Goal: Task Accomplishment & Management: Use online tool/utility

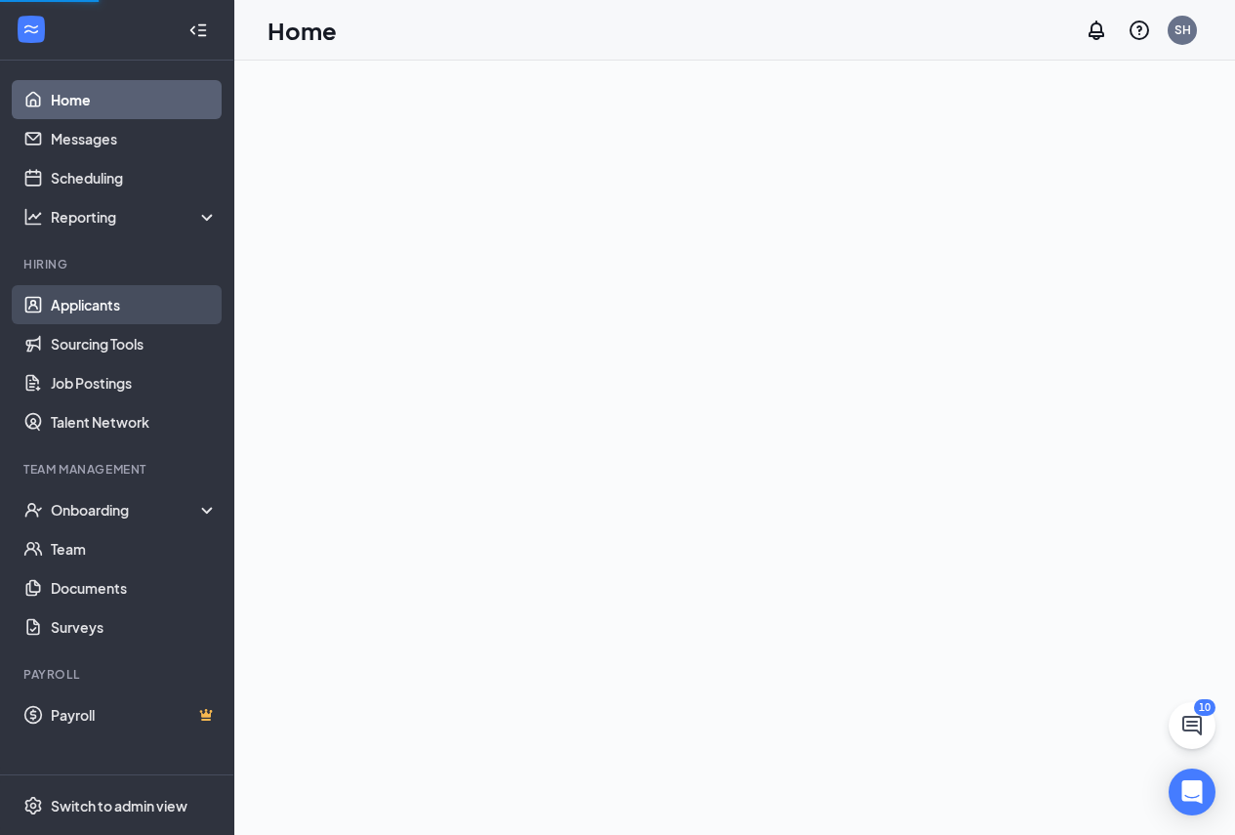
click at [93, 308] on link "Applicants" at bounding box center [134, 304] width 167 height 39
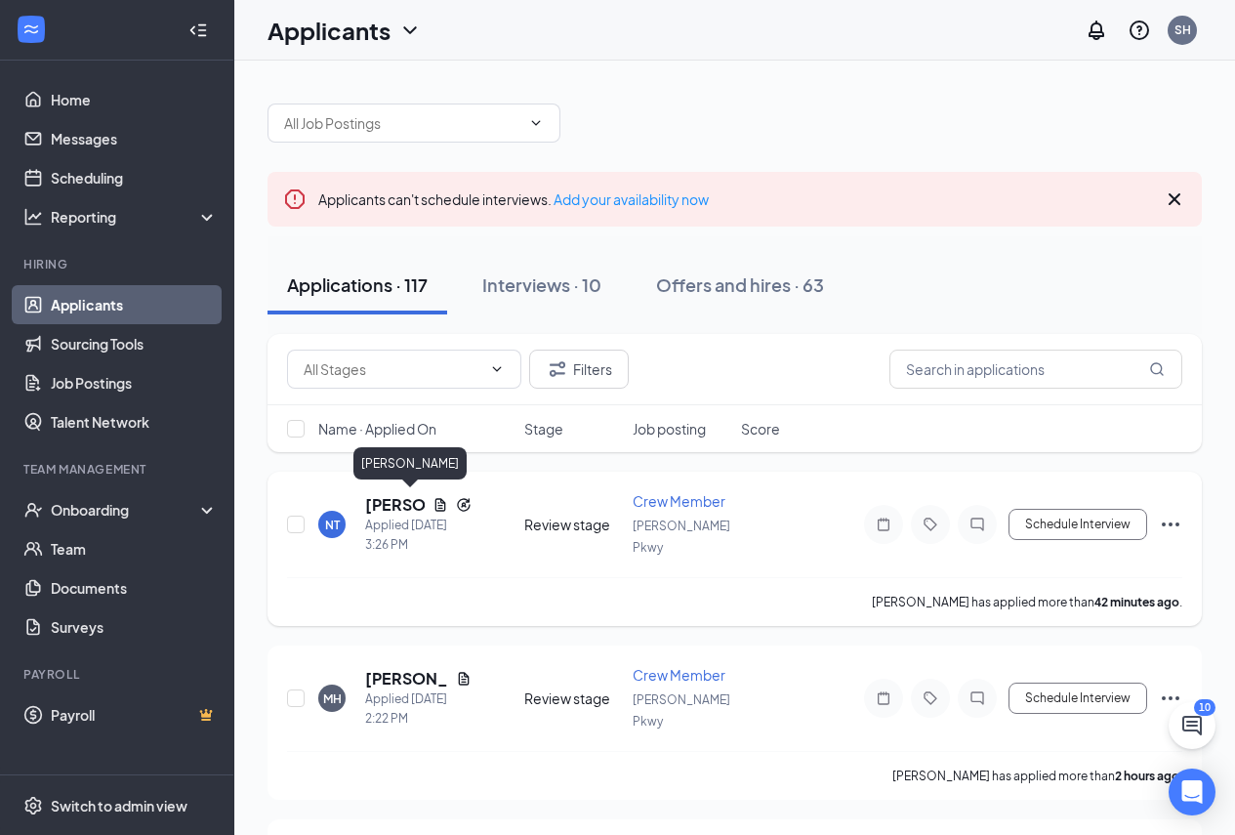
click at [388, 504] on h5 "[PERSON_NAME]" at bounding box center [395, 504] width 60 height 21
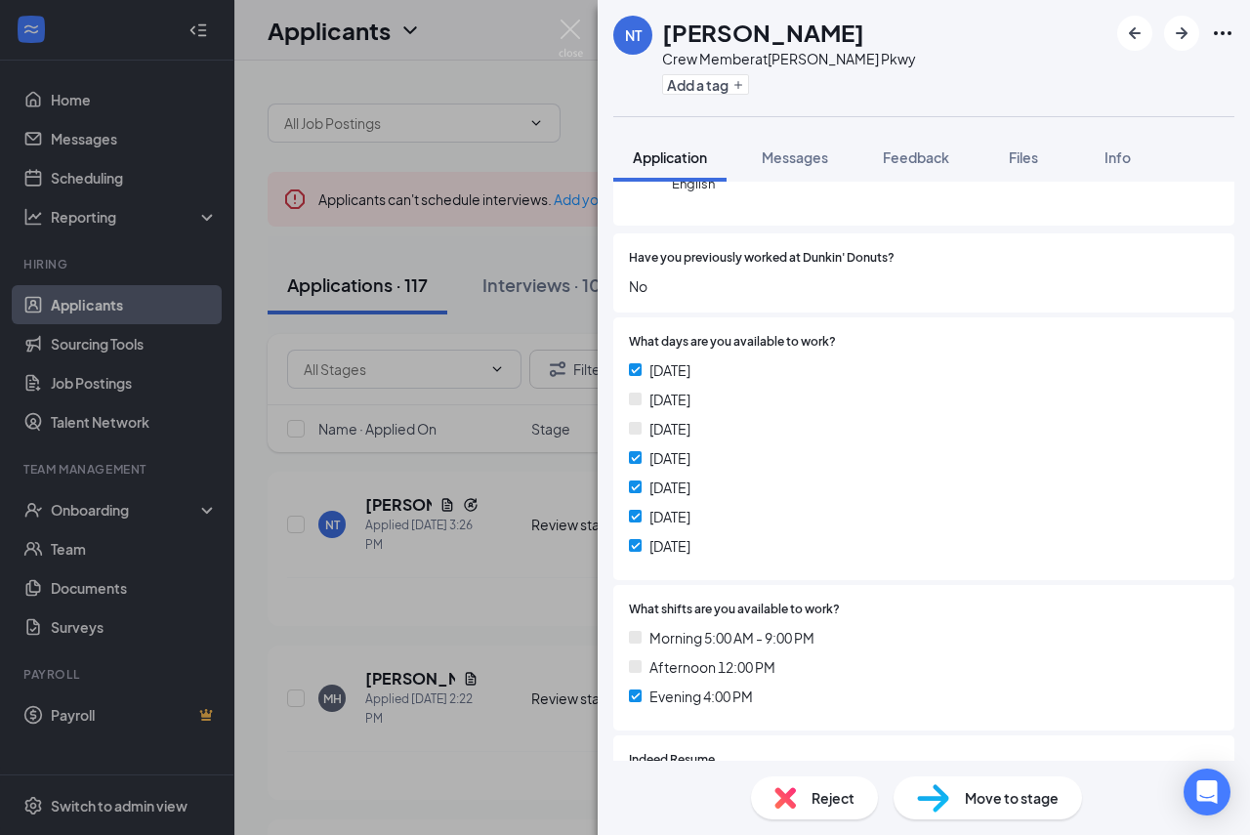
scroll to position [293, 0]
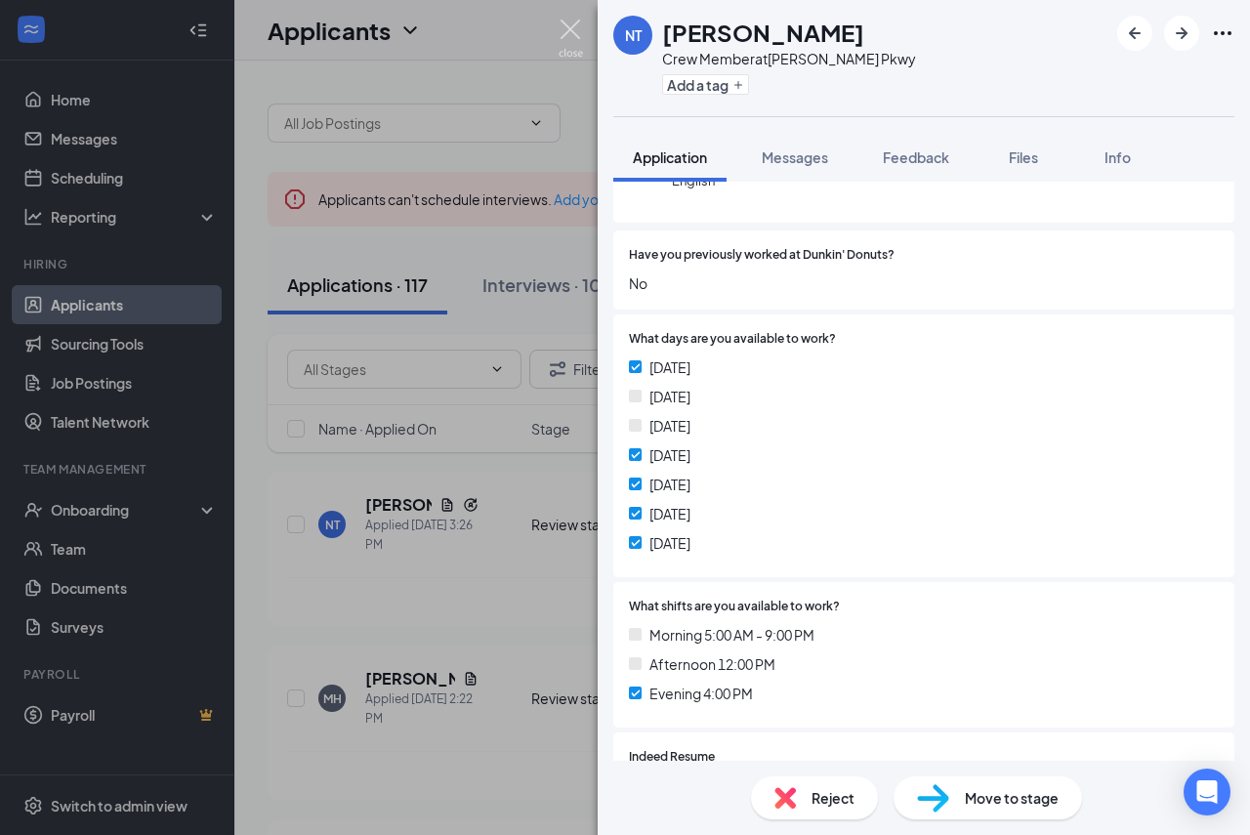
click at [565, 33] on img at bounding box center [570, 39] width 24 height 38
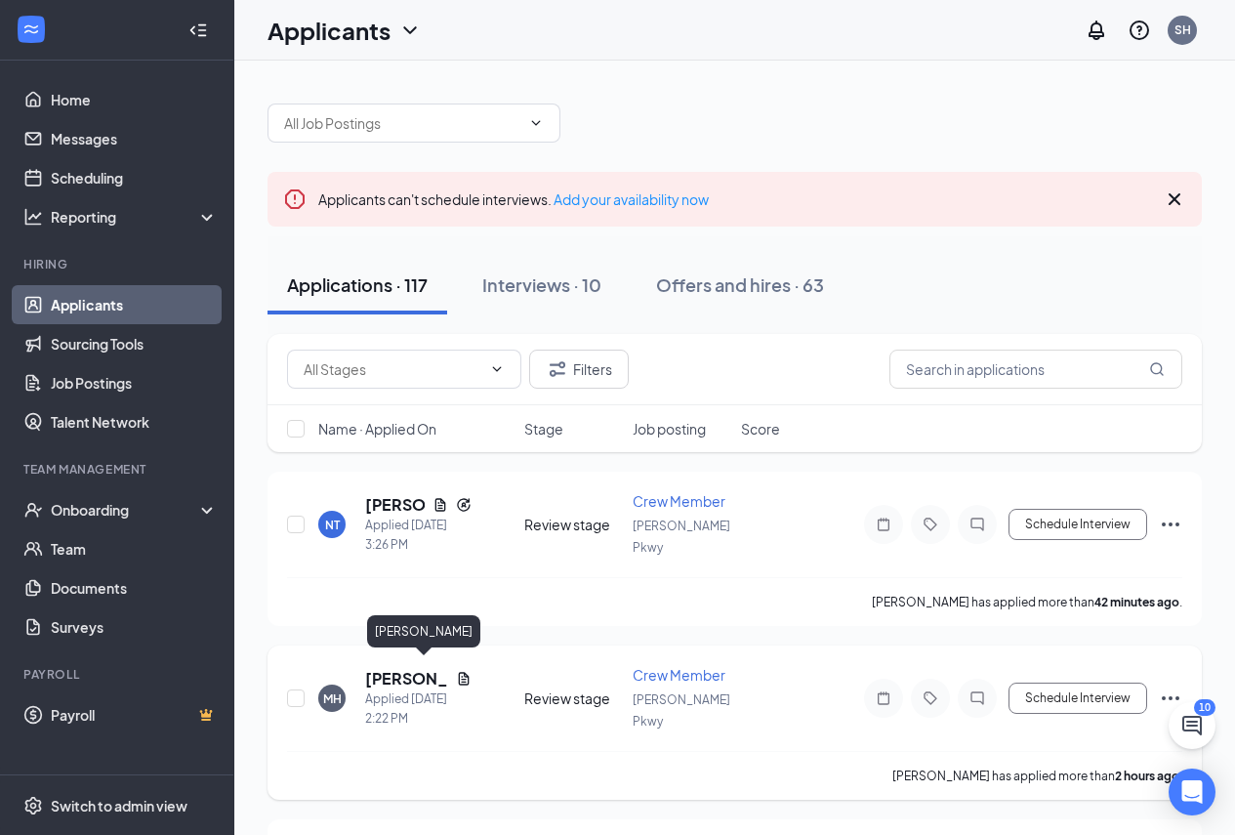
click at [386, 669] on h5 "[PERSON_NAME]" at bounding box center [406, 678] width 83 height 21
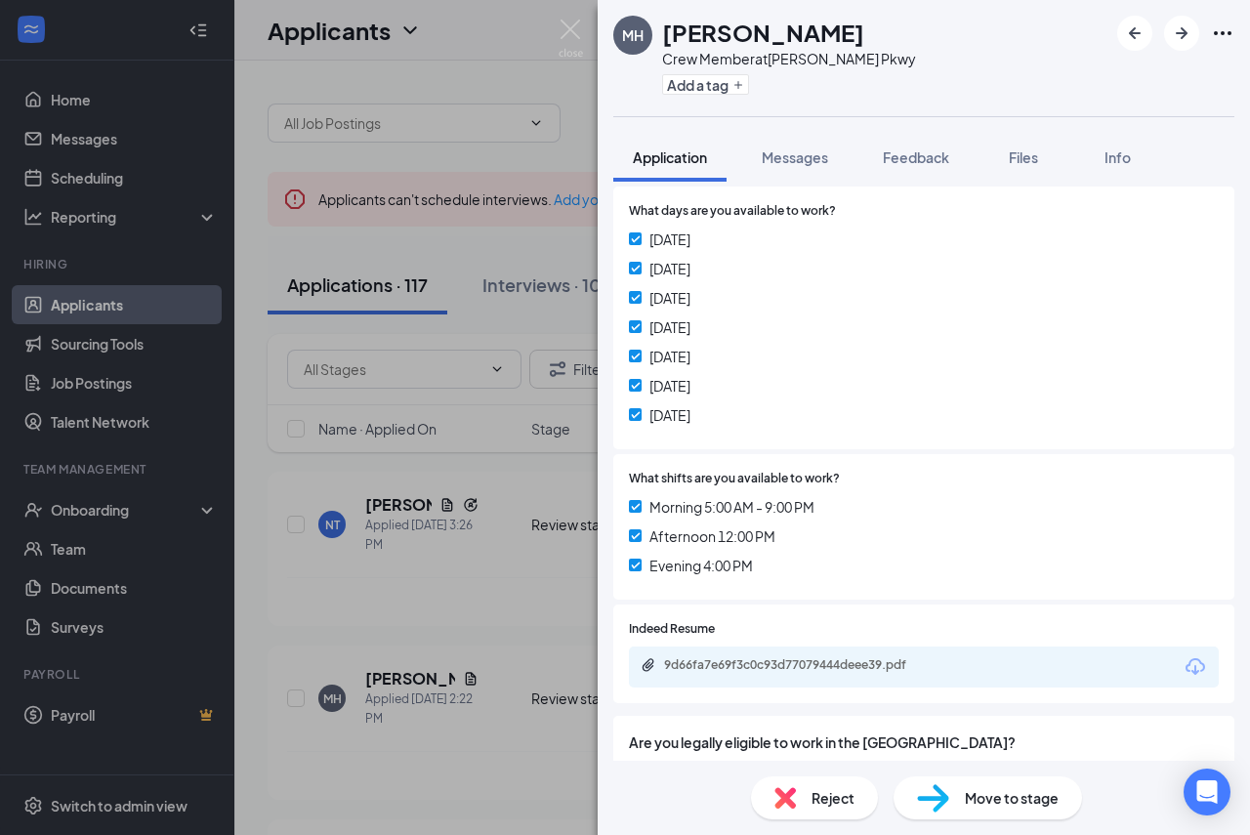
scroll to position [391, 0]
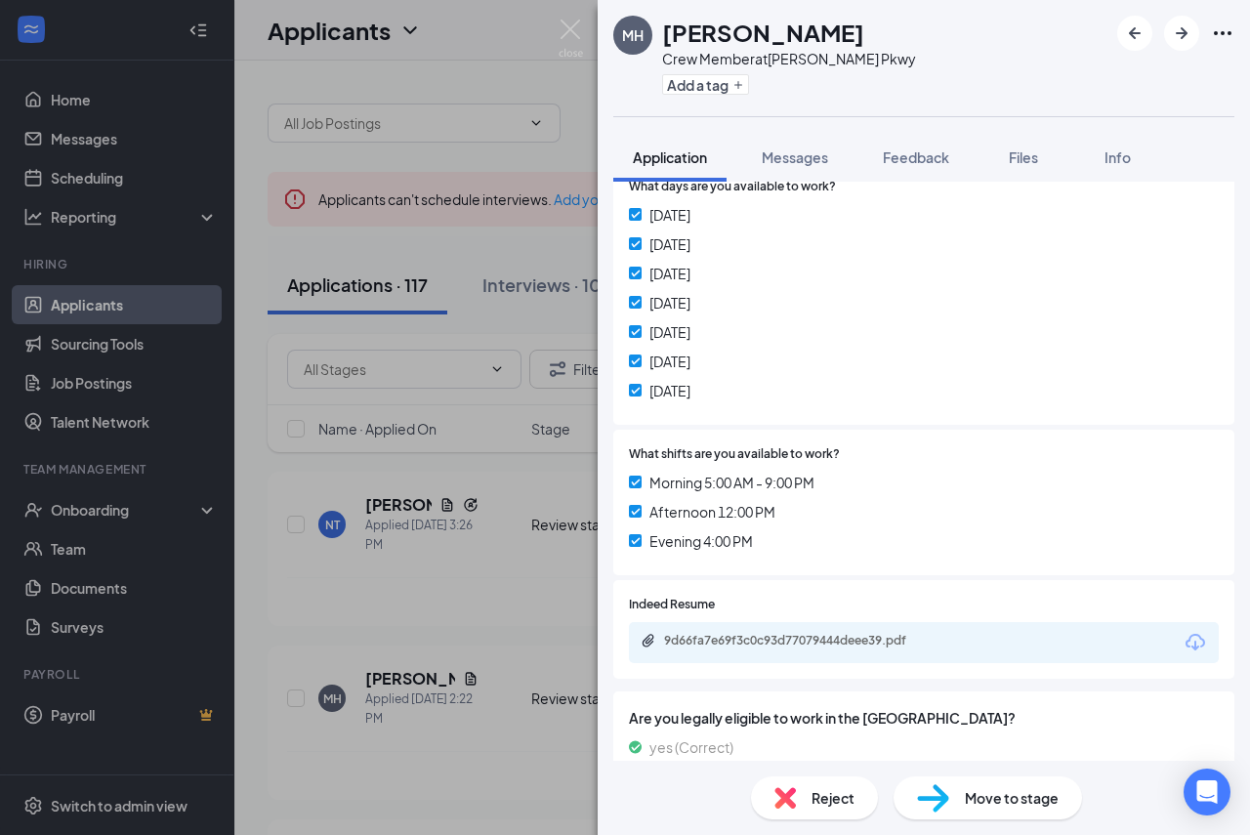
click at [740, 641] on div "9d66fa7e69f3c0c93d77079444deee39.pdf" at bounding box center [800, 641] width 273 height 16
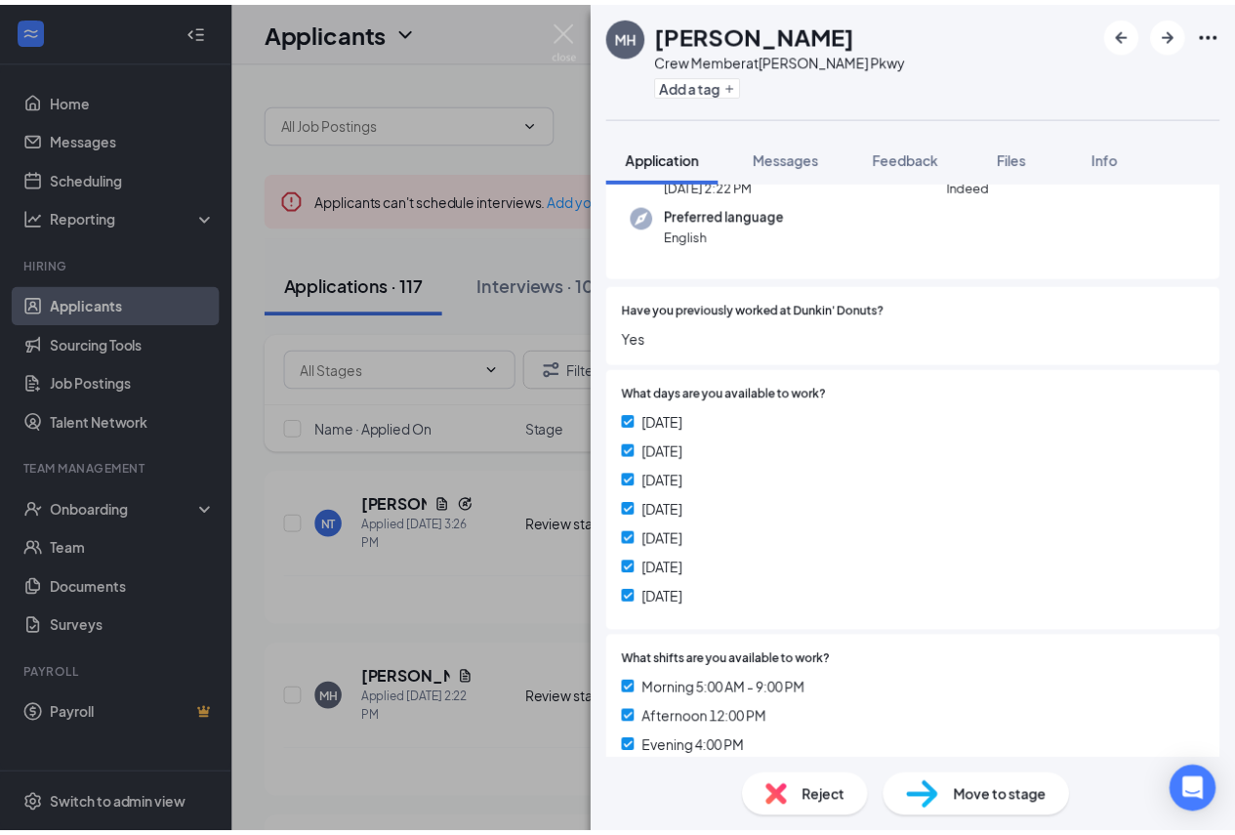
scroll to position [0, 0]
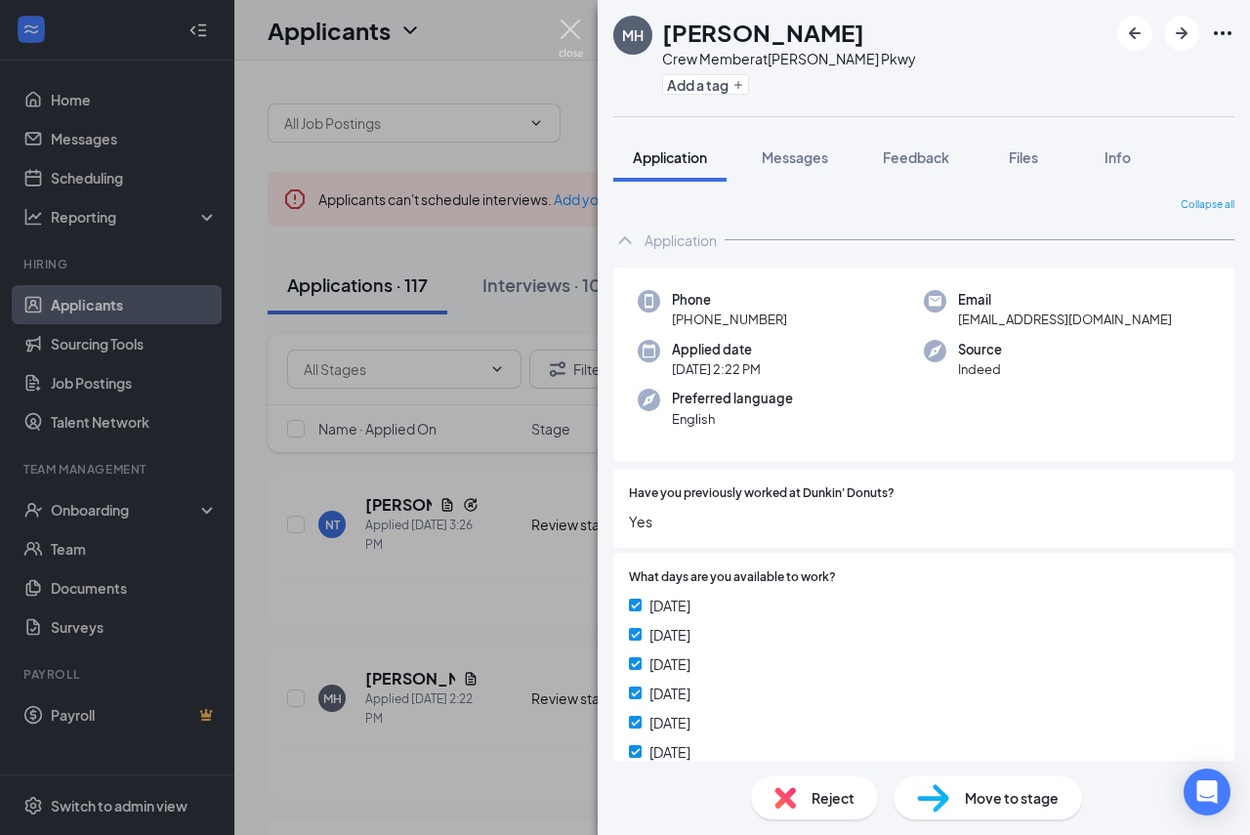
click at [577, 24] on img at bounding box center [570, 39] width 24 height 38
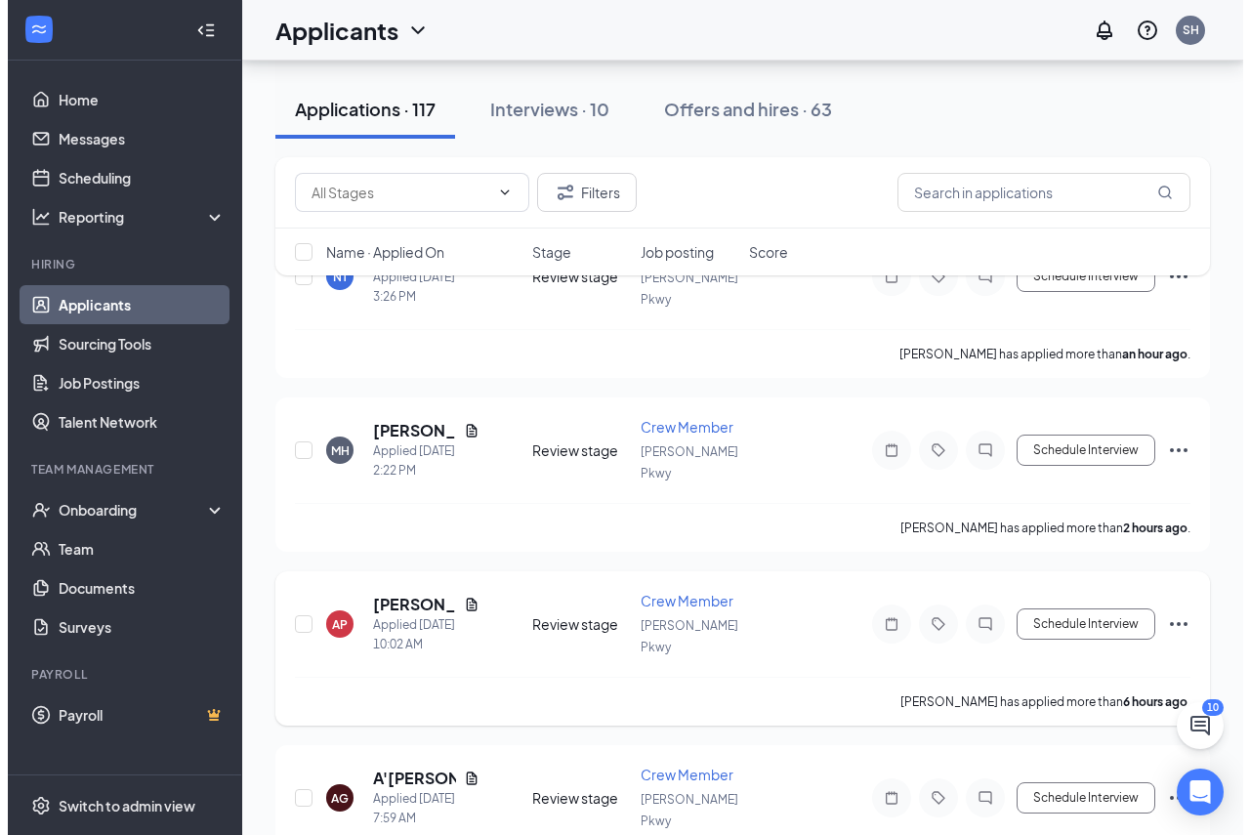
scroll to position [293, 0]
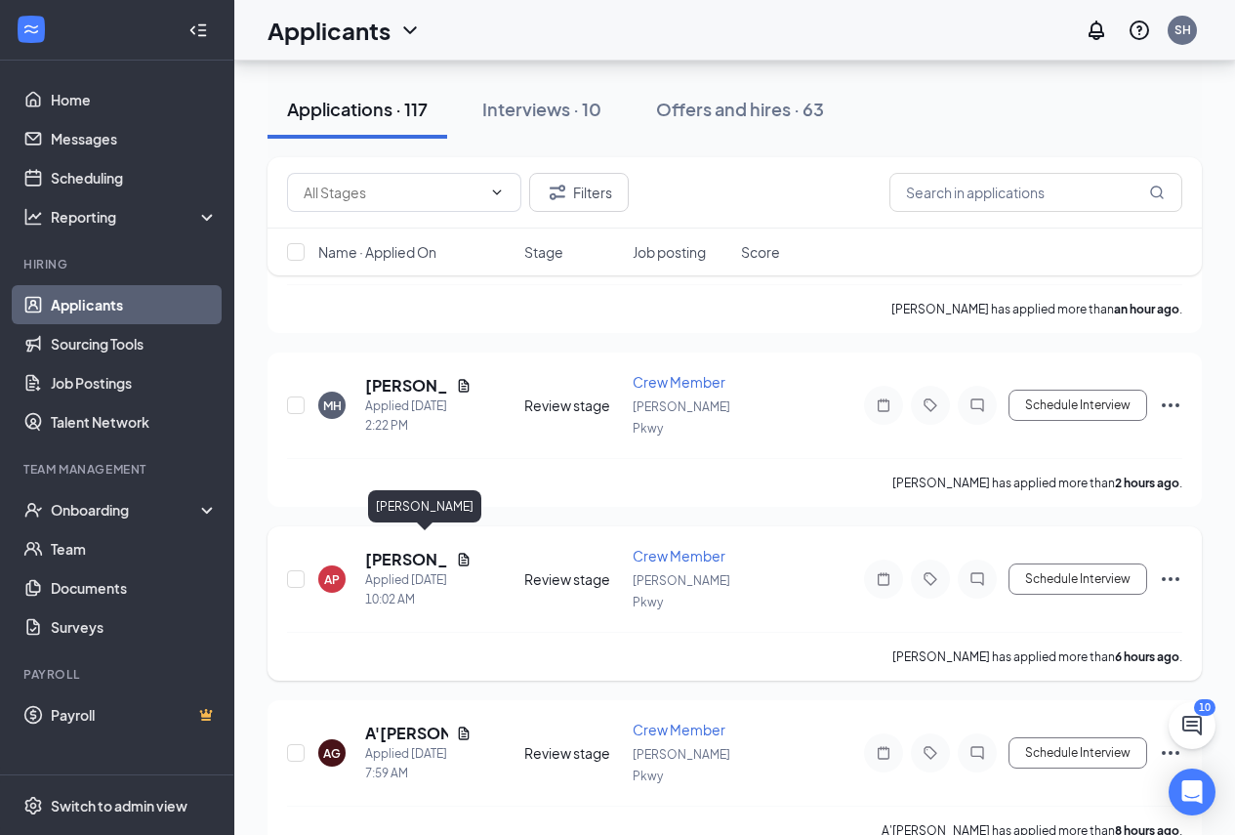
click at [414, 549] on h5 "[PERSON_NAME]" at bounding box center [406, 559] width 83 height 21
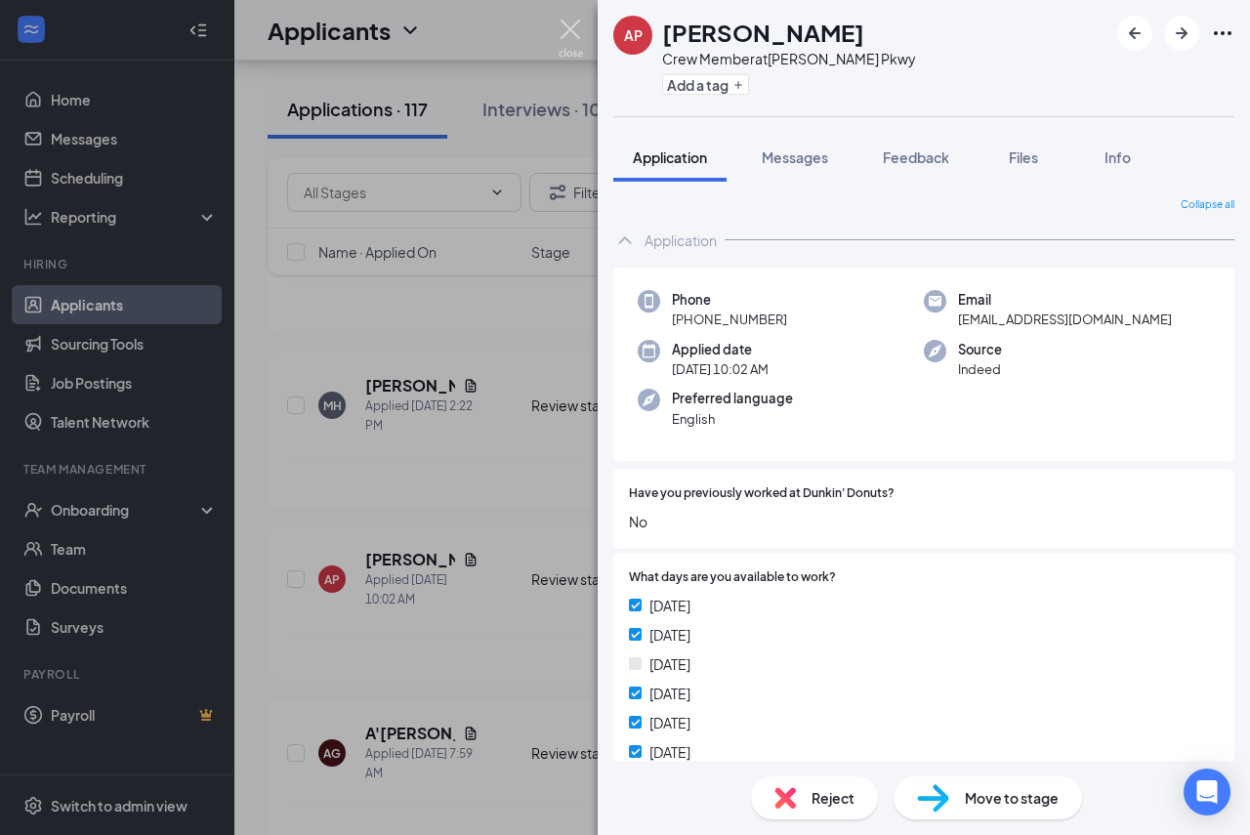
click at [568, 29] on img at bounding box center [570, 39] width 24 height 38
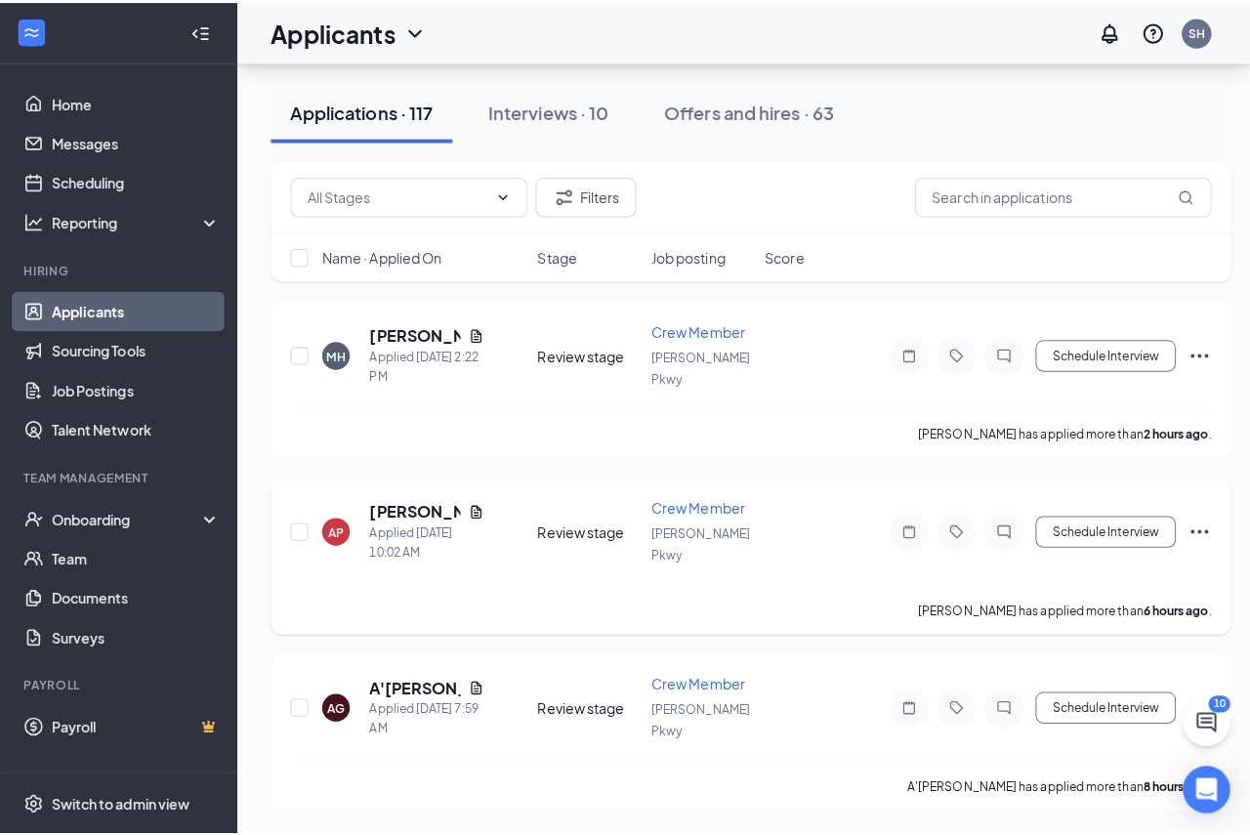
scroll to position [391, 0]
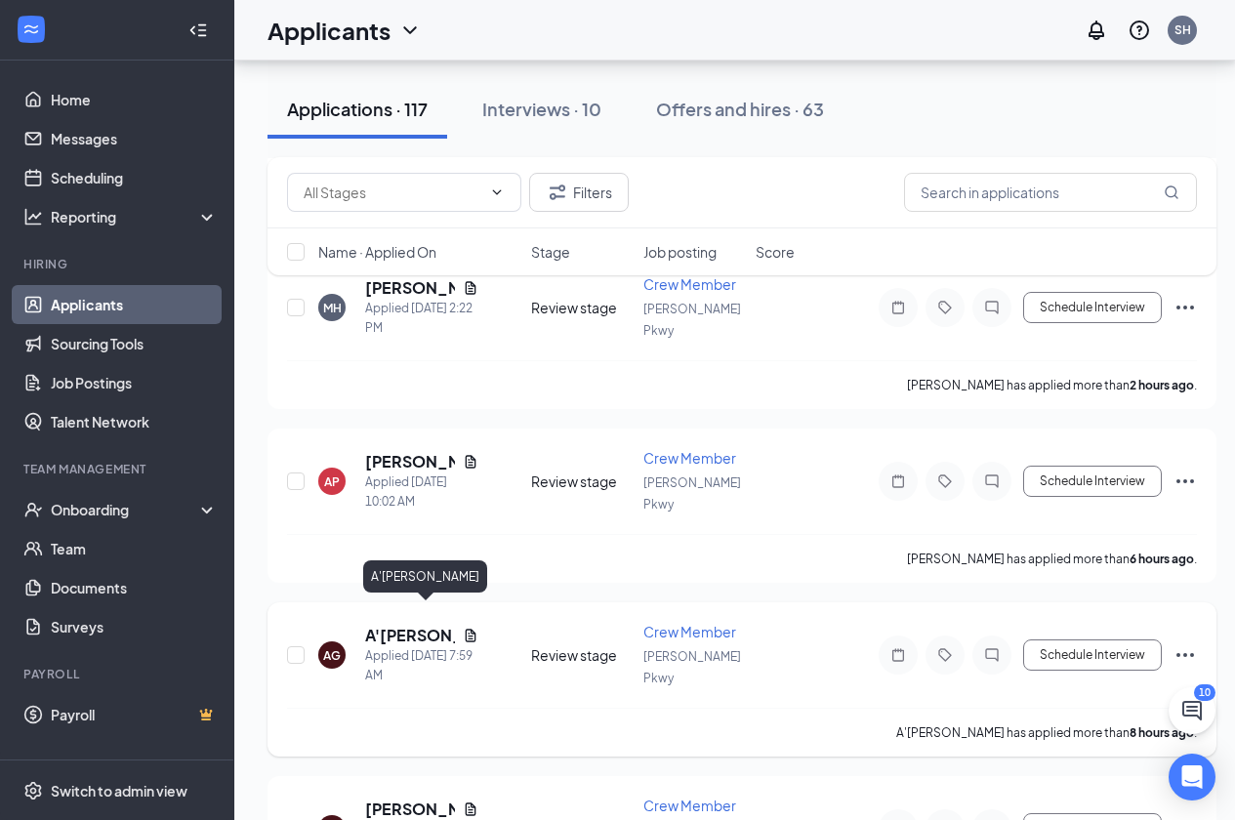
click at [406, 625] on h5 "A'[PERSON_NAME]" at bounding box center [410, 635] width 90 height 21
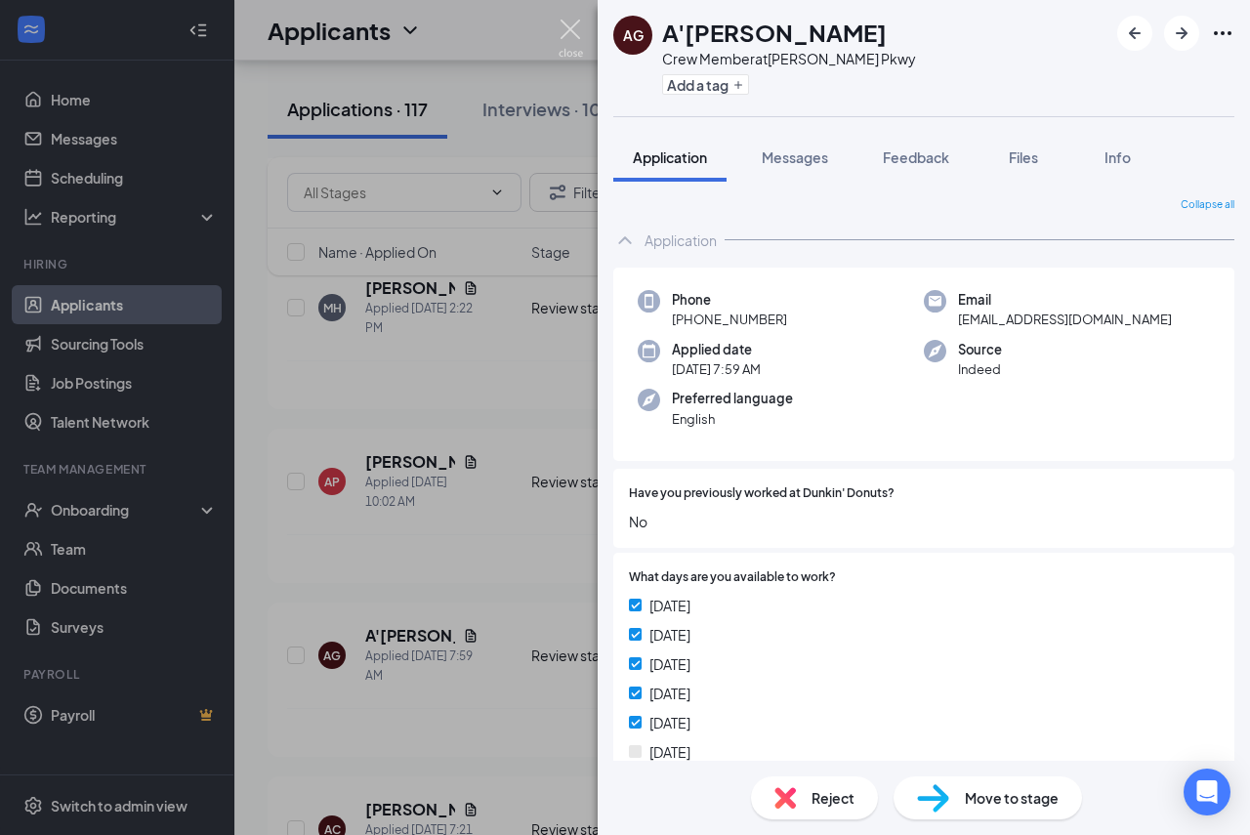
click at [568, 31] on img at bounding box center [570, 39] width 24 height 38
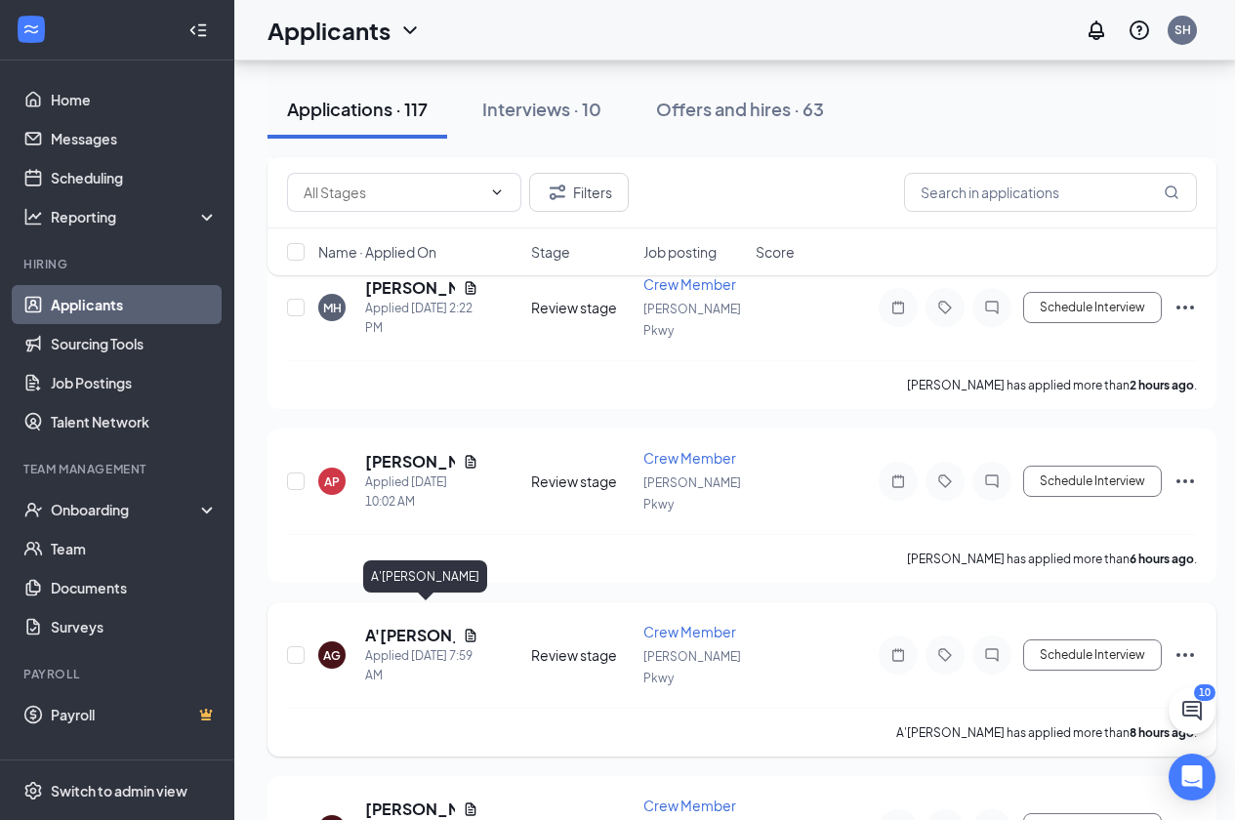
click at [405, 625] on h5 "A'[PERSON_NAME]" at bounding box center [410, 635] width 90 height 21
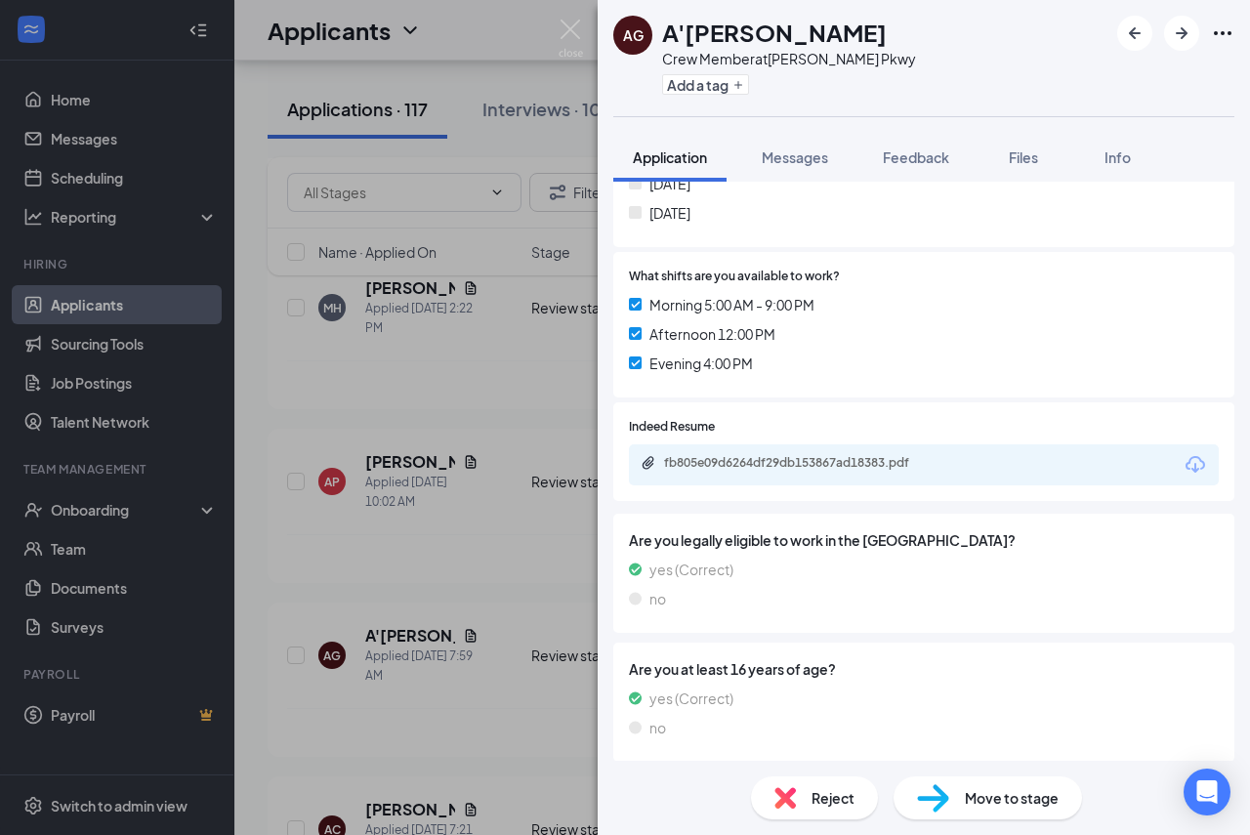
scroll to position [574, 0]
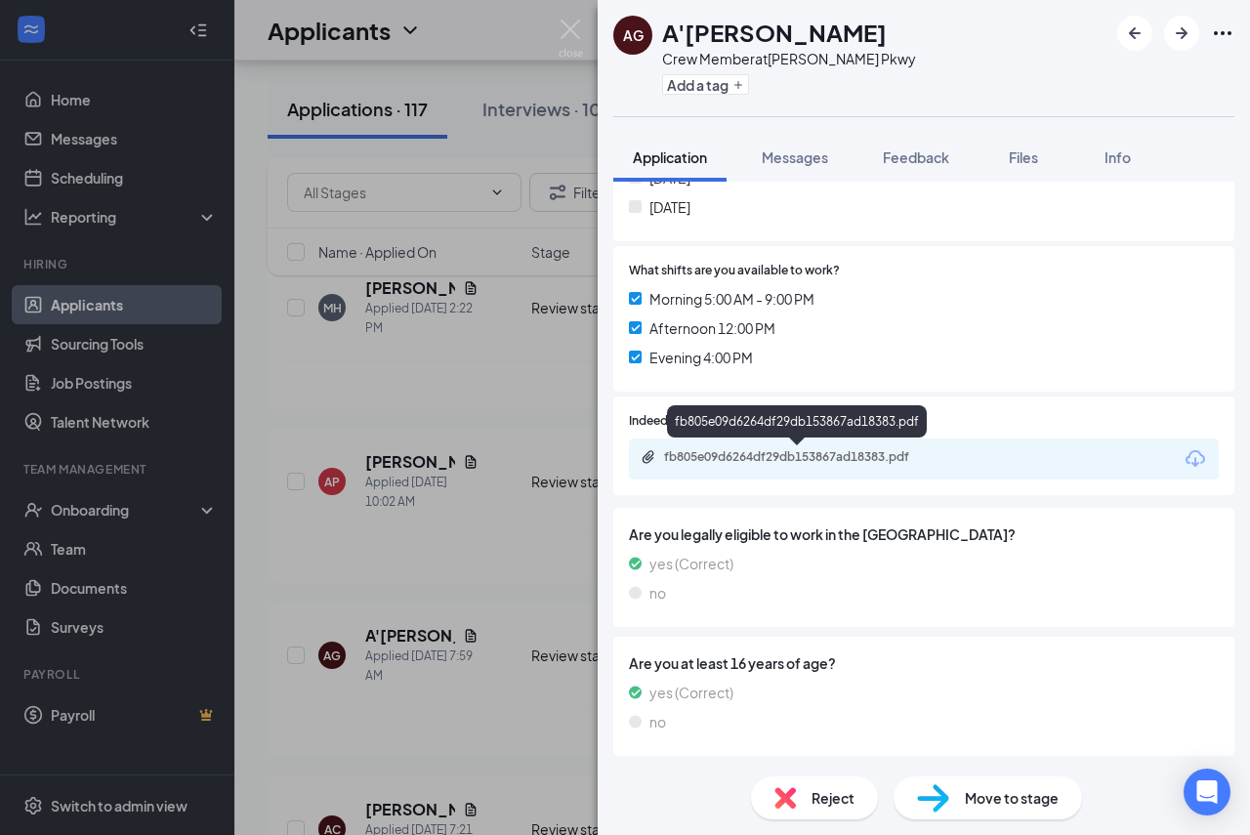
click at [803, 451] on div "fb805e09d6264df29db153867ad18383.pdf" at bounding box center [800, 457] width 273 height 16
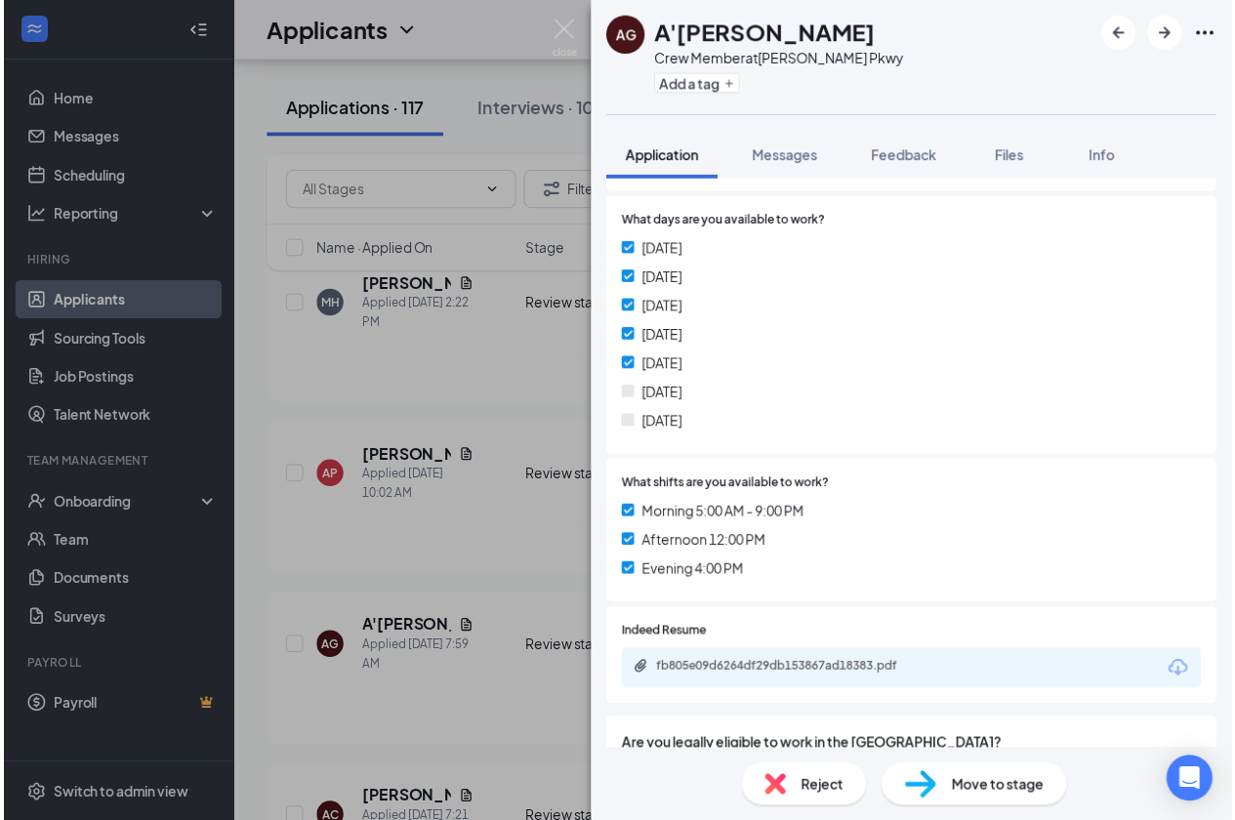
scroll to position [281, 0]
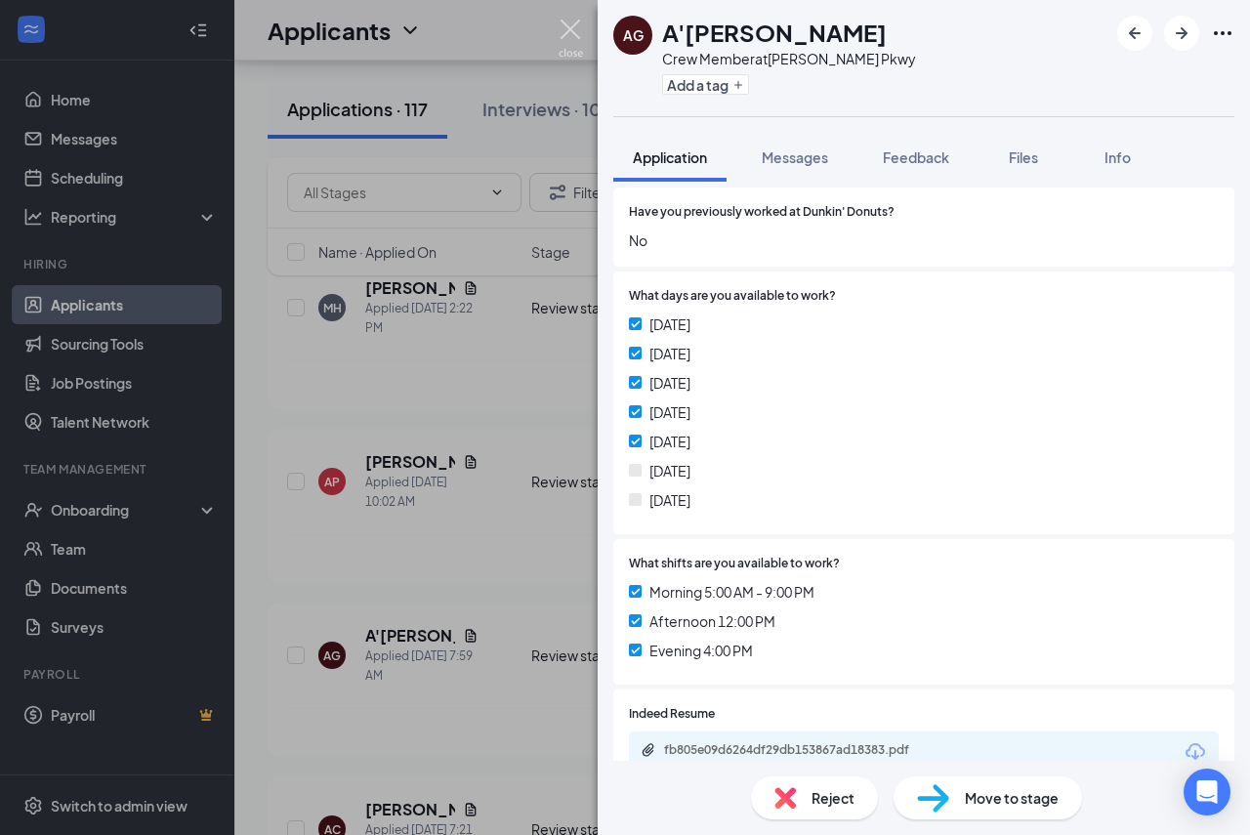
click at [568, 27] on img at bounding box center [570, 39] width 24 height 38
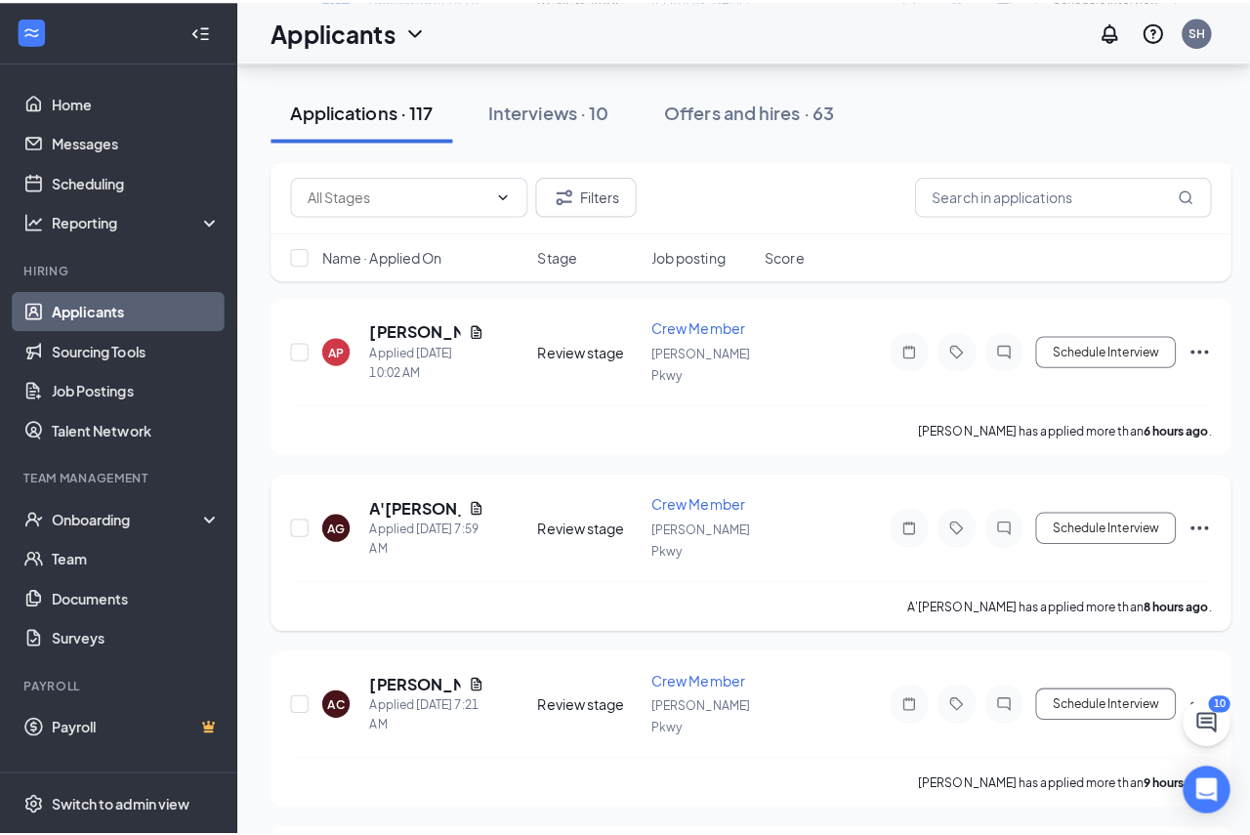
scroll to position [586, 0]
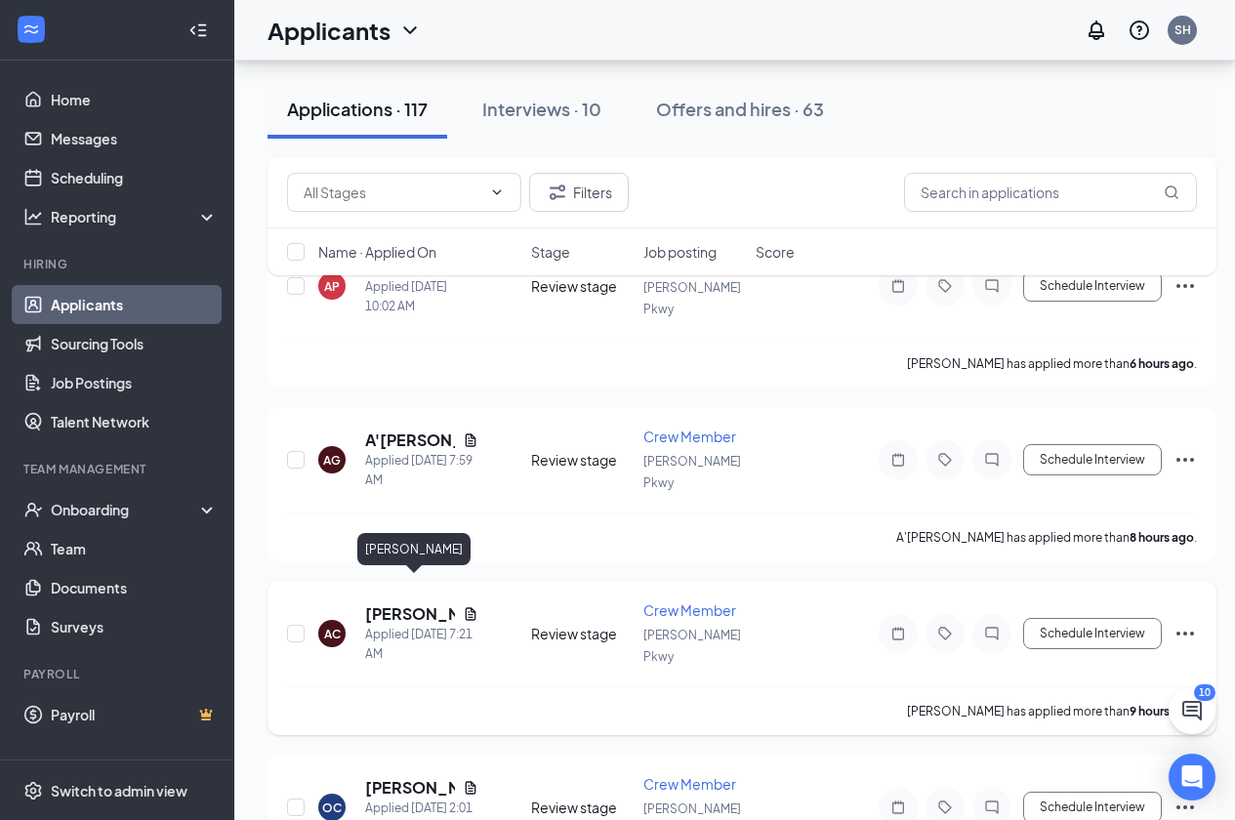
click at [402, 603] on h5 "[PERSON_NAME]" at bounding box center [410, 613] width 90 height 21
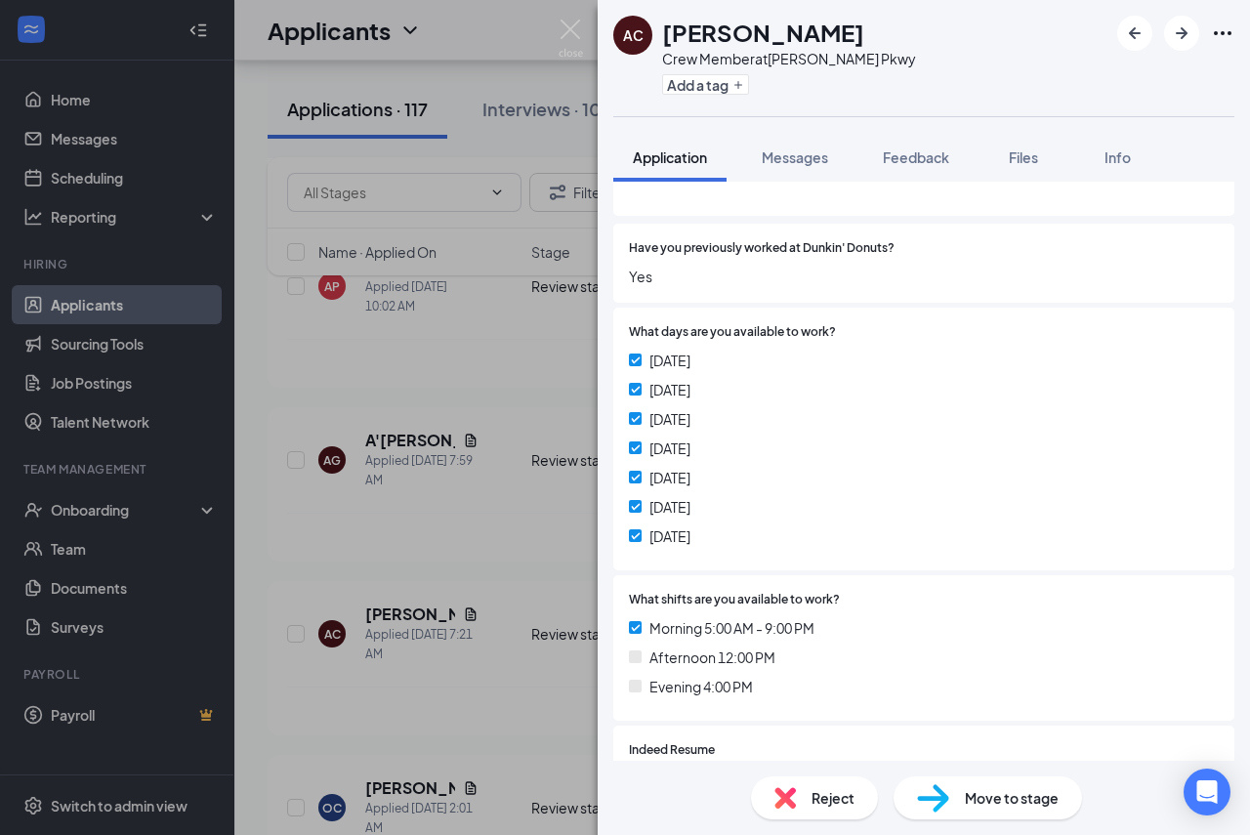
scroll to position [293, 0]
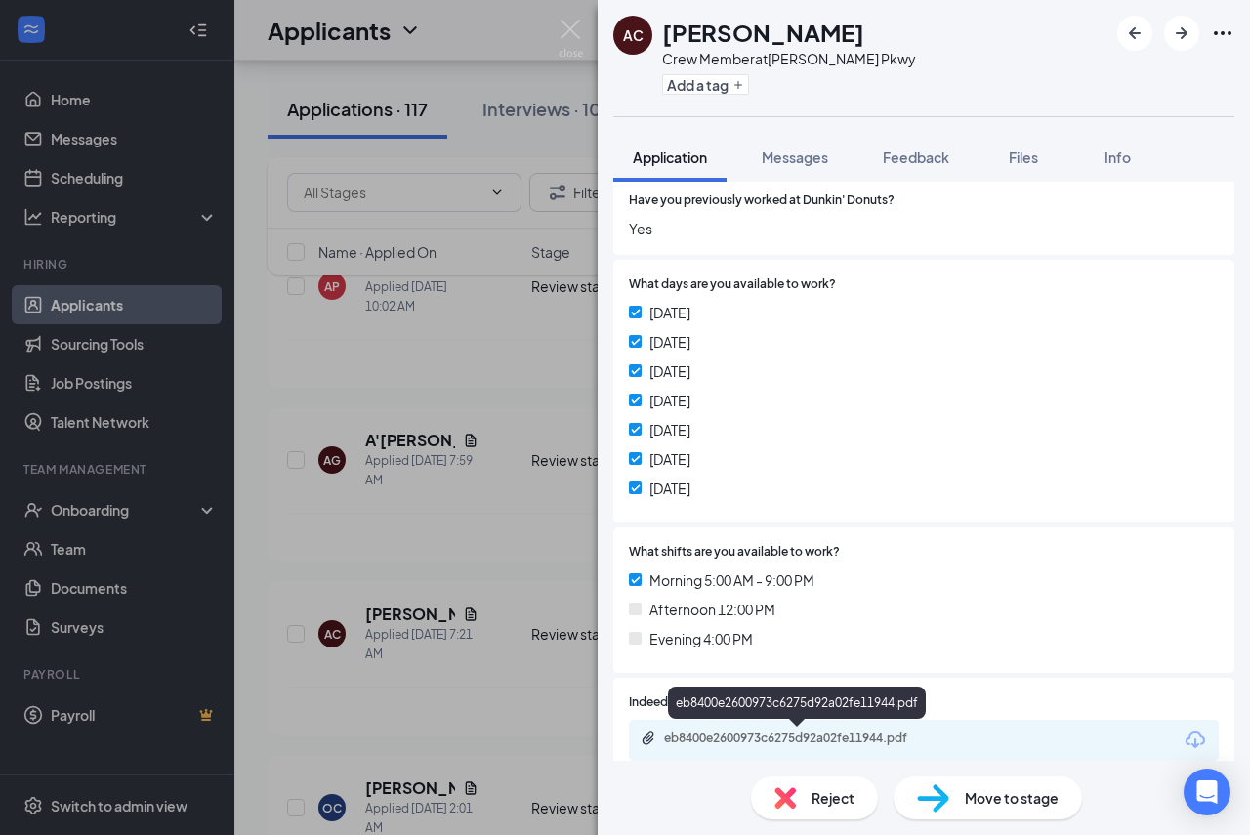
click at [830, 734] on div "eb8400e2600973c6275d92a02fe11944.pdf" at bounding box center [800, 738] width 273 height 16
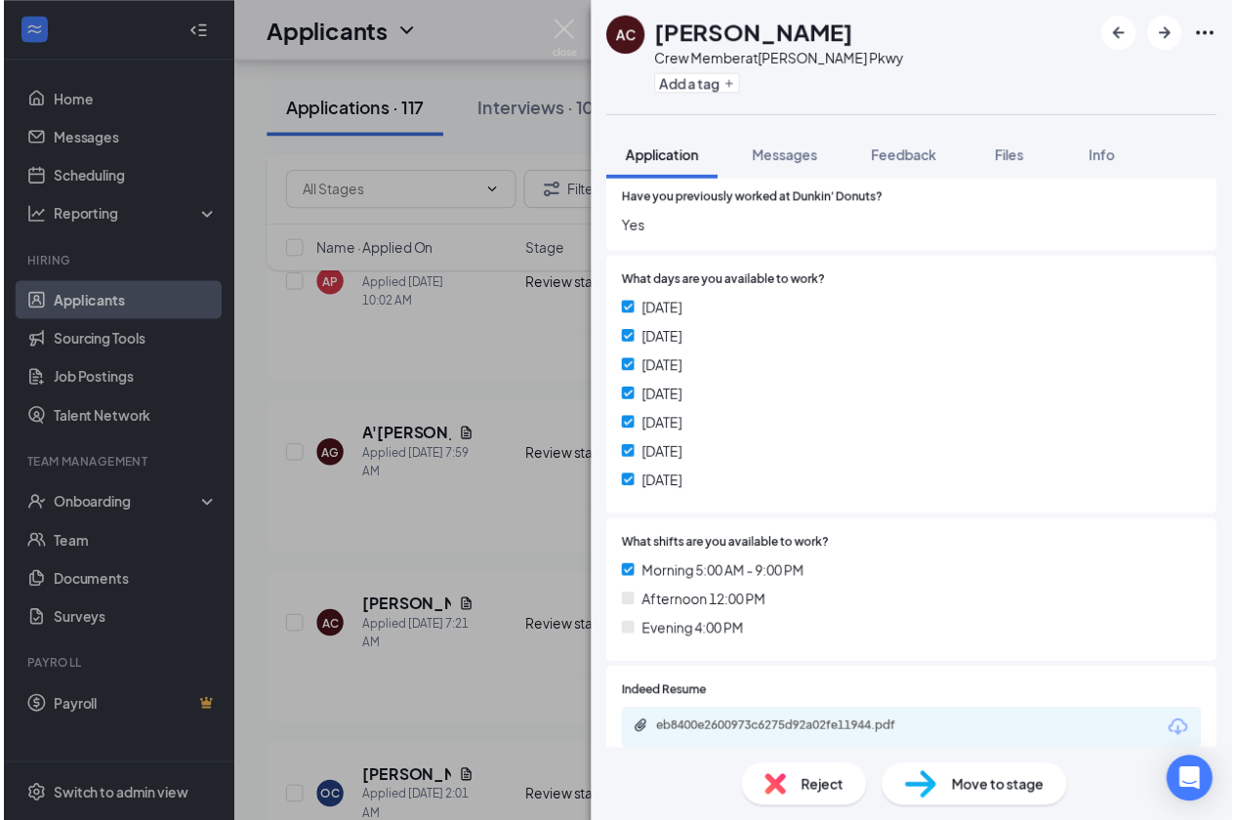
scroll to position [0, 0]
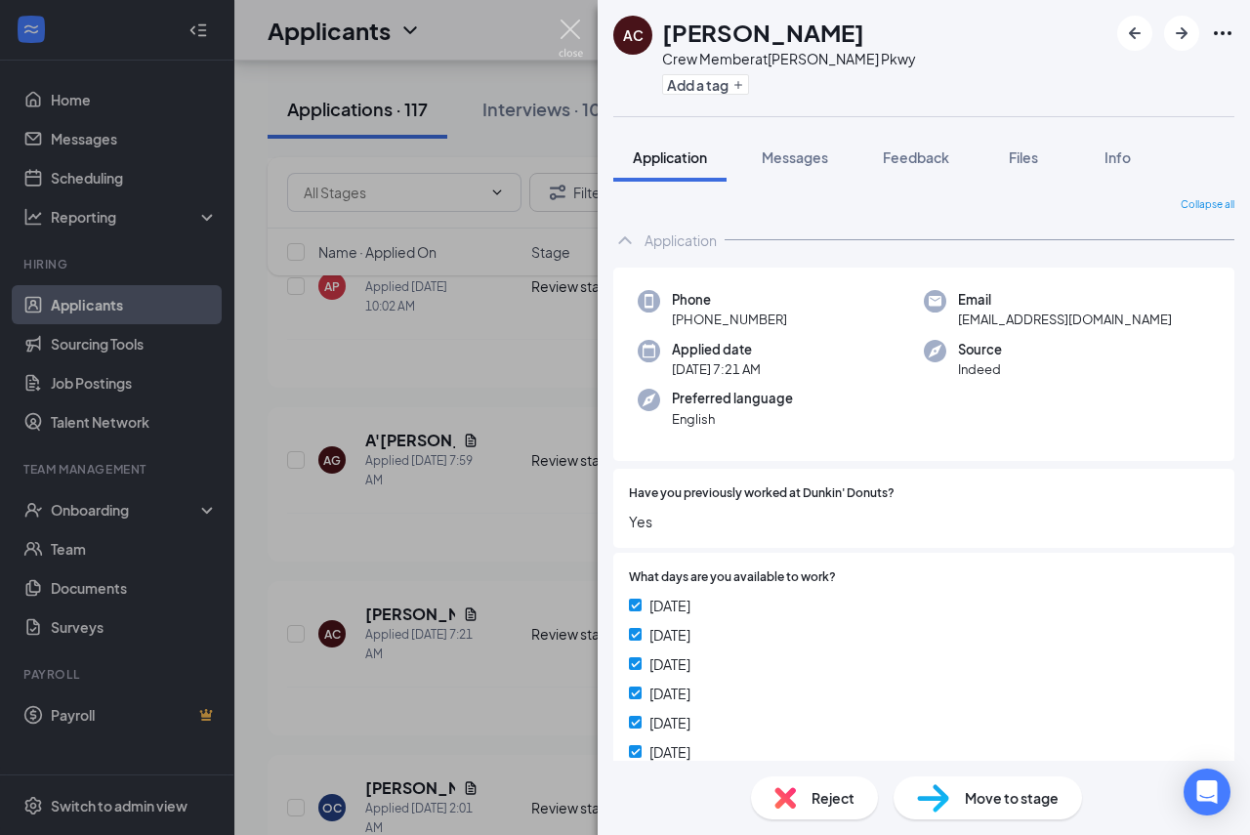
click at [574, 28] on img at bounding box center [570, 39] width 24 height 38
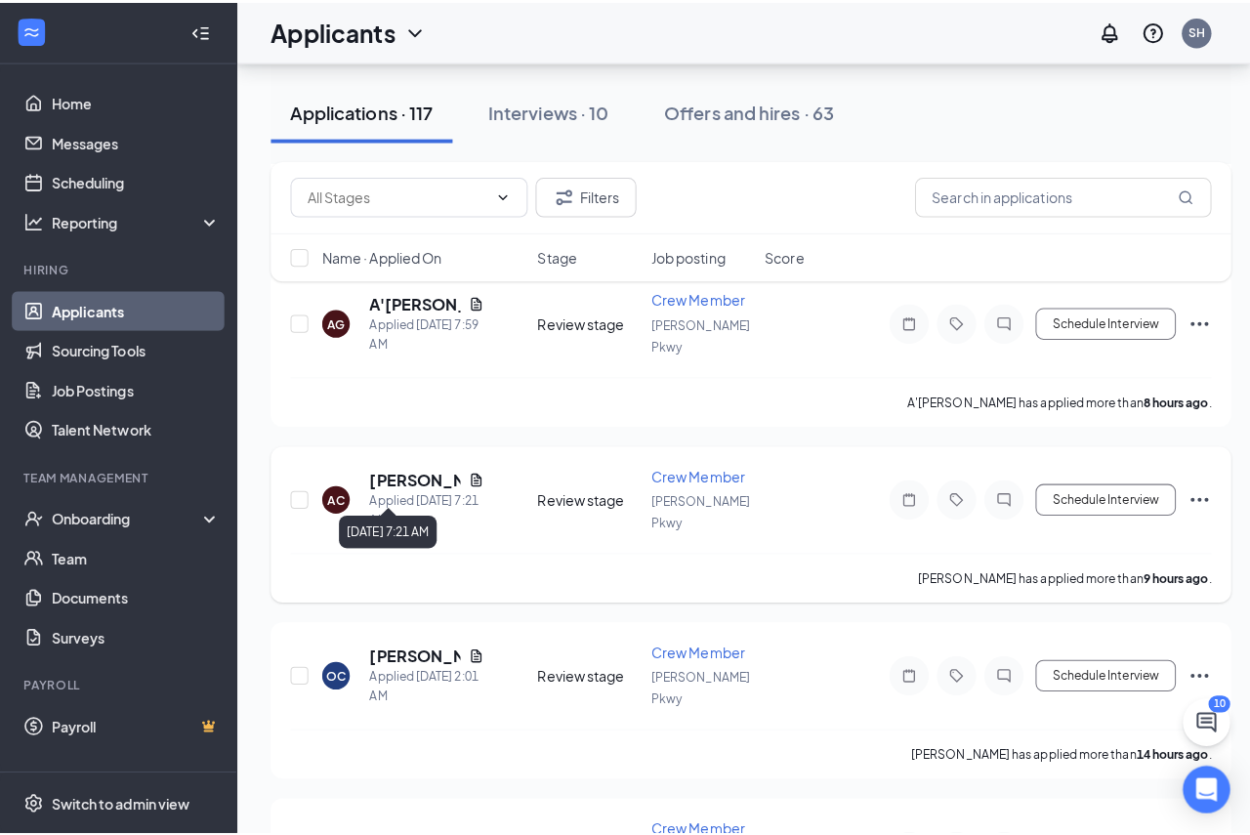
scroll to position [781, 0]
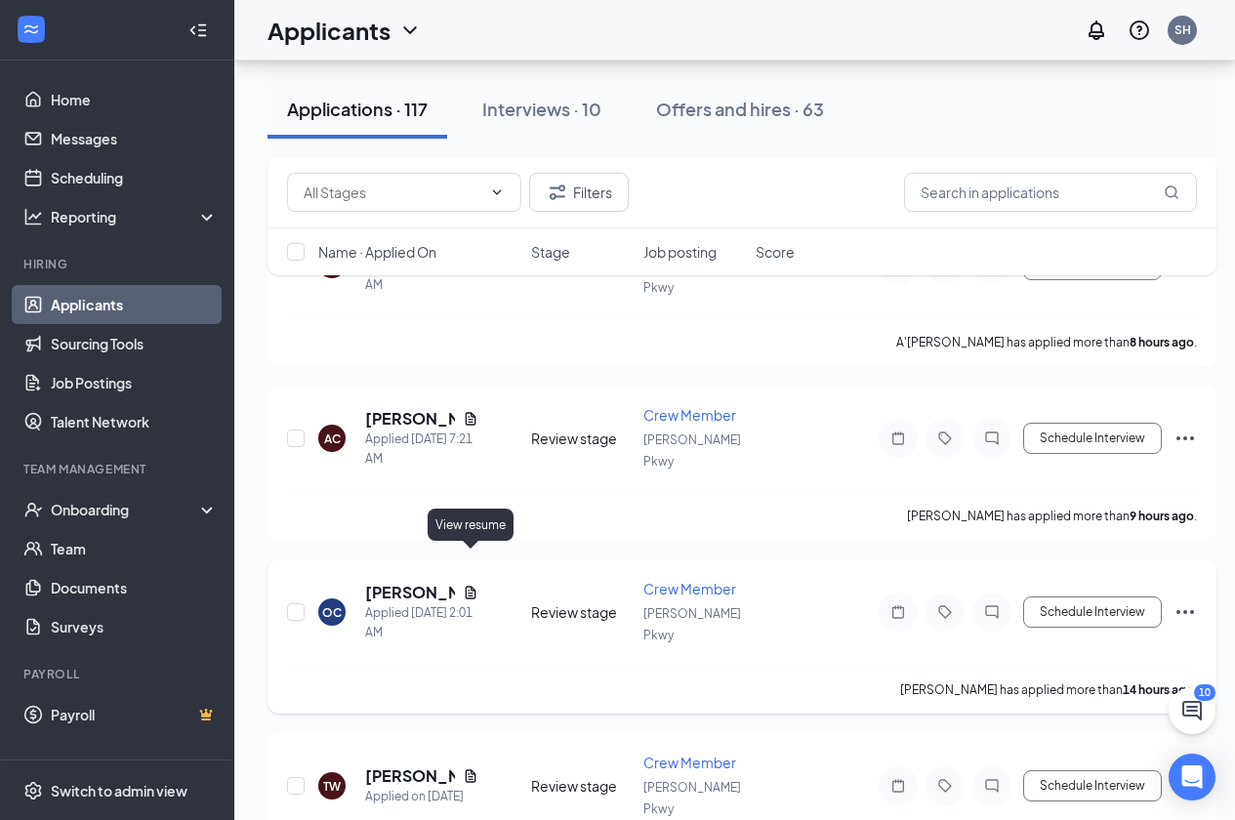
click at [472, 586] on icon "Document" at bounding box center [471, 592] width 11 height 13
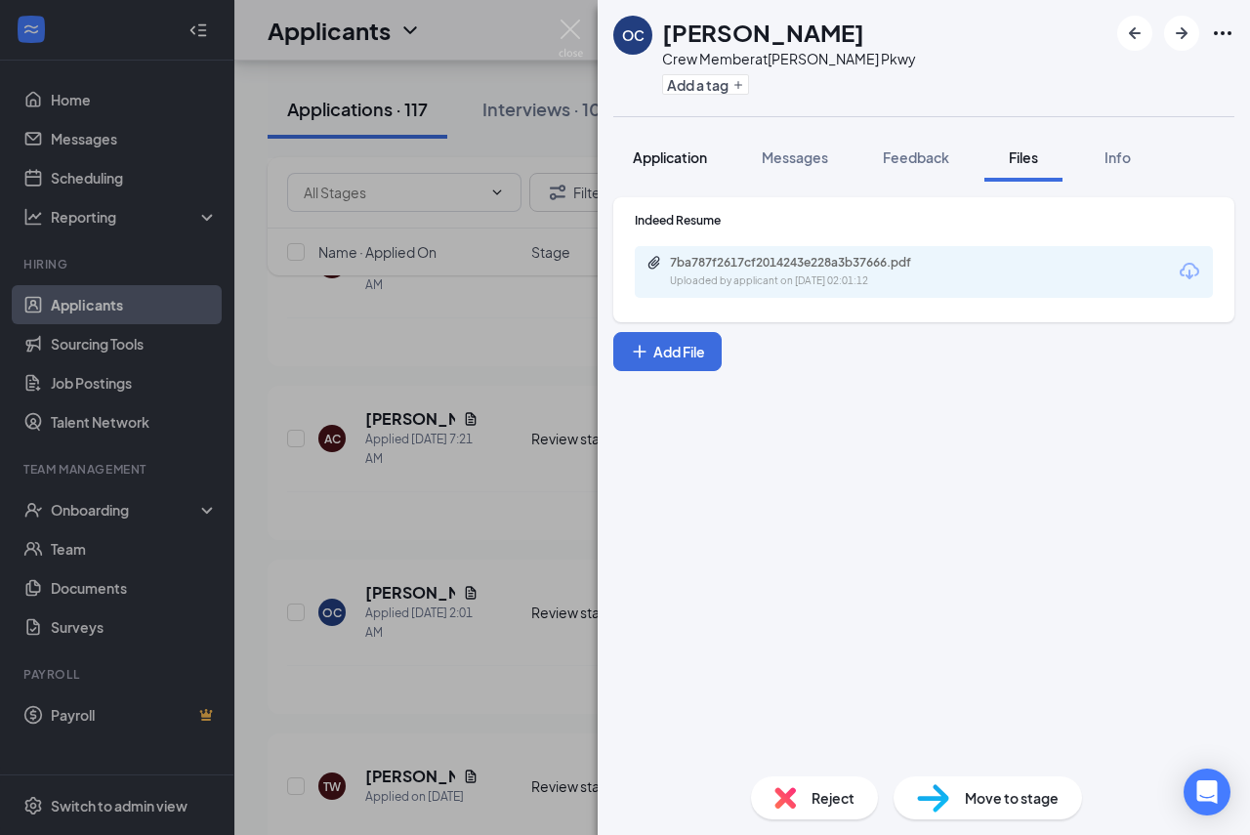
click at [690, 153] on span "Application" at bounding box center [670, 157] width 74 height 18
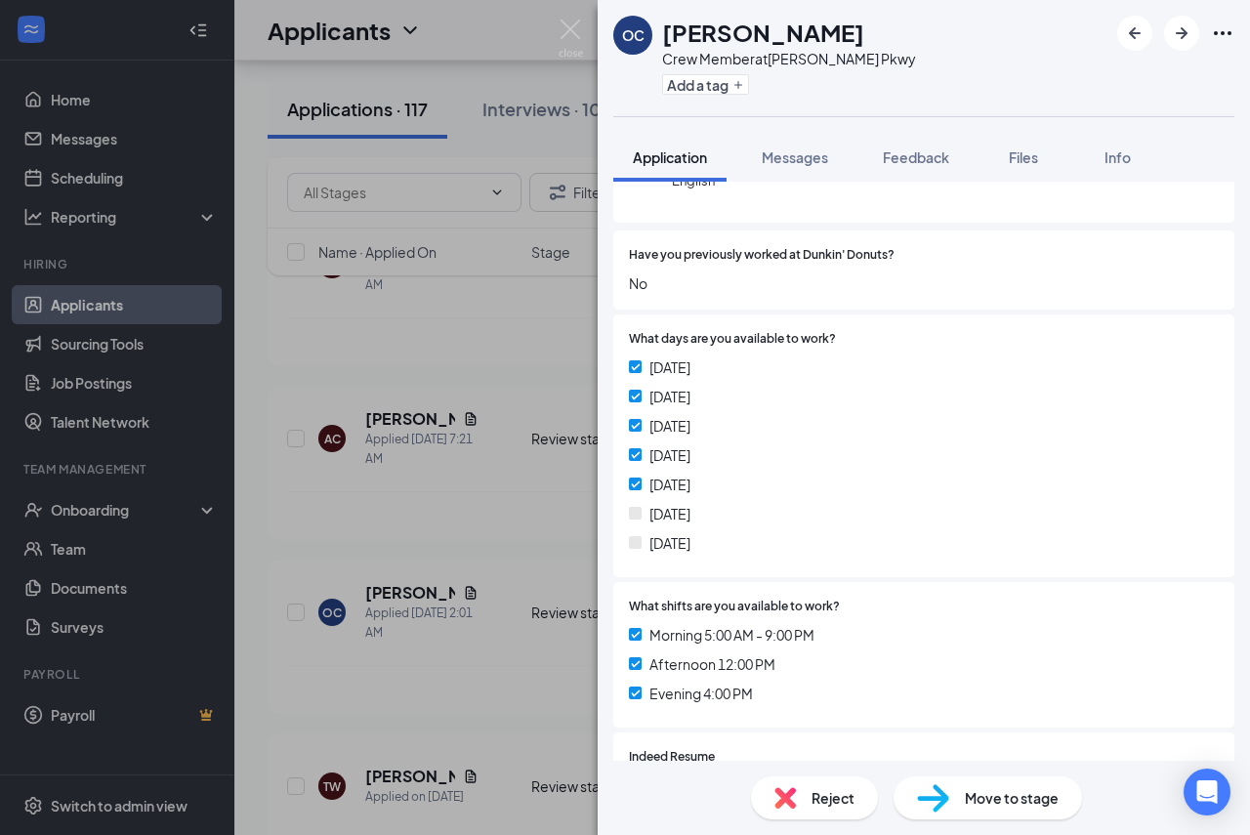
scroll to position [293, 0]
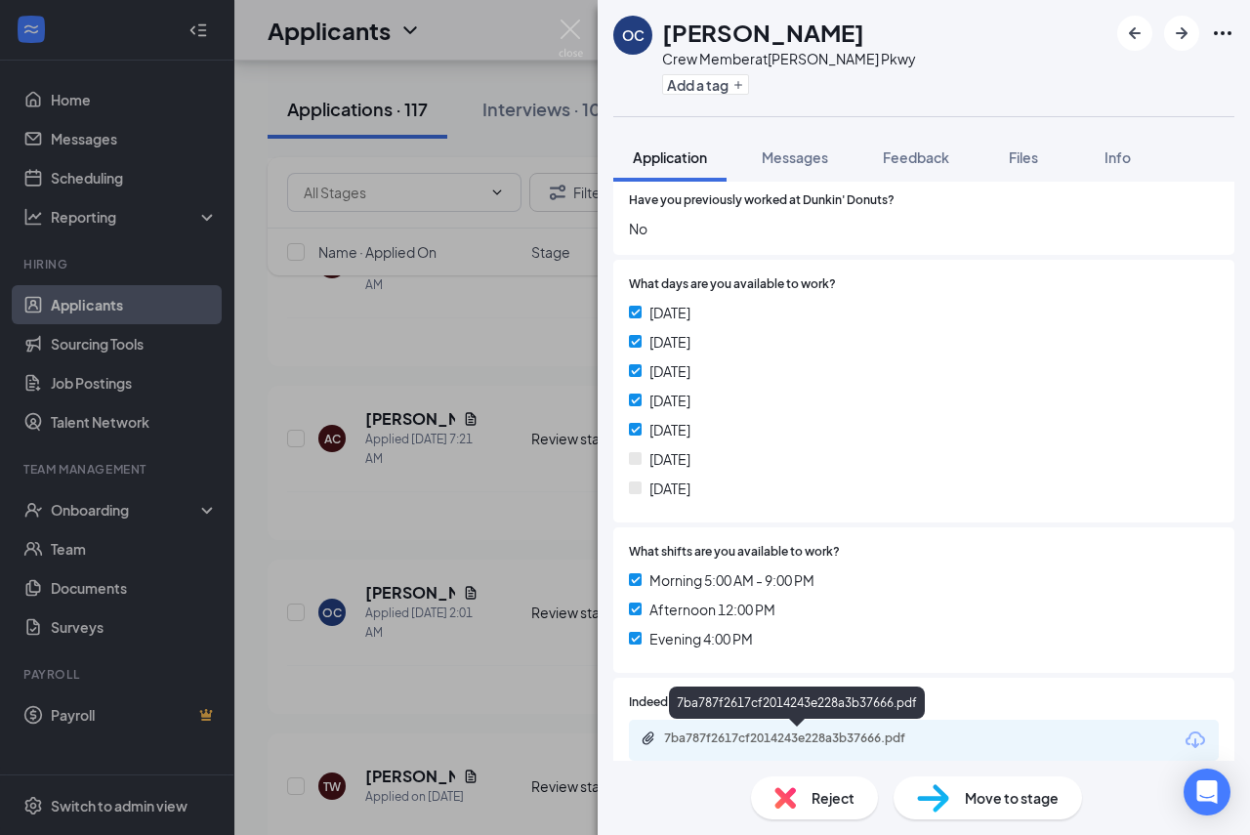
click at [868, 740] on div "7ba787f2617cf2014243e228a3b37666.pdf" at bounding box center [800, 738] width 273 height 16
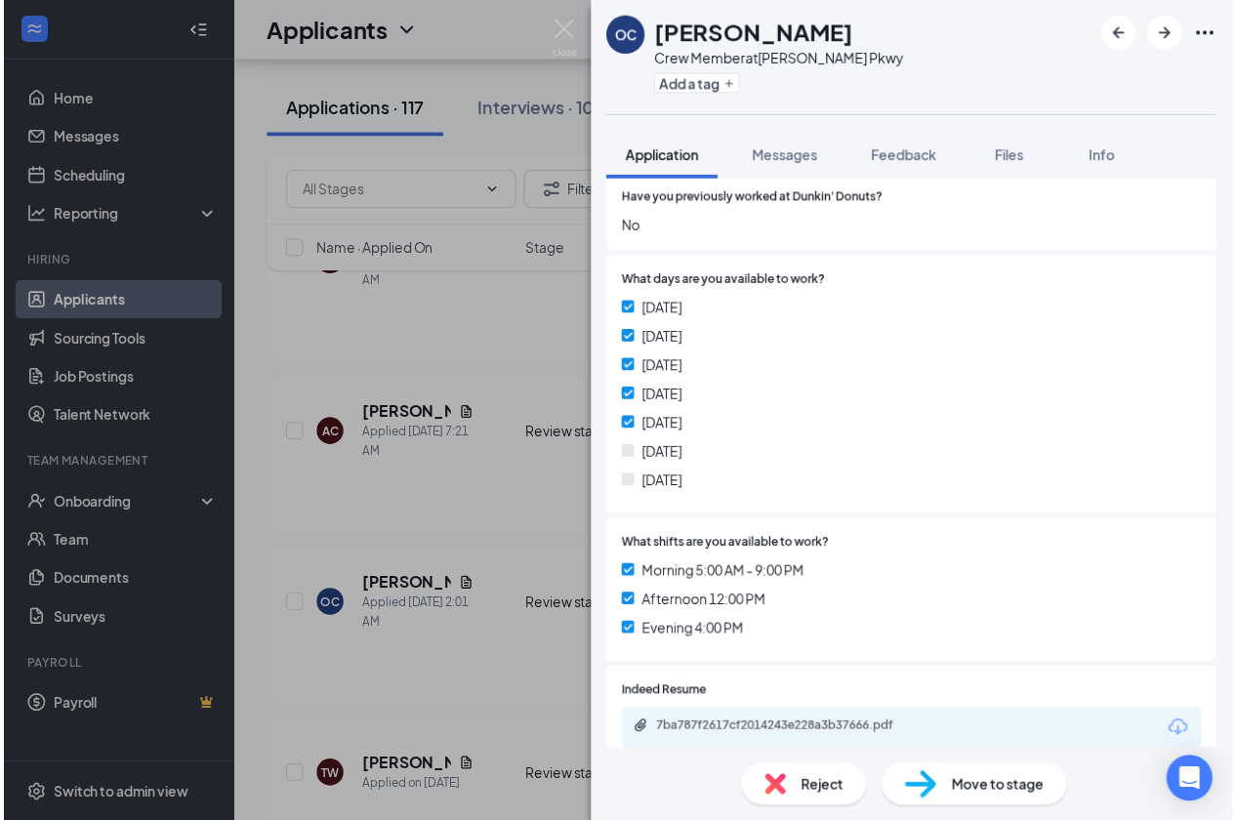
scroll to position [0, 0]
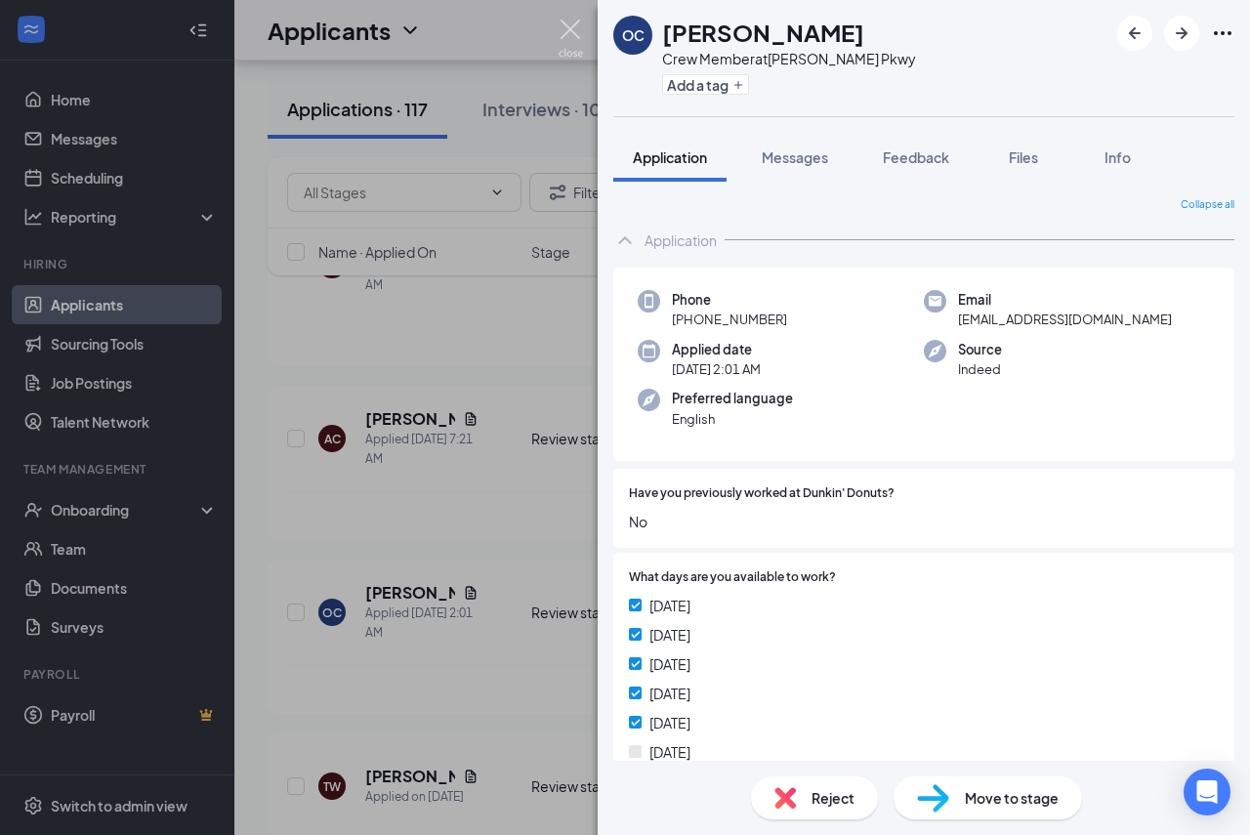
click at [572, 28] on img at bounding box center [570, 39] width 24 height 38
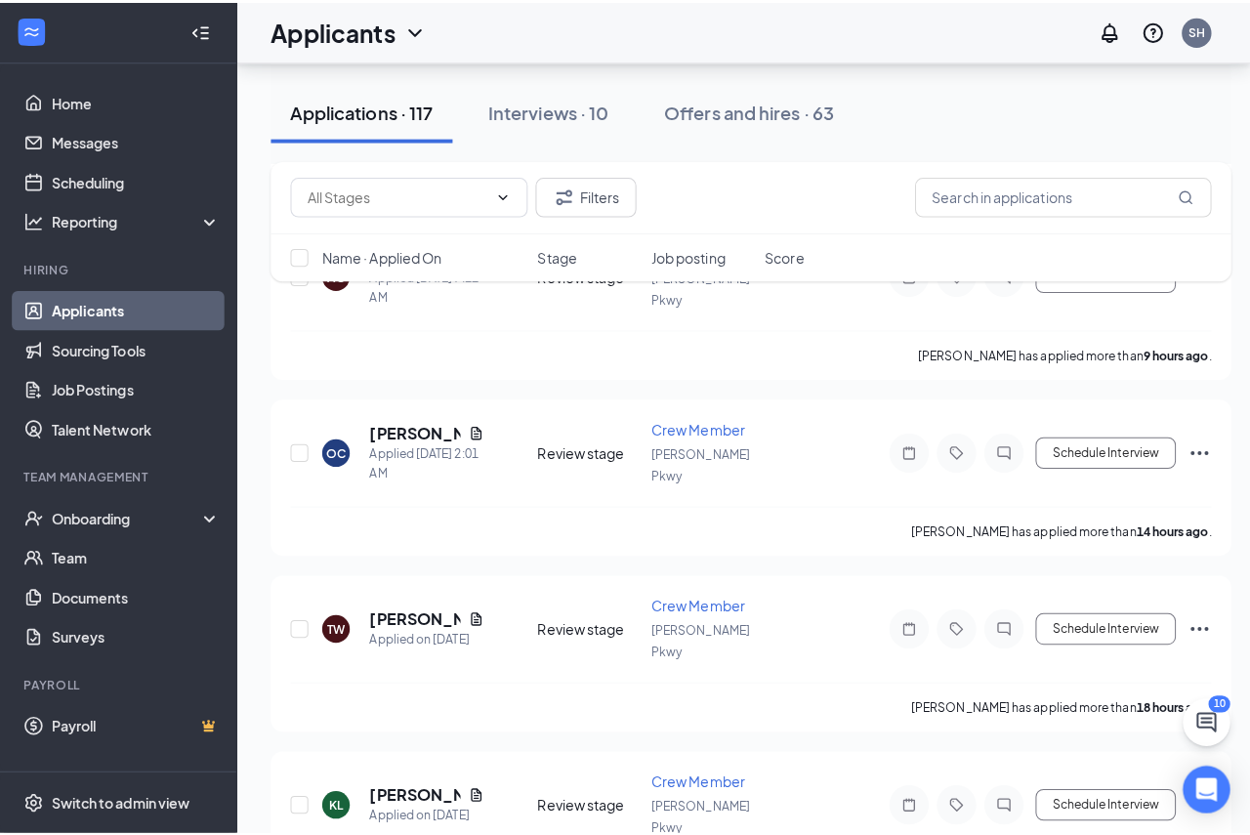
scroll to position [976, 0]
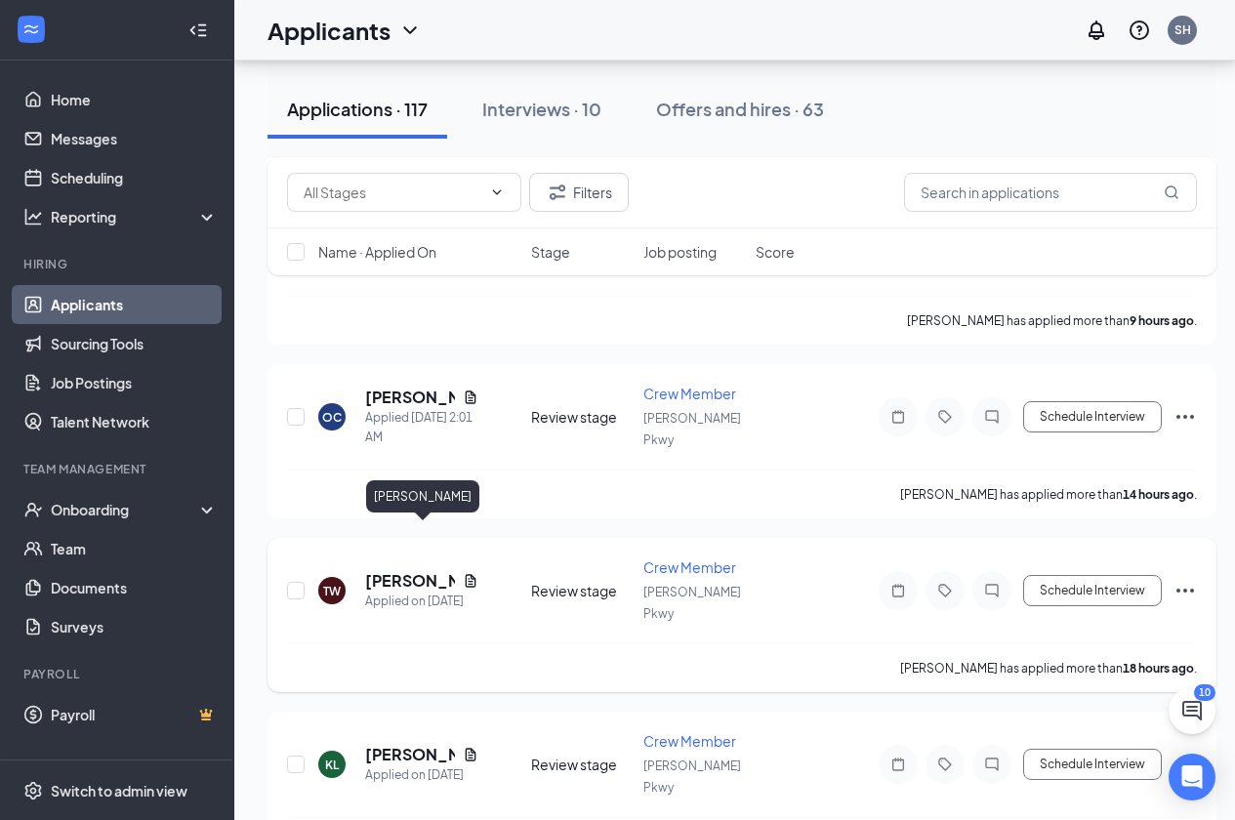
click at [386, 570] on h5 "[PERSON_NAME]" at bounding box center [410, 580] width 90 height 21
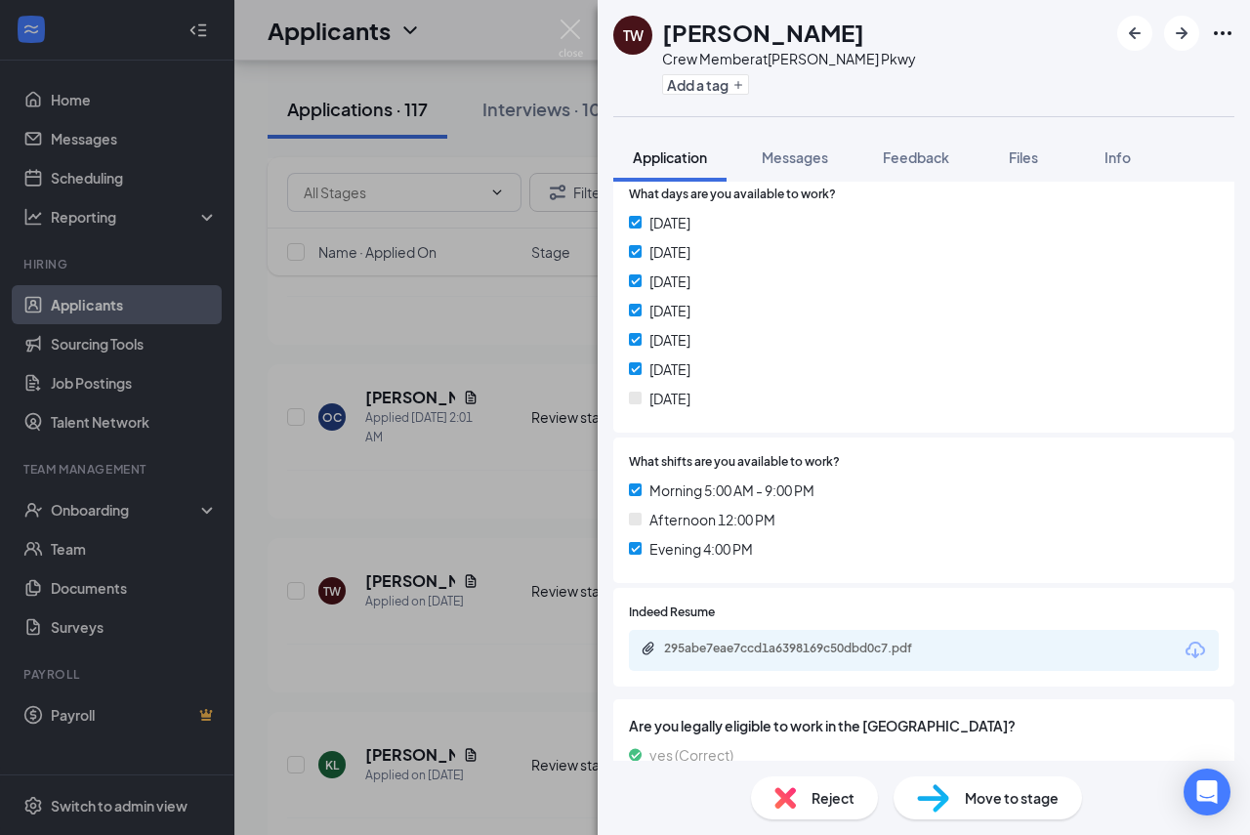
scroll to position [391, 0]
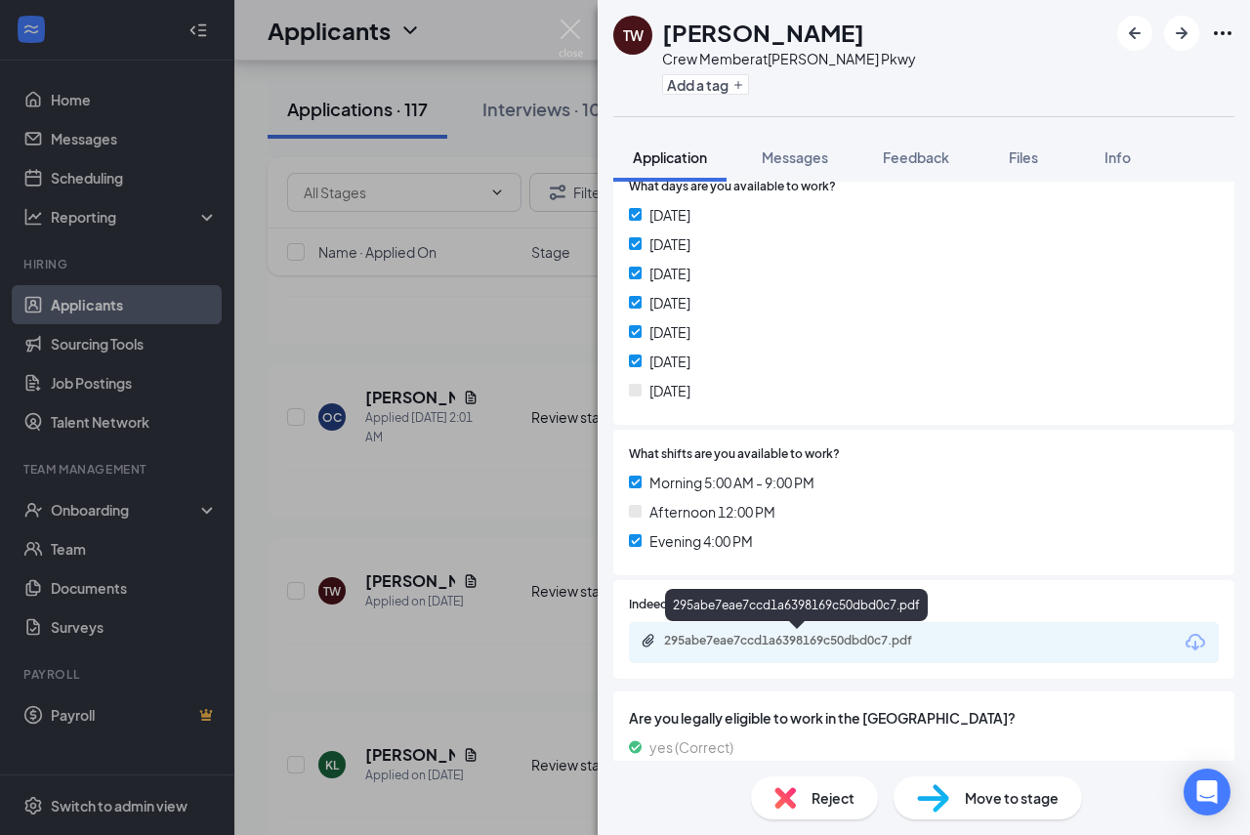
click at [745, 644] on div "295abe7eae7ccd1a6398169c50dbd0c7.pdf" at bounding box center [800, 641] width 273 height 16
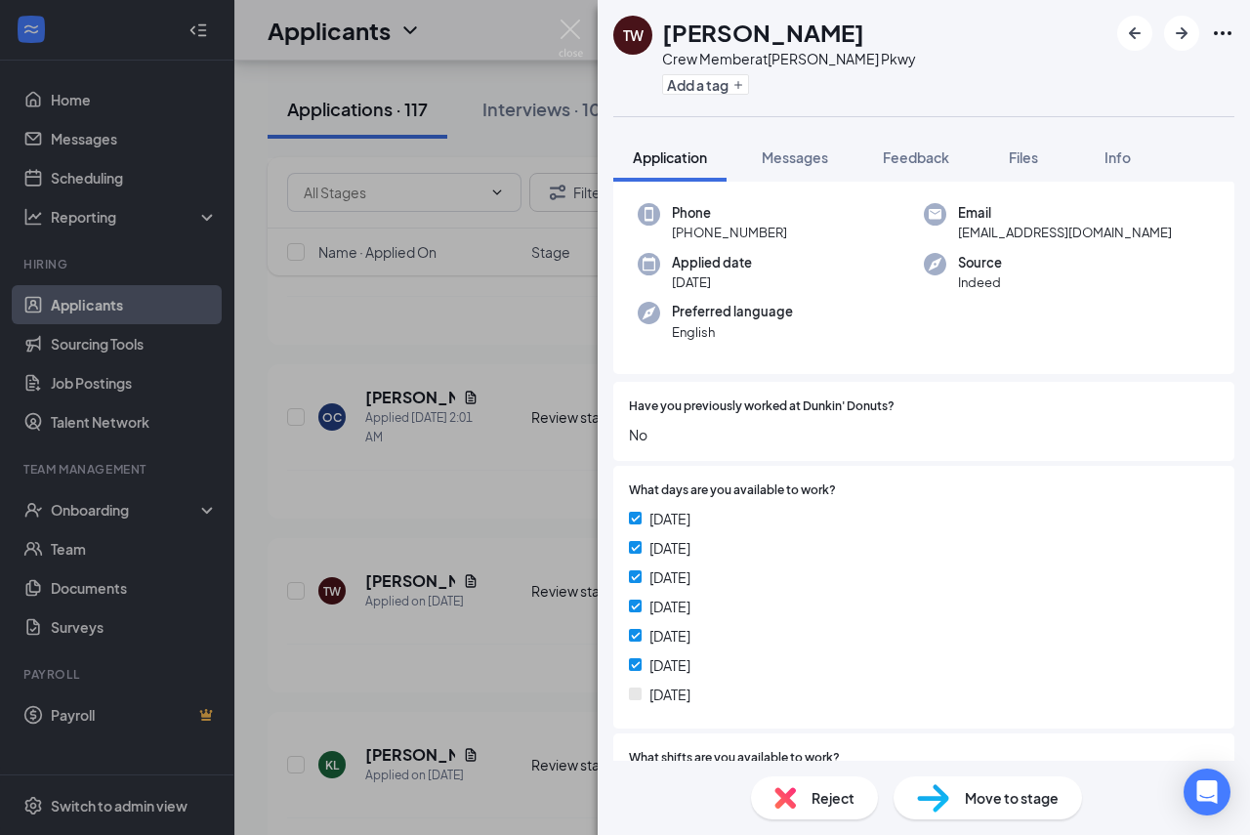
scroll to position [0, 0]
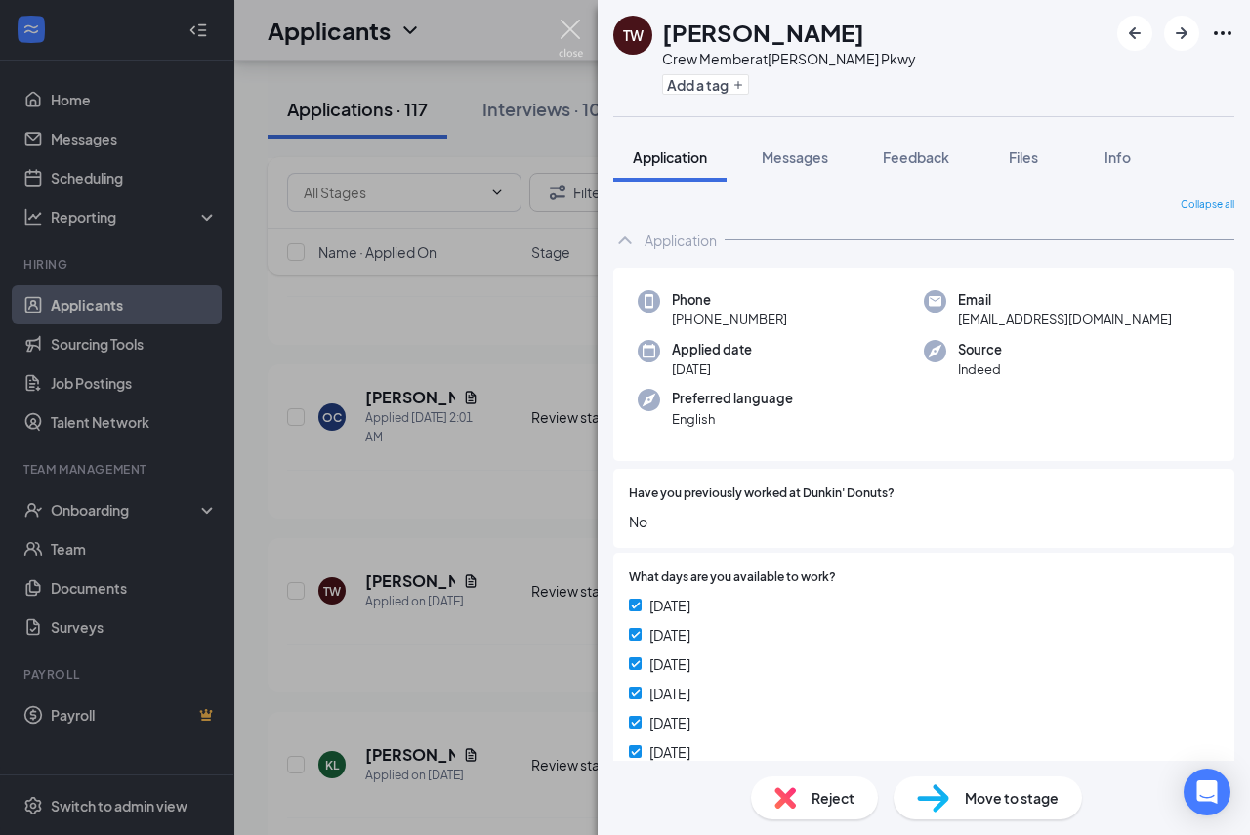
click at [572, 26] on img at bounding box center [570, 39] width 24 height 38
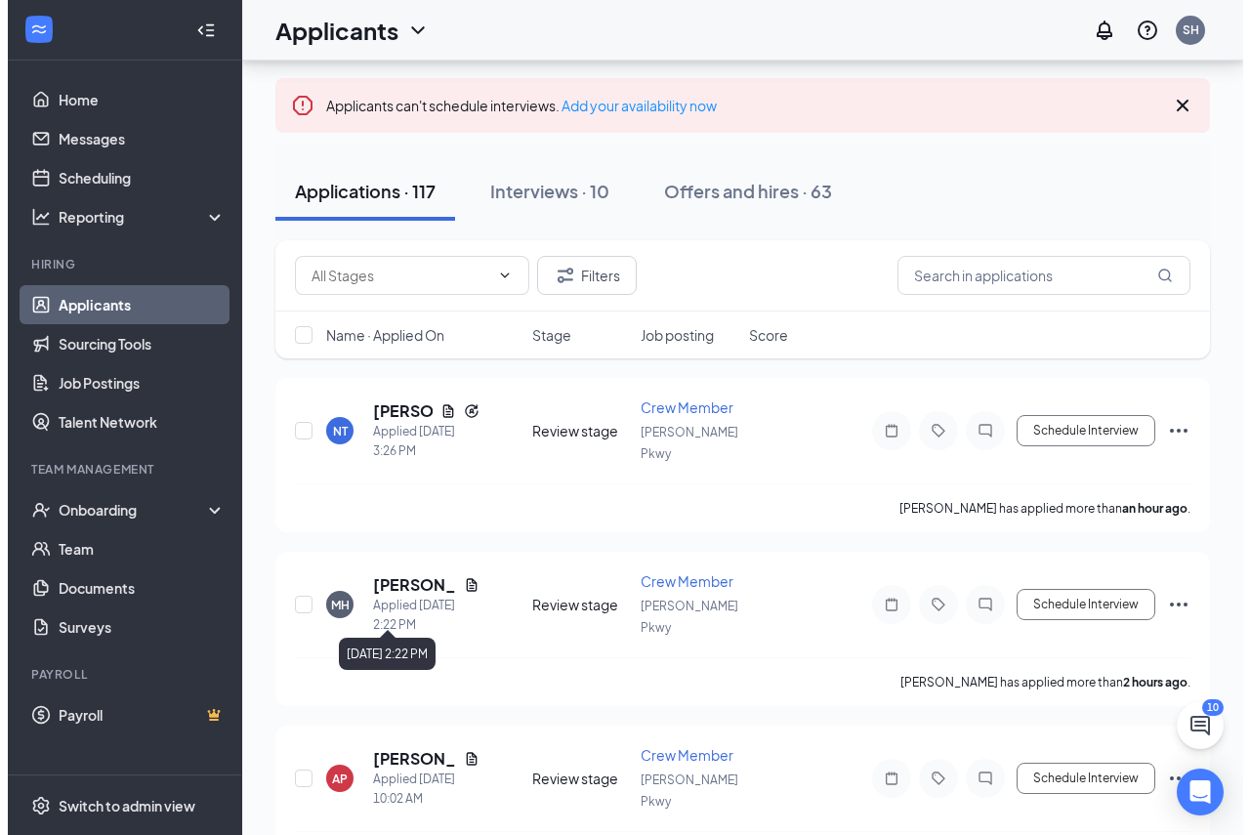
scroll to position [98, 0]
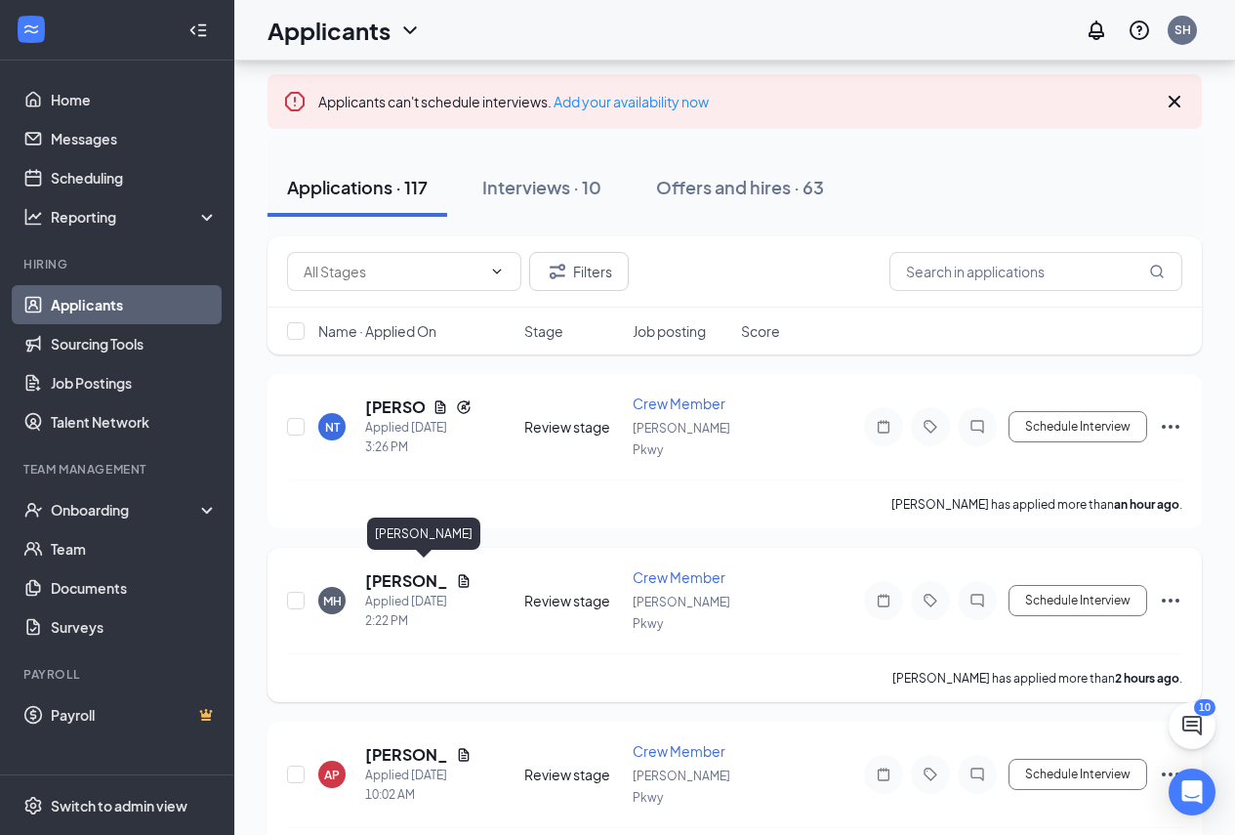
click at [394, 570] on h5 "[PERSON_NAME]" at bounding box center [406, 580] width 83 height 21
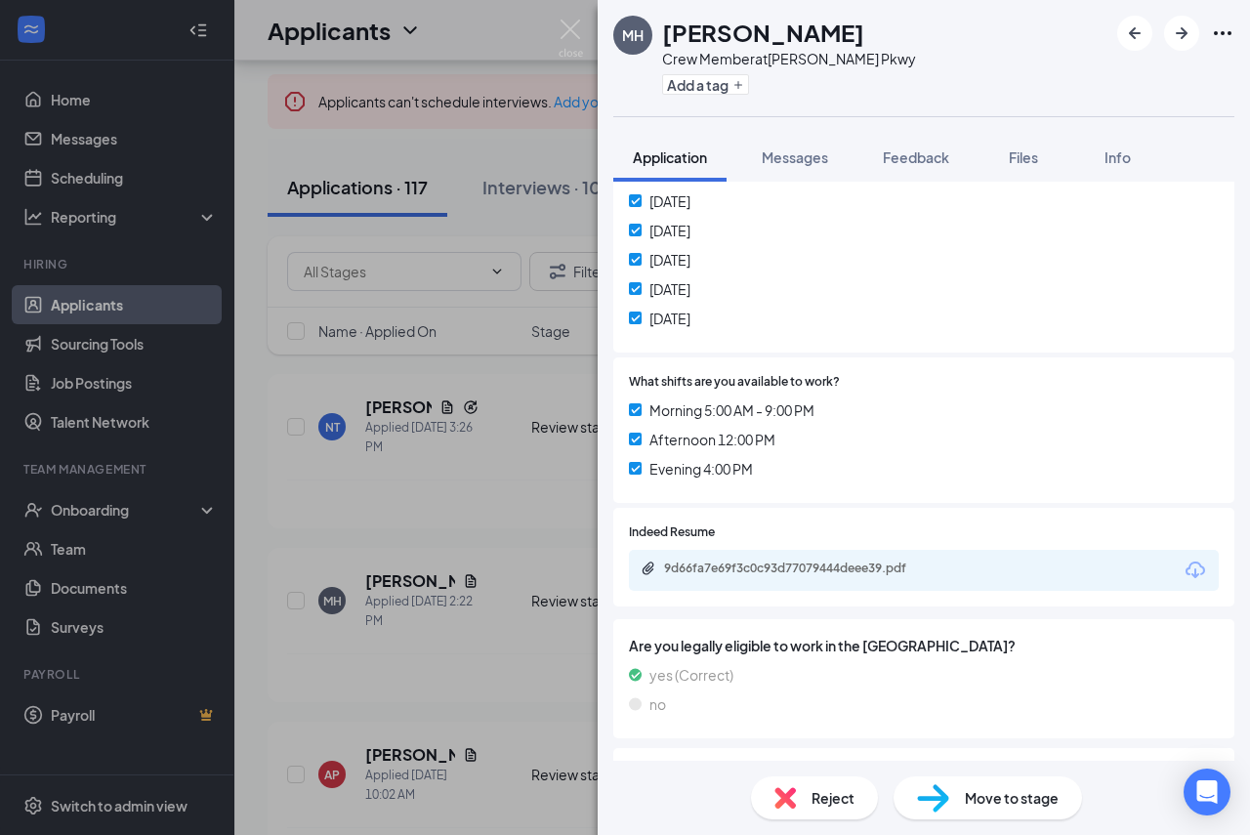
scroll to position [488, 0]
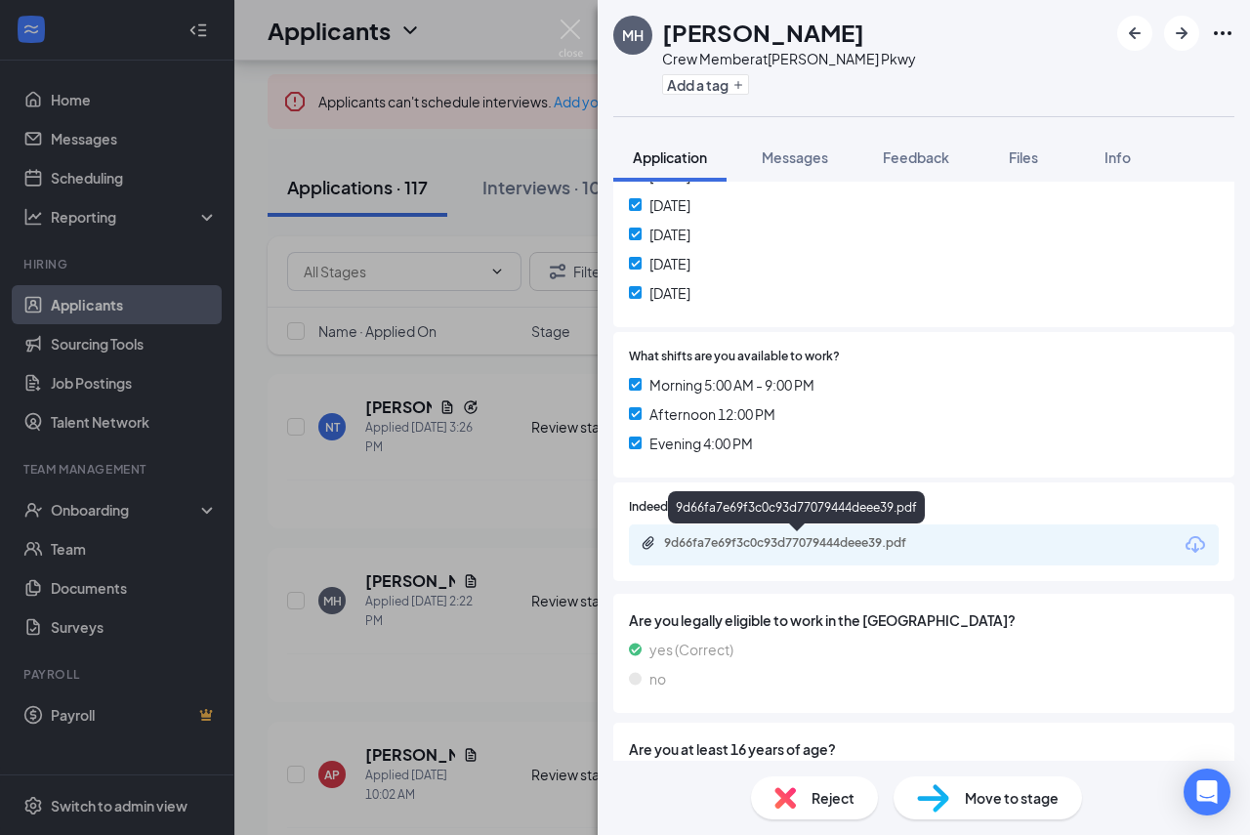
click at [772, 543] on div "9d66fa7e69f3c0c93d77079444deee39.pdf" at bounding box center [800, 543] width 273 height 16
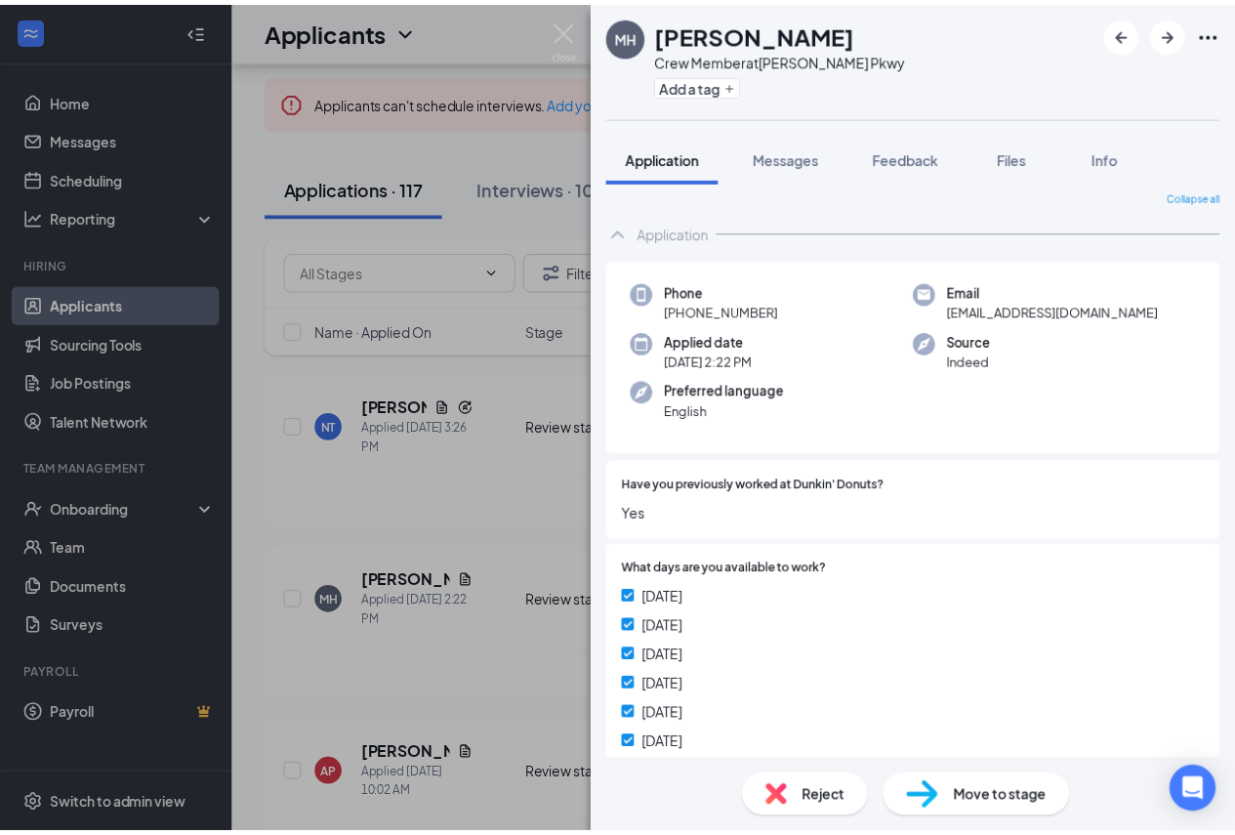
scroll to position [0, 0]
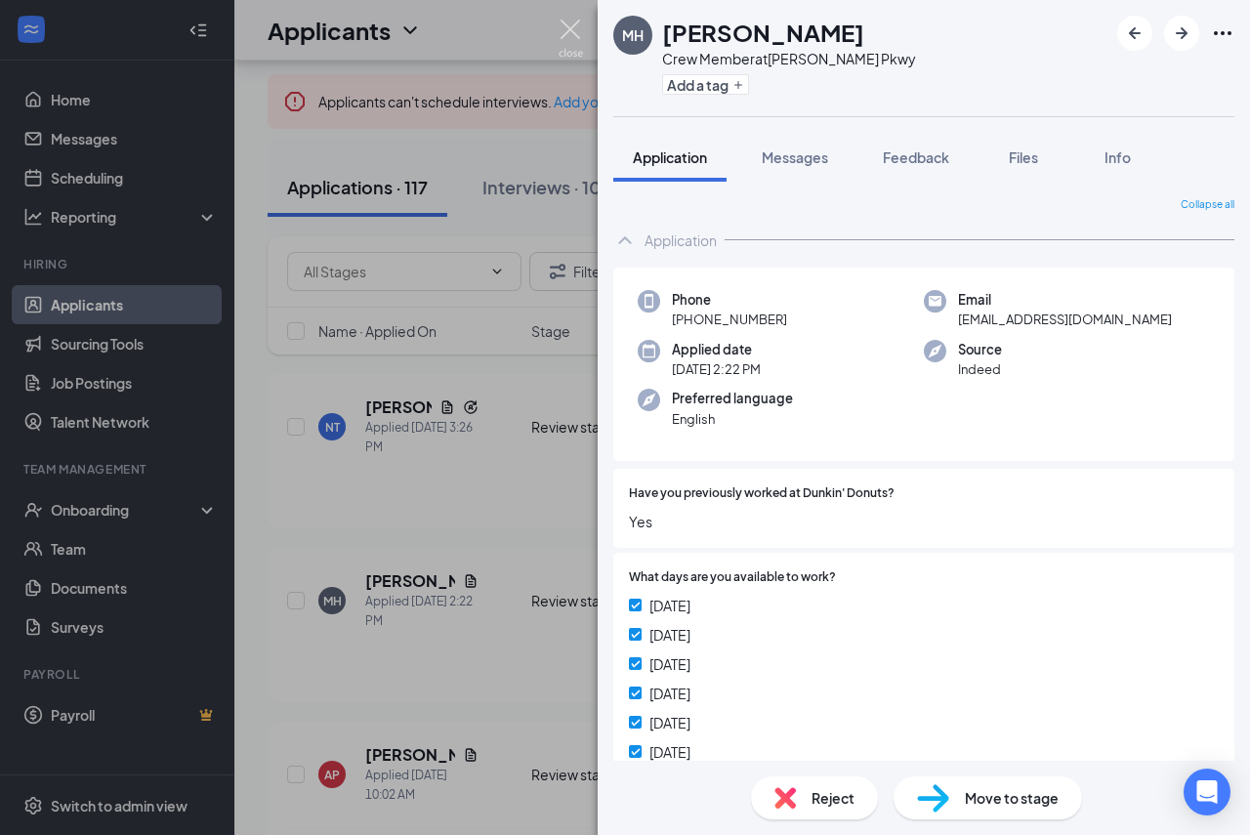
click at [574, 26] on img at bounding box center [570, 39] width 24 height 38
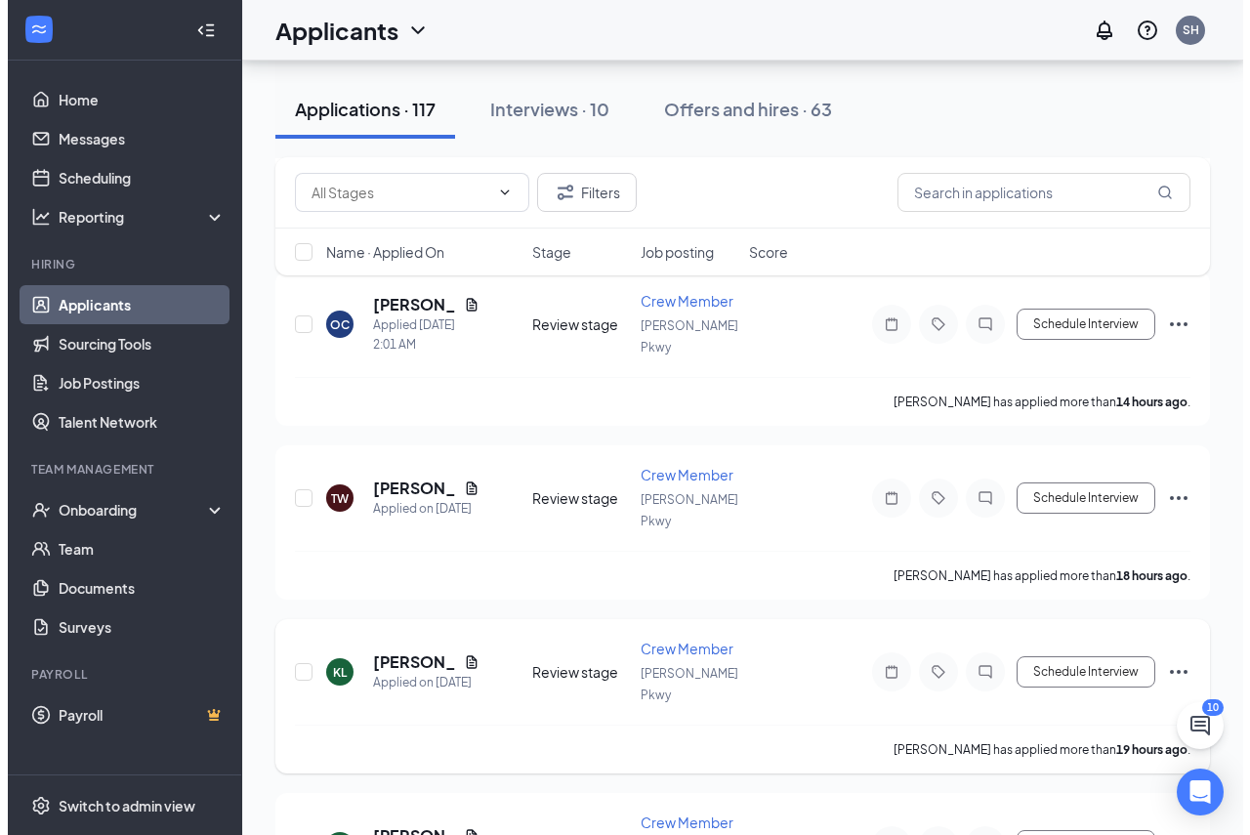
scroll to position [1074, 0]
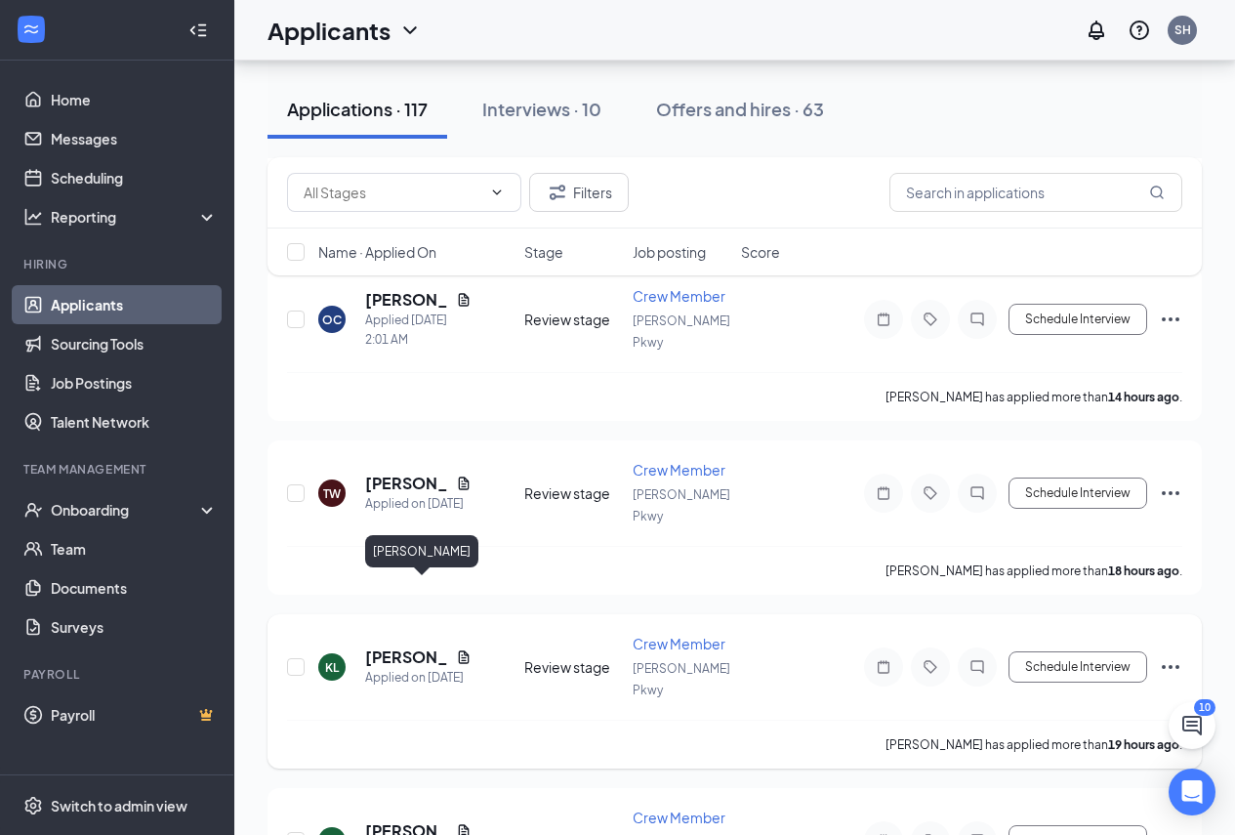
click at [414, 646] on h5 "[PERSON_NAME]" at bounding box center [406, 656] width 83 height 21
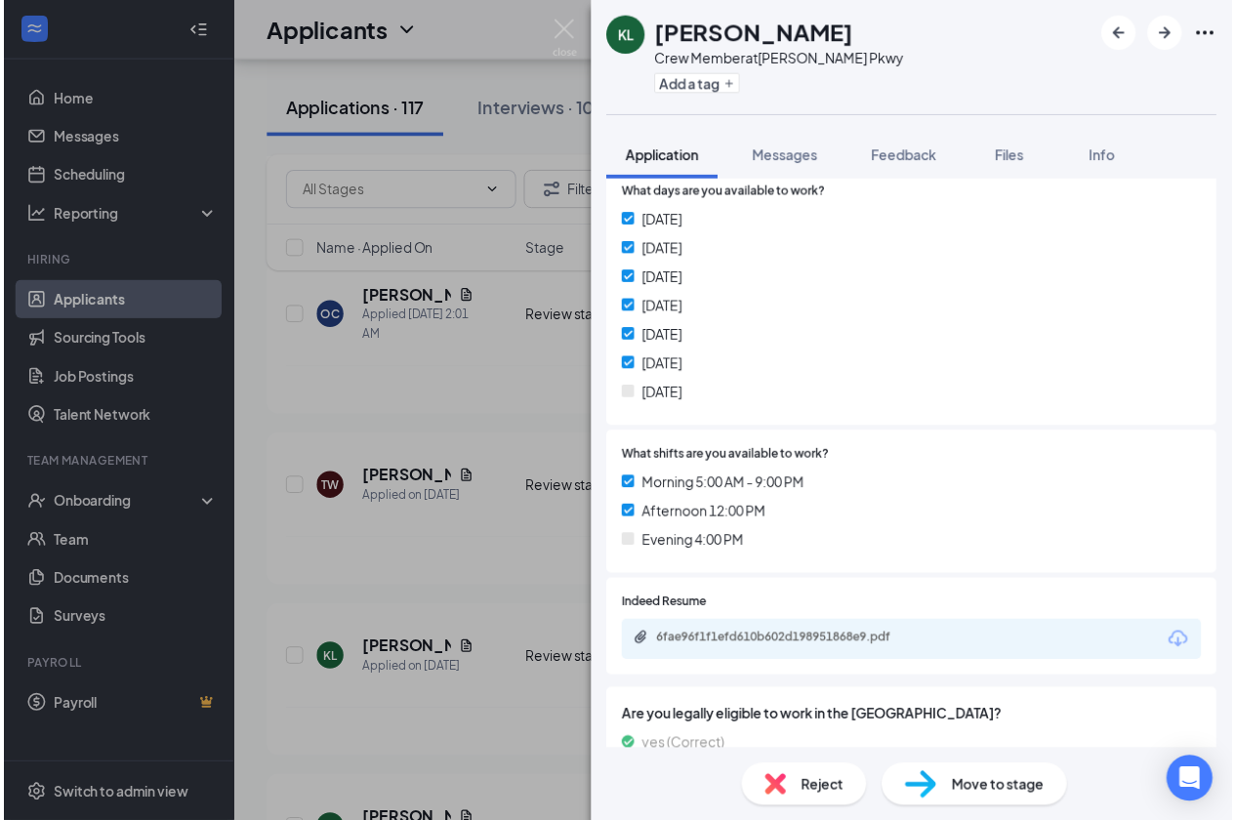
scroll to position [391, 0]
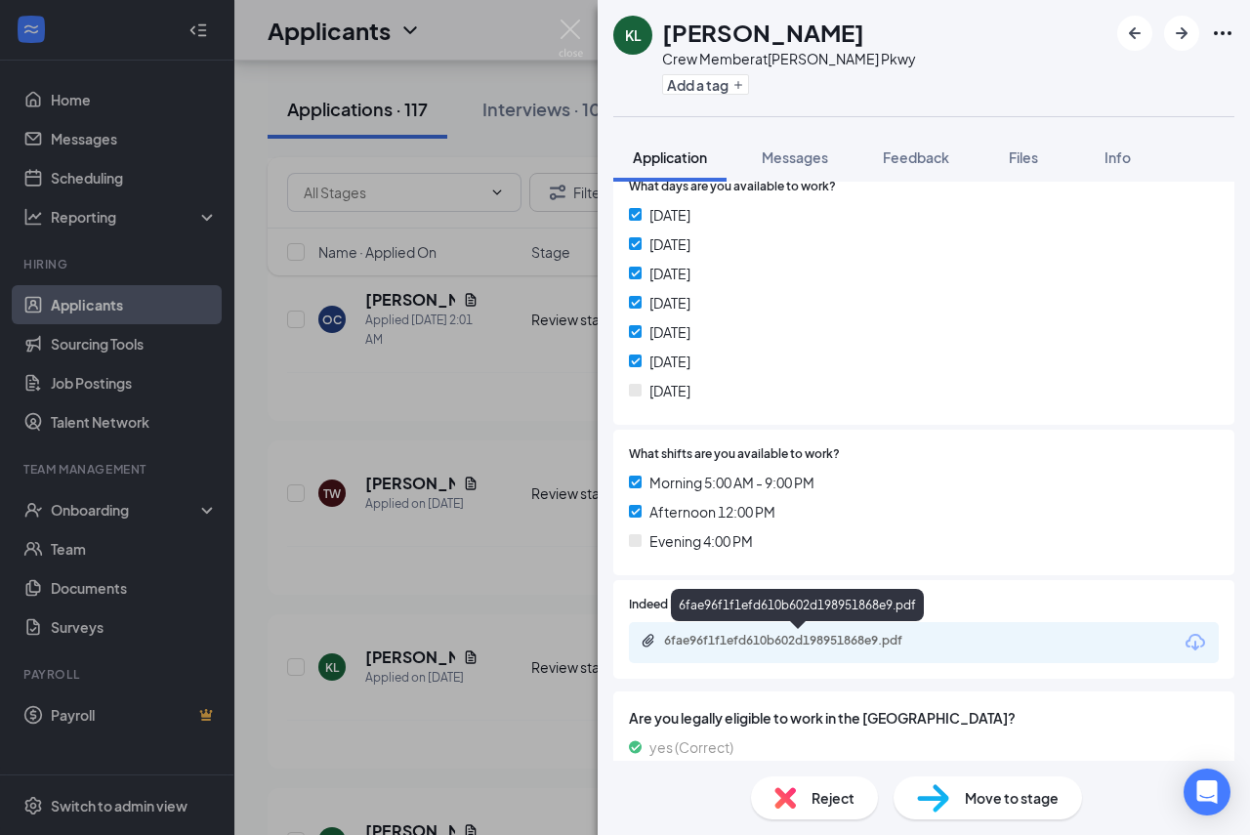
click at [795, 642] on div "6fae96f1f1efd610b602d198951868e9.pdf" at bounding box center [800, 641] width 273 height 16
click at [780, 644] on div "6fae96f1f1efd610b602d198951868e9.pdf" at bounding box center [800, 641] width 273 height 16
click at [571, 26] on img at bounding box center [570, 39] width 24 height 38
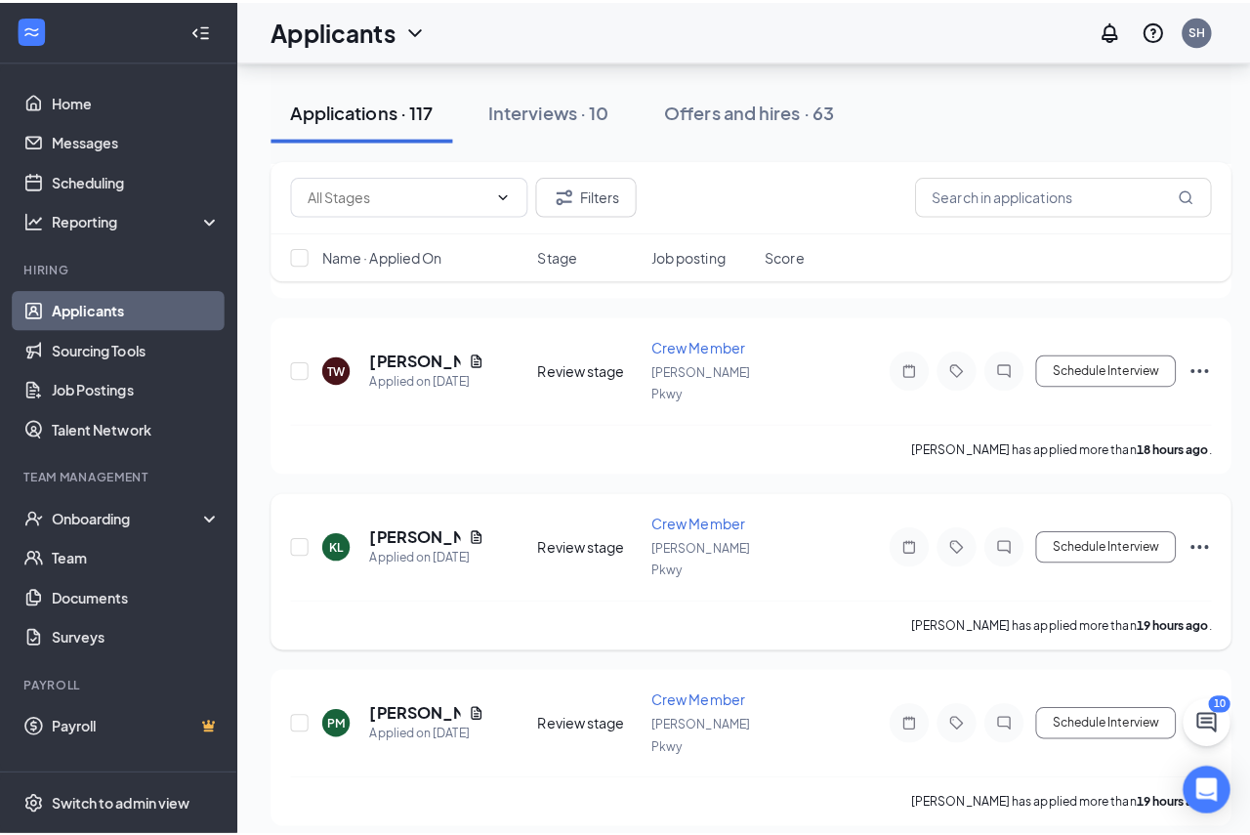
scroll to position [1269, 0]
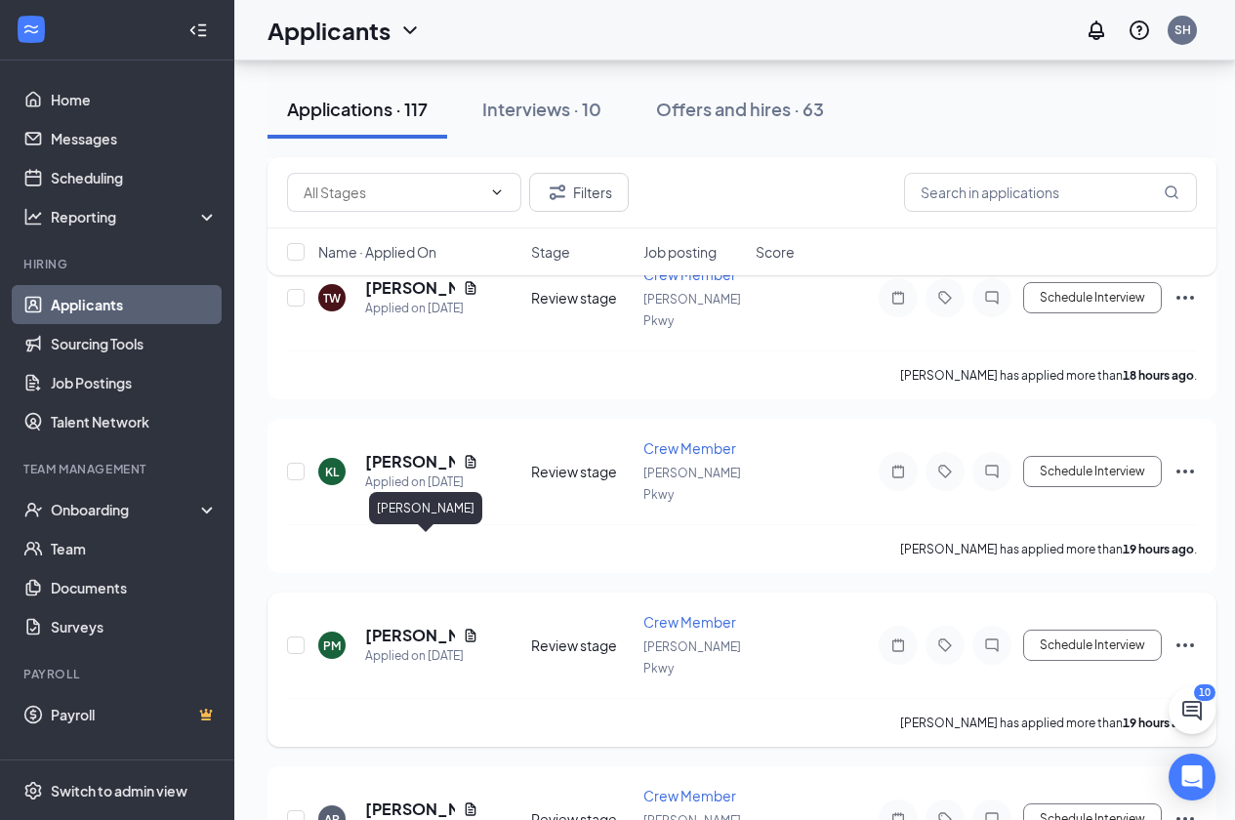
click at [408, 625] on h5 "[PERSON_NAME]" at bounding box center [410, 635] width 90 height 21
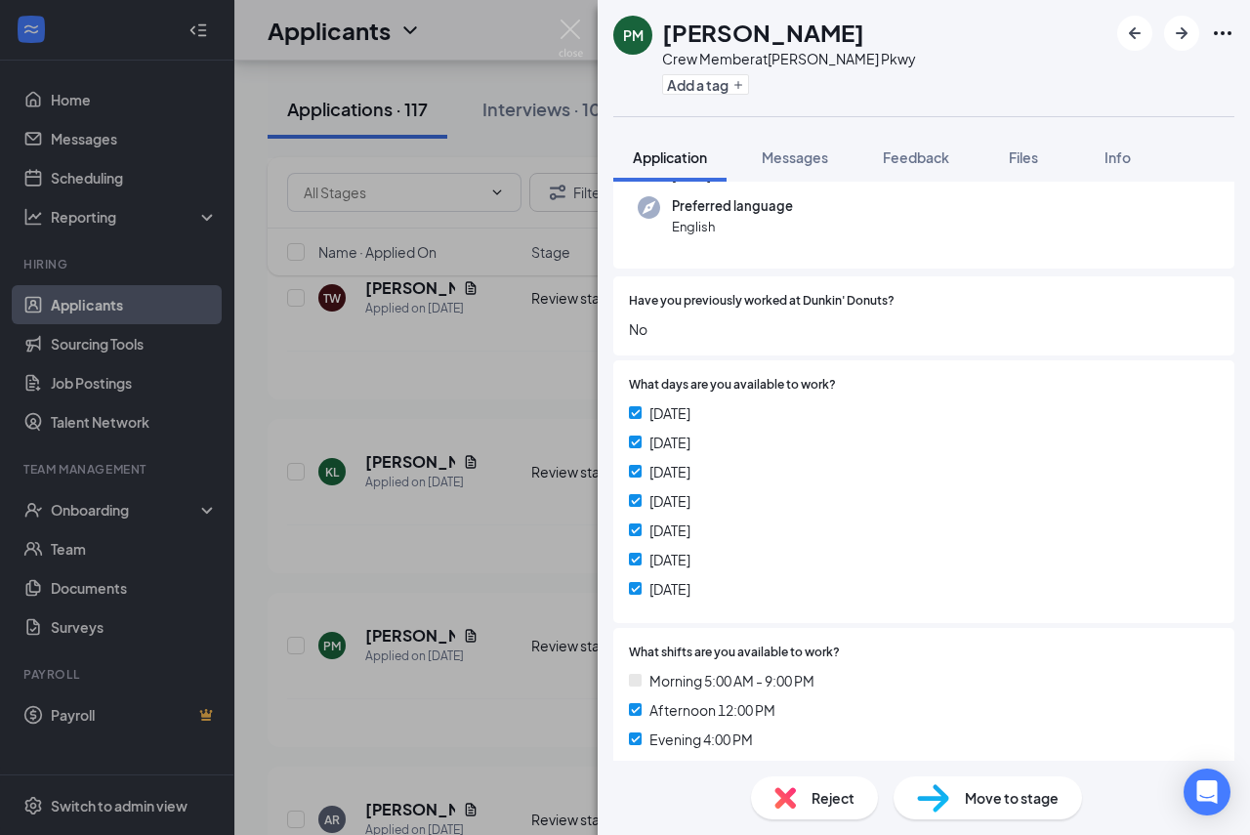
scroll to position [488, 0]
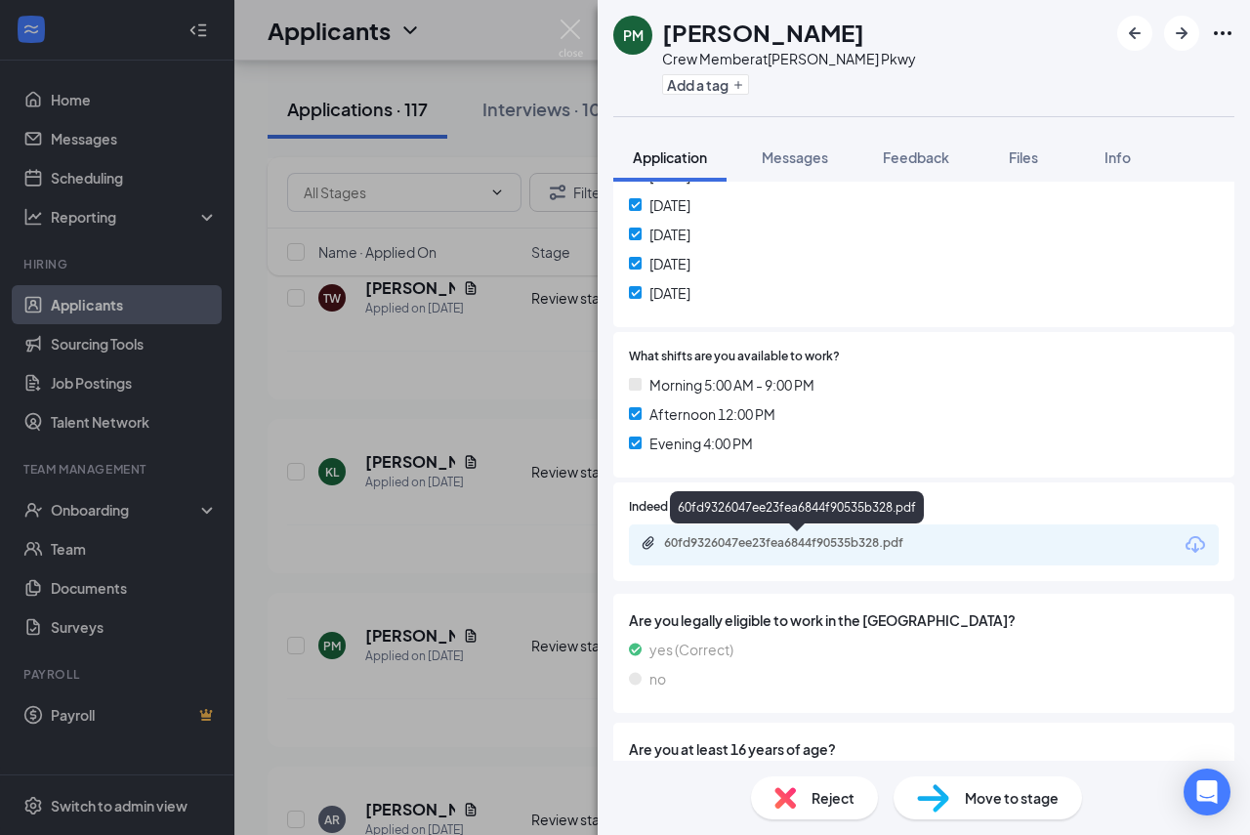
click at [777, 544] on div "60fd9326047ee23fea6844f90535b328.pdf" at bounding box center [800, 543] width 273 height 16
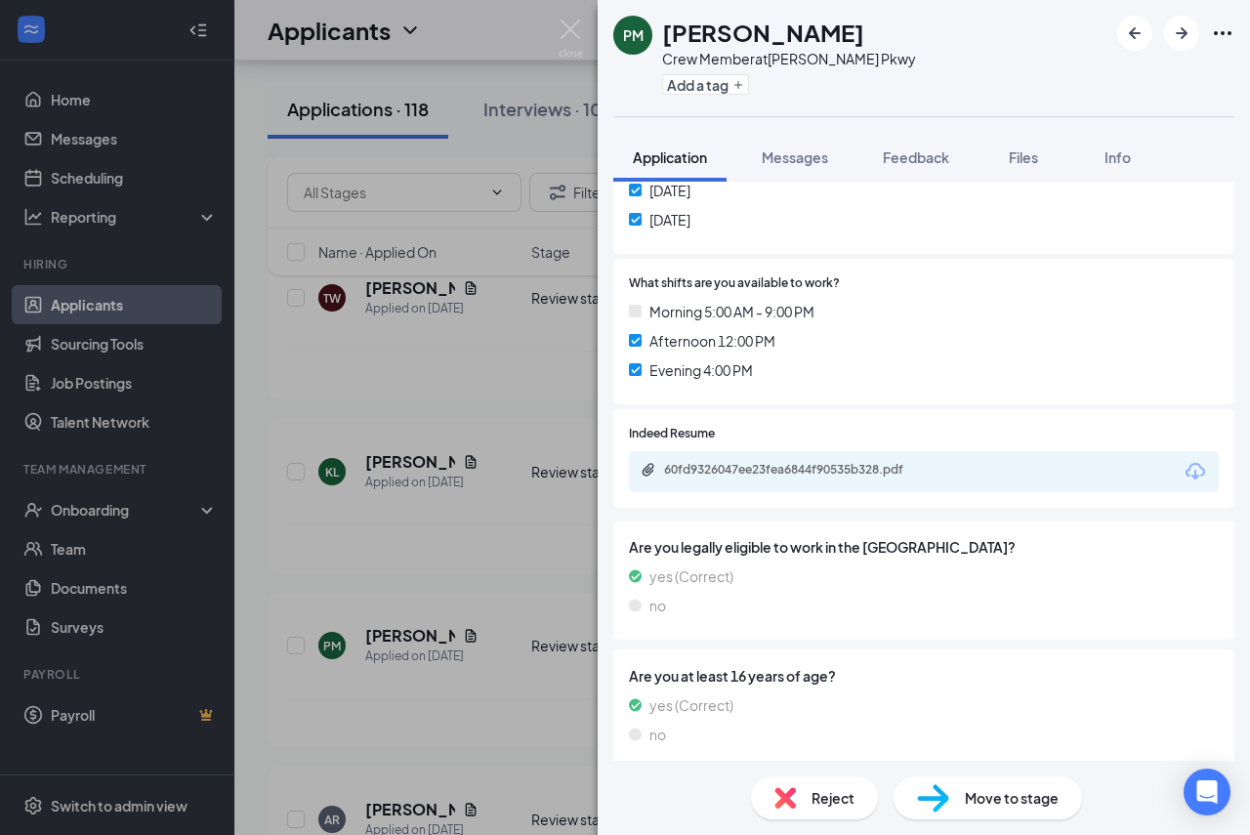
scroll to position [574, 0]
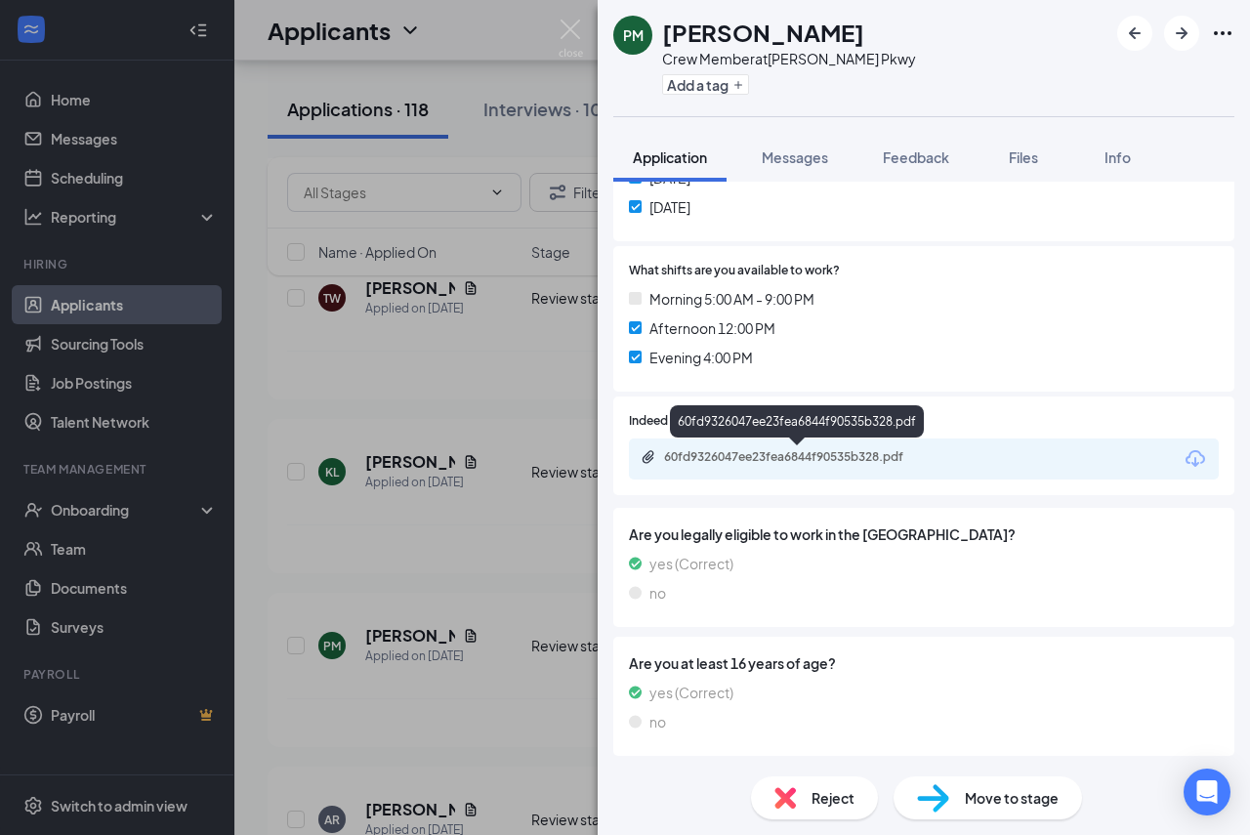
click at [750, 455] on div "60fd9326047ee23fea6844f90535b328.pdf" at bounding box center [800, 457] width 273 height 16
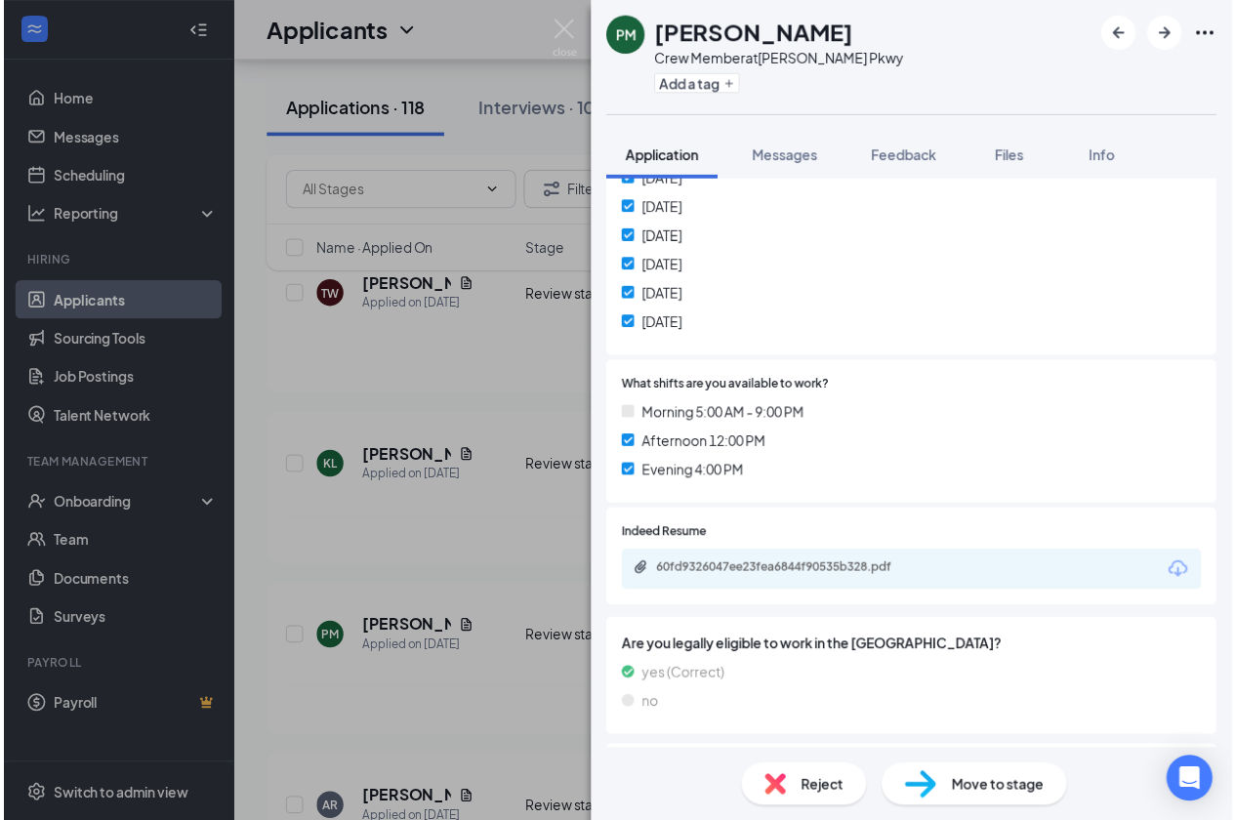
scroll to position [488, 0]
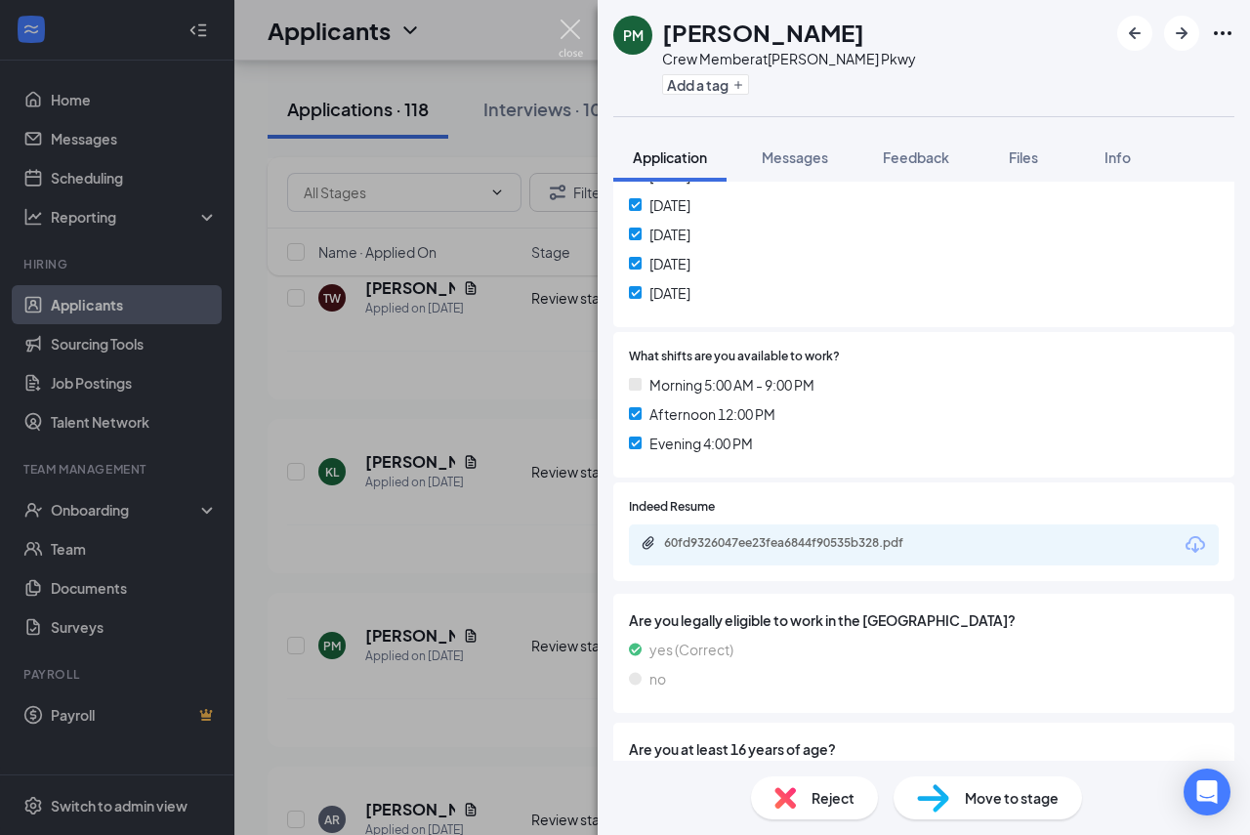
click at [568, 25] on img at bounding box center [570, 39] width 24 height 38
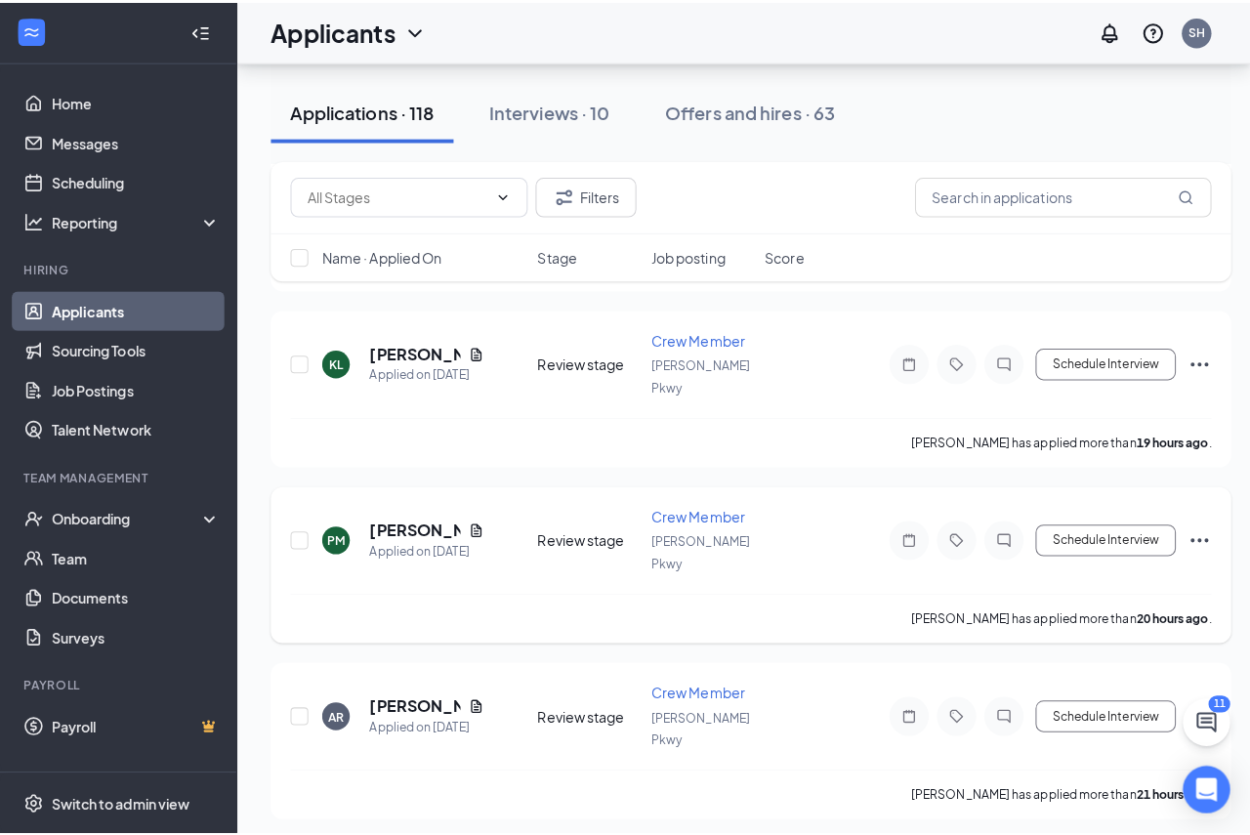
scroll to position [1562, 0]
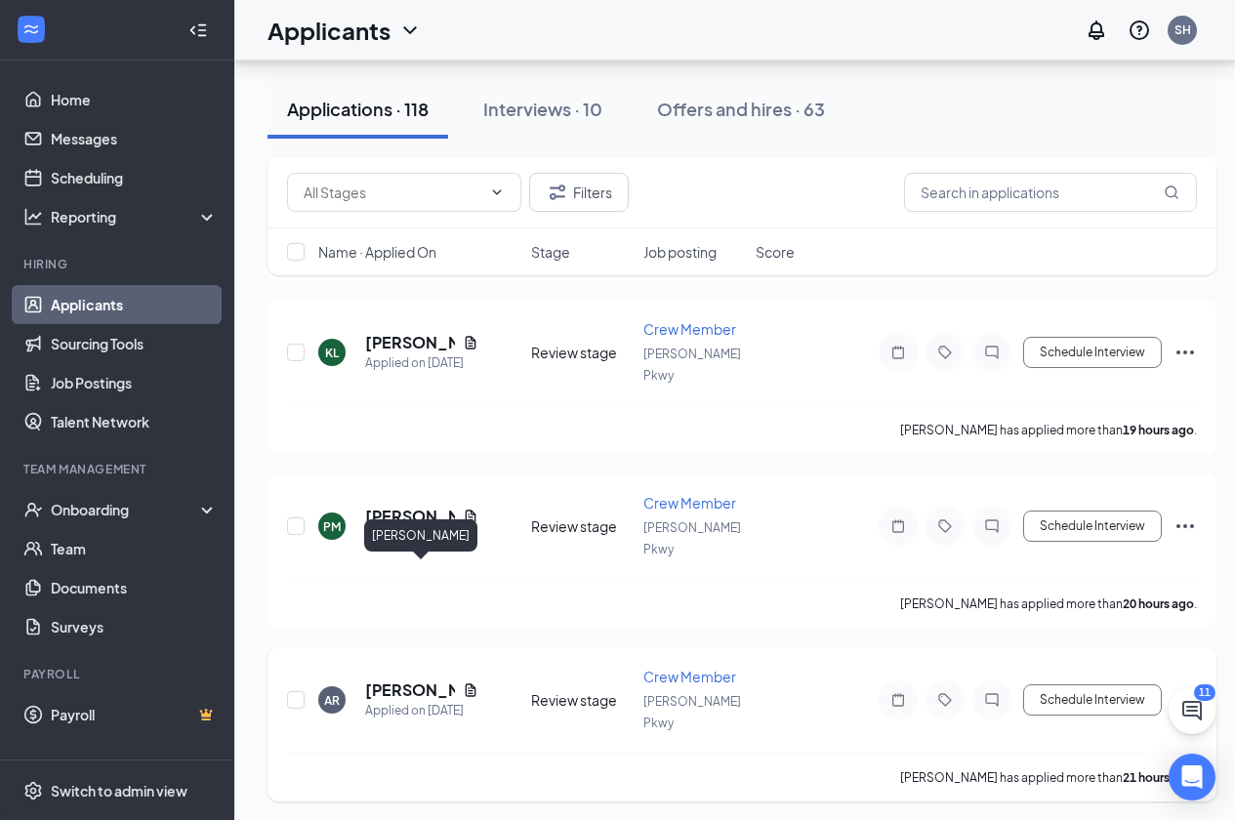
click at [413, 680] on h5 "[PERSON_NAME]" at bounding box center [410, 690] width 90 height 21
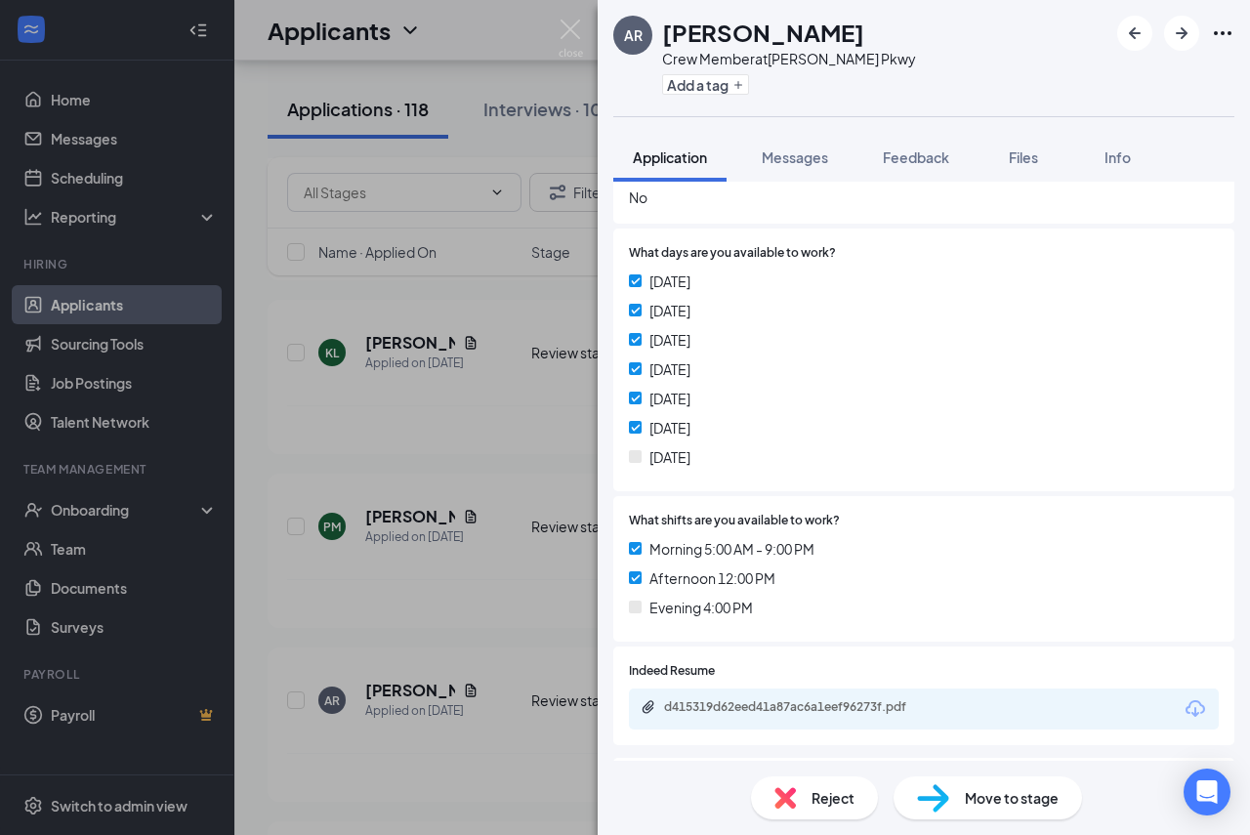
scroll to position [391, 0]
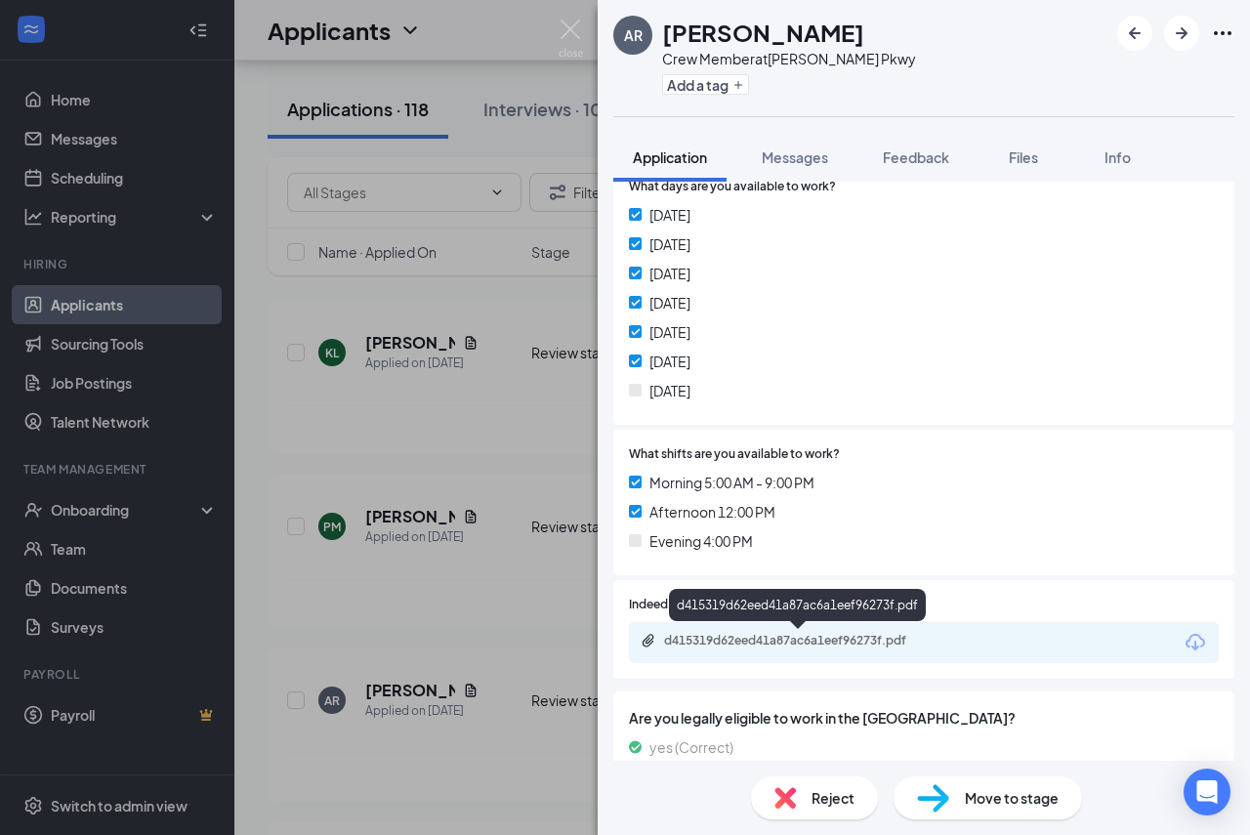
click at [848, 639] on div "d415319d62eed41a87ac6a1eef96273f.pdf" at bounding box center [800, 641] width 273 height 16
click at [573, 30] on img at bounding box center [570, 39] width 24 height 38
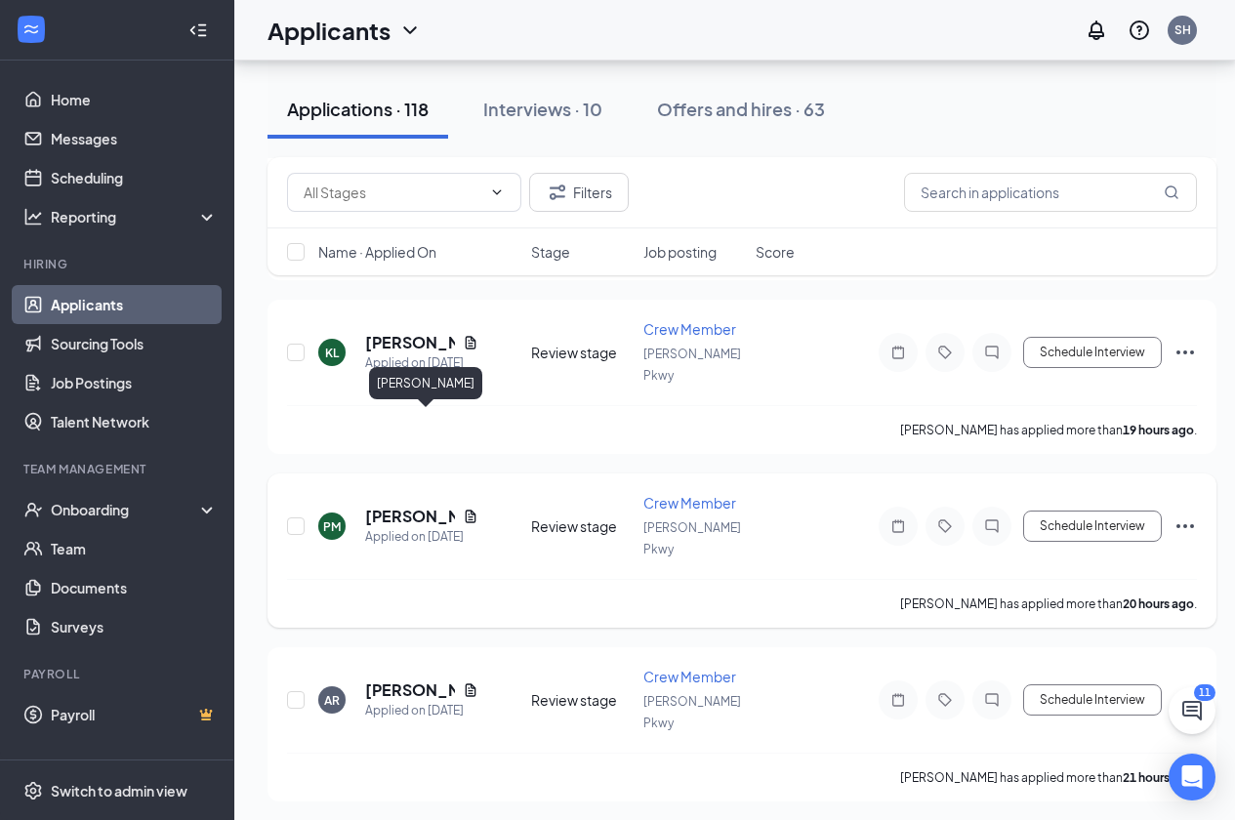
click at [421, 506] on h5 "[PERSON_NAME]" at bounding box center [410, 516] width 90 height 21
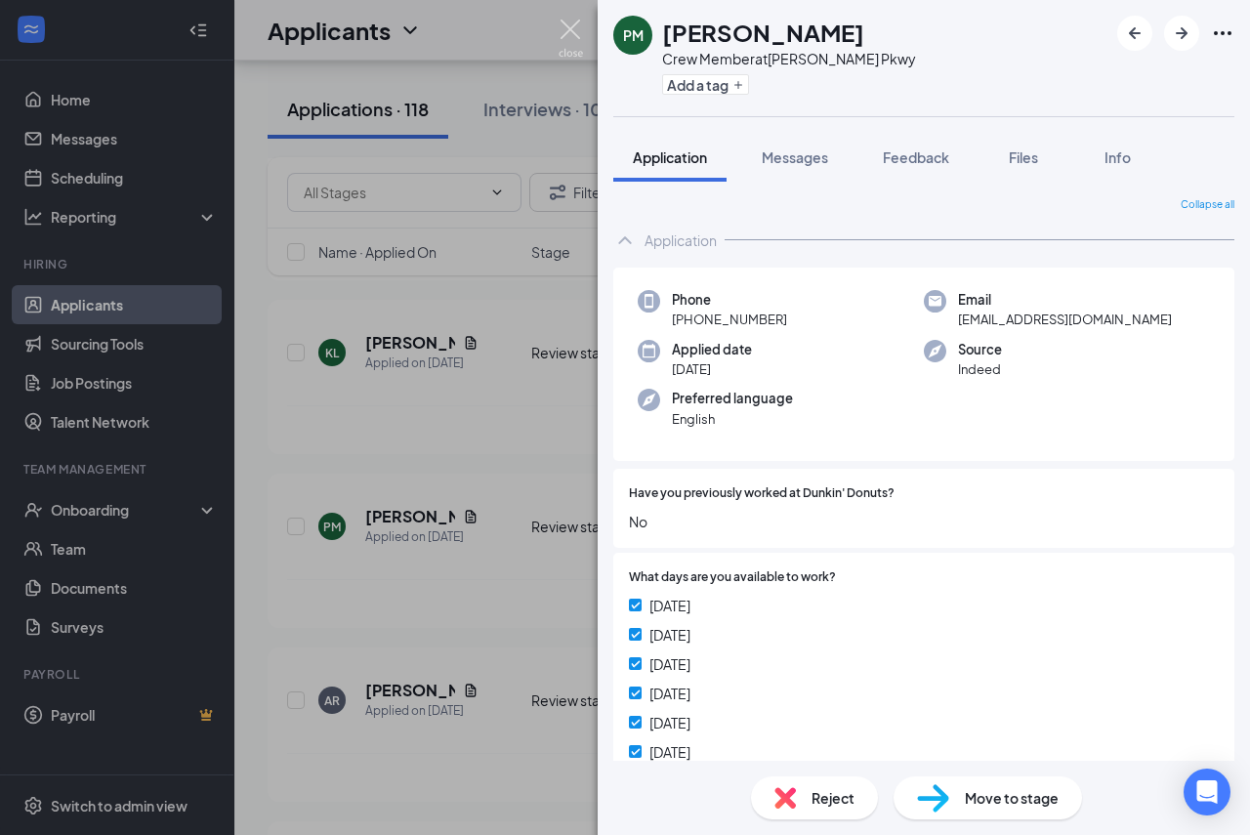
click at [571, 28] on img at bounding box center [570, 39] width 24 height 38
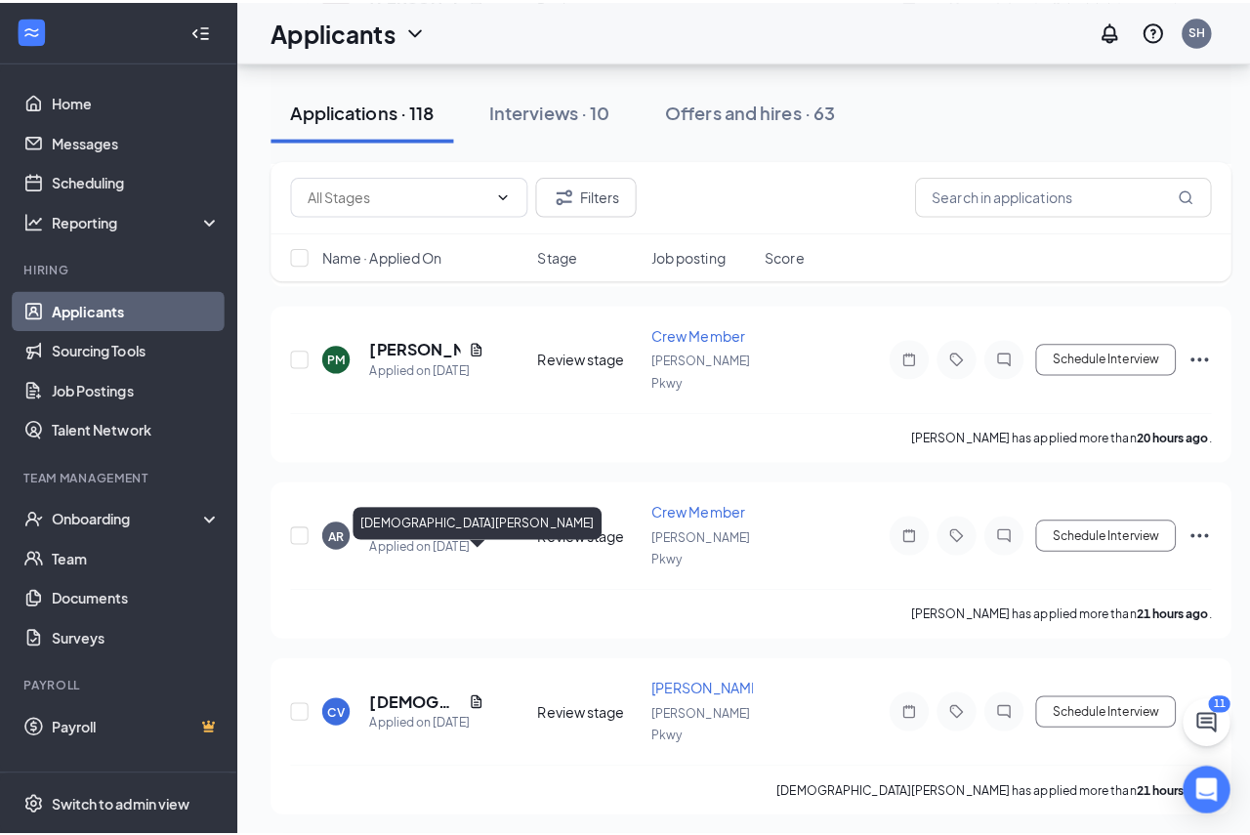
scroll to position [1757, 0]
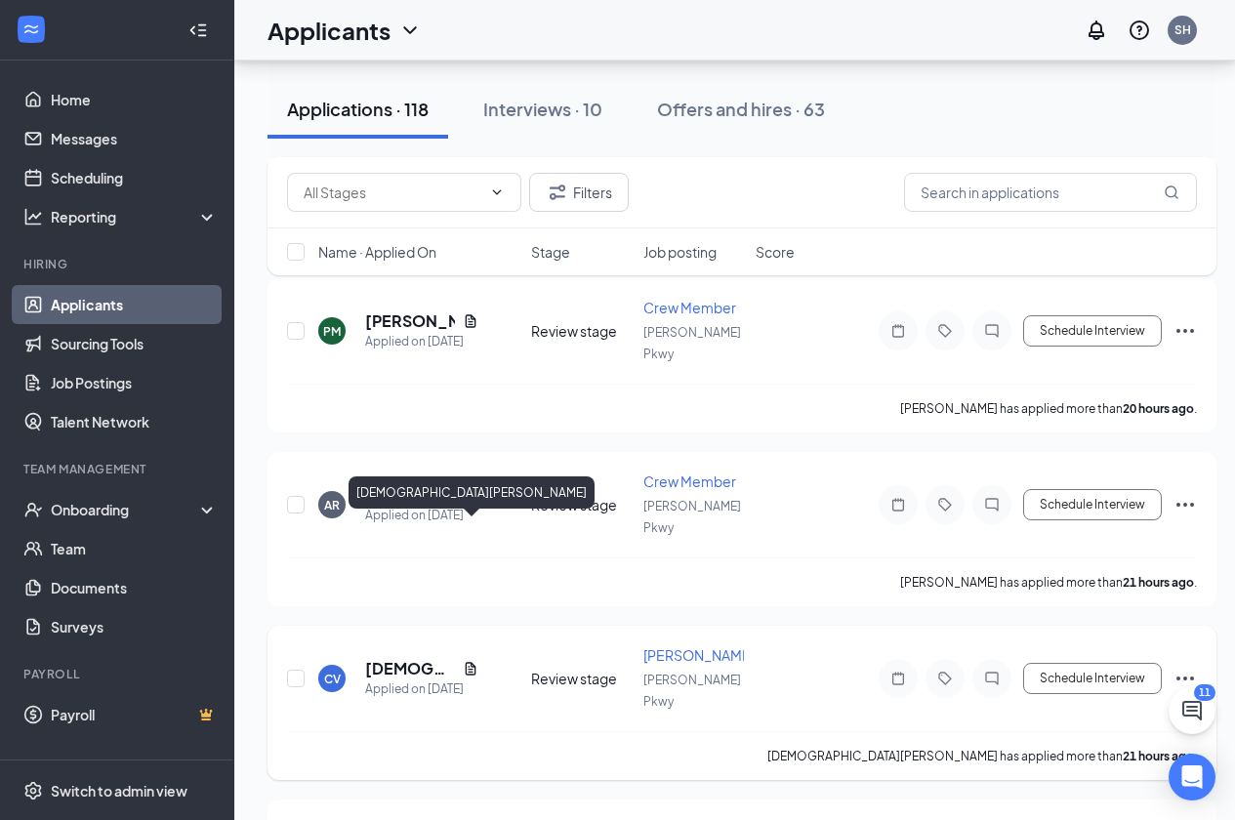
click at [421, 658] on h5 "[DEMOGRAPHIC_DATA][PERSON_NAME]" at bounding box center [410, 668] width 90 height 21
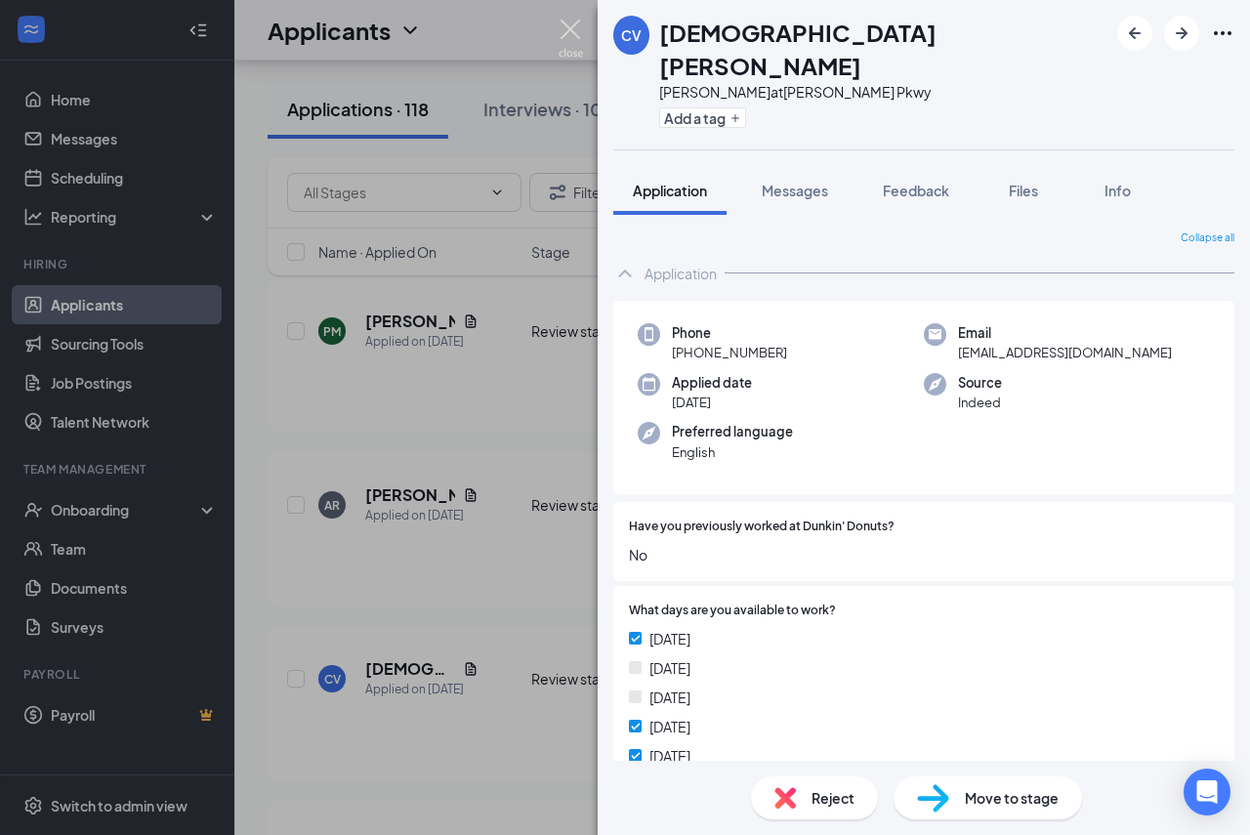
click at [569, 33] on img at bounding box center [570, 39] width 24 height 38
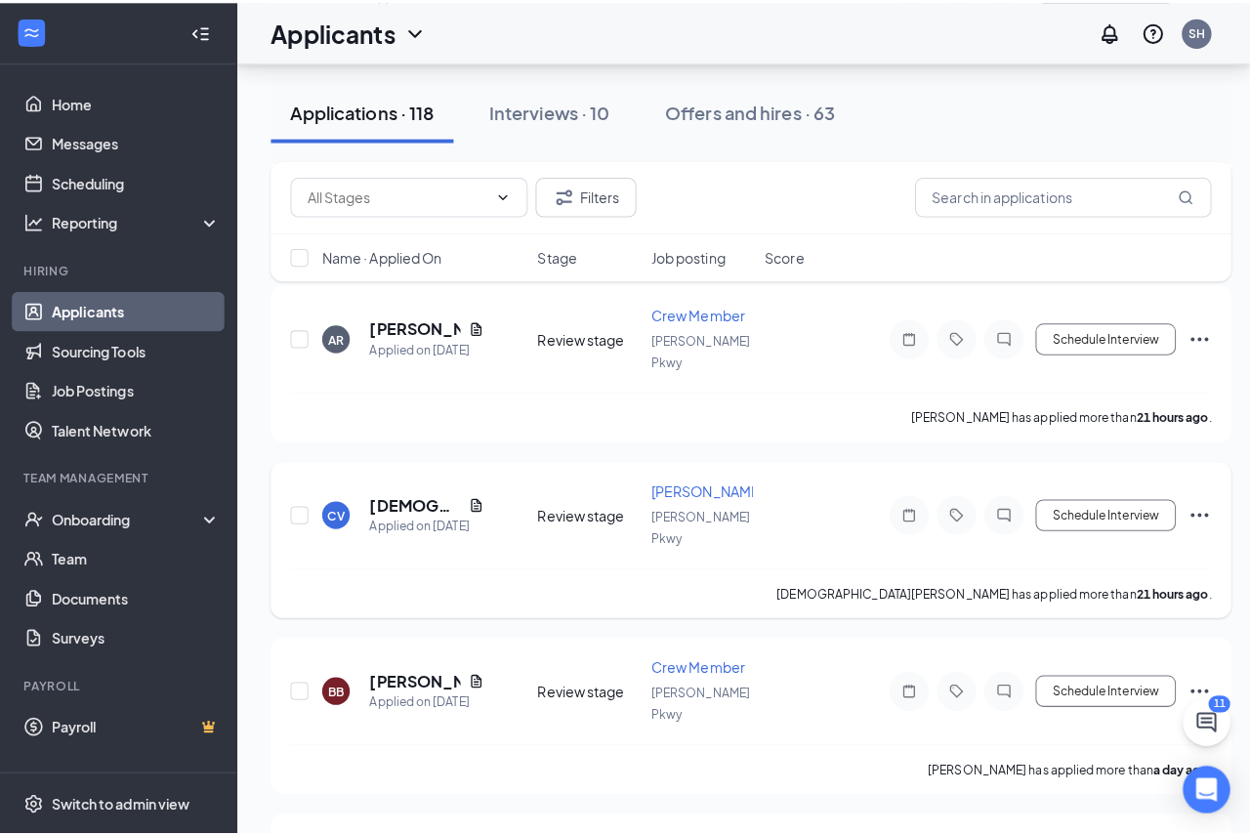
scroll to position [1953, 0]
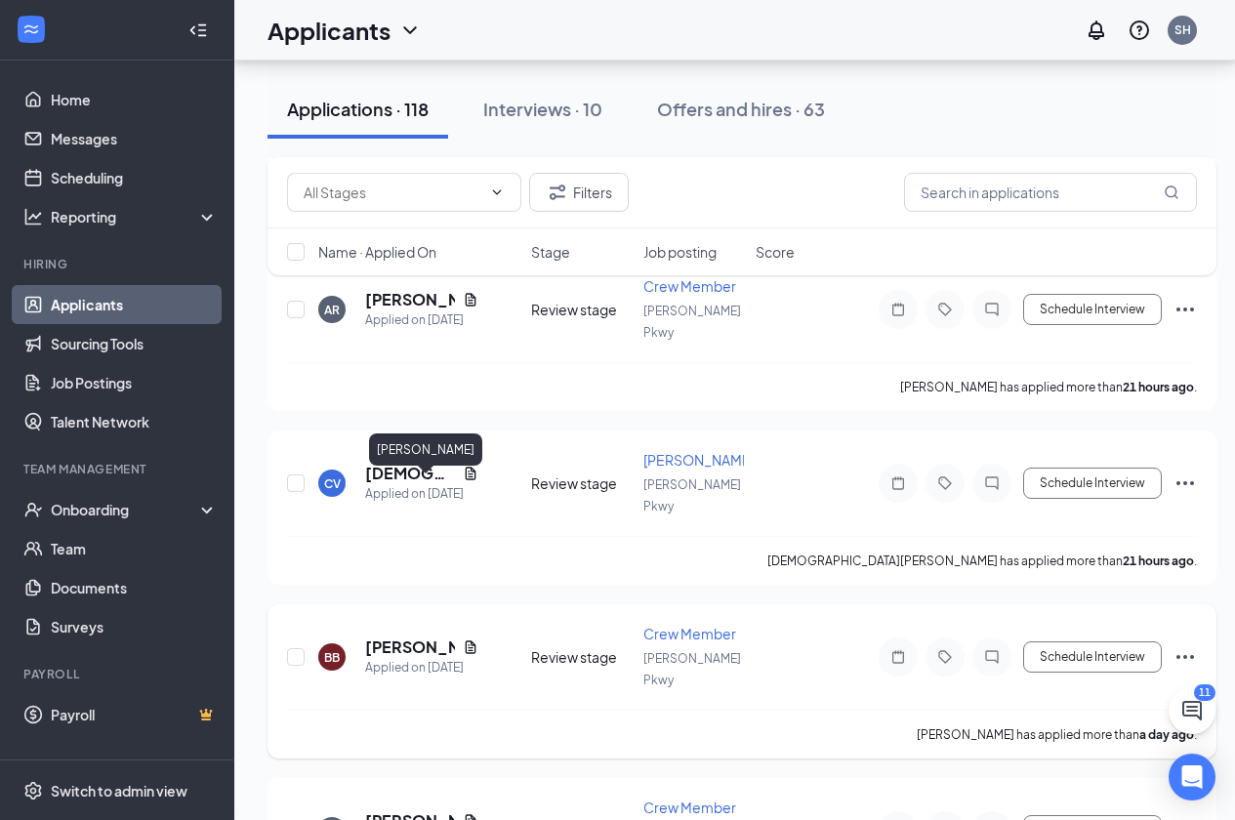
click at [407, 637] on h5 "[PERSON_NAME]" at bounding box center [410, 647] width 90 height 21
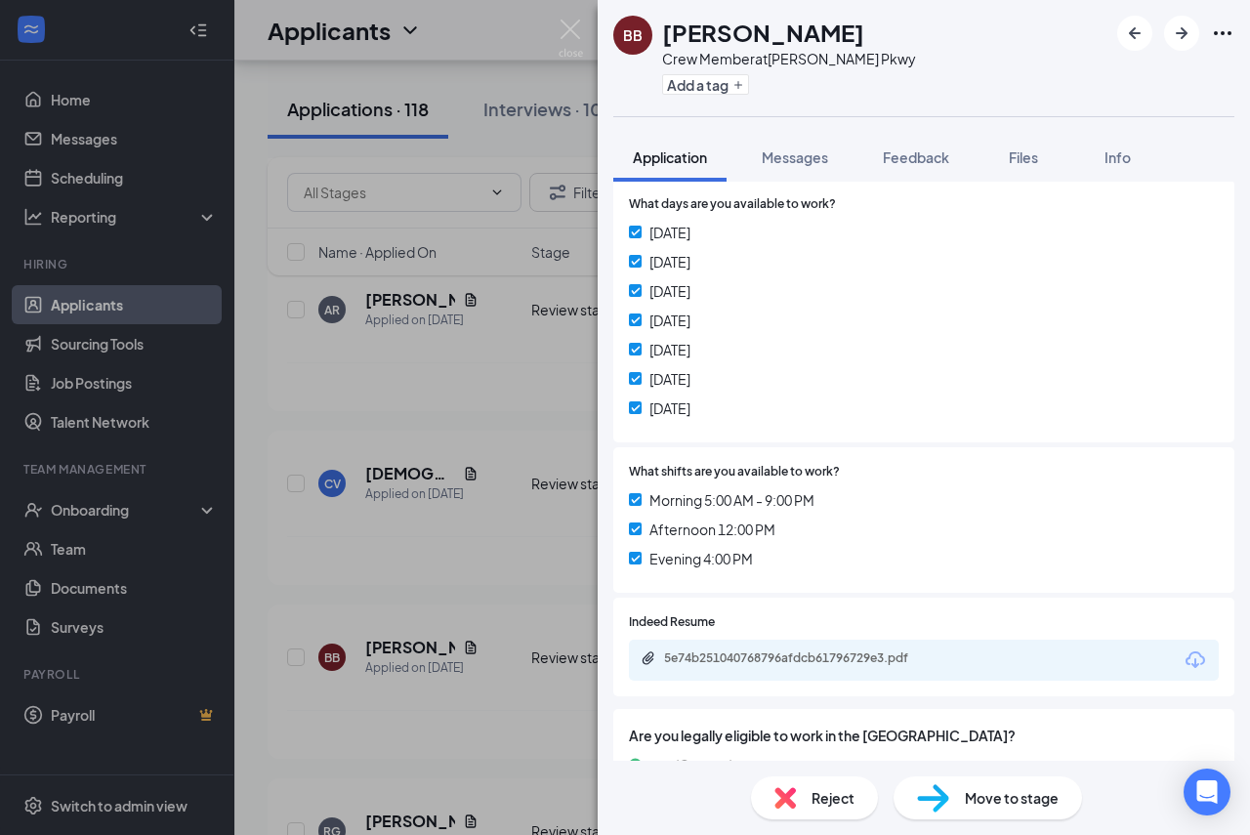
scroll to position [391, 0]
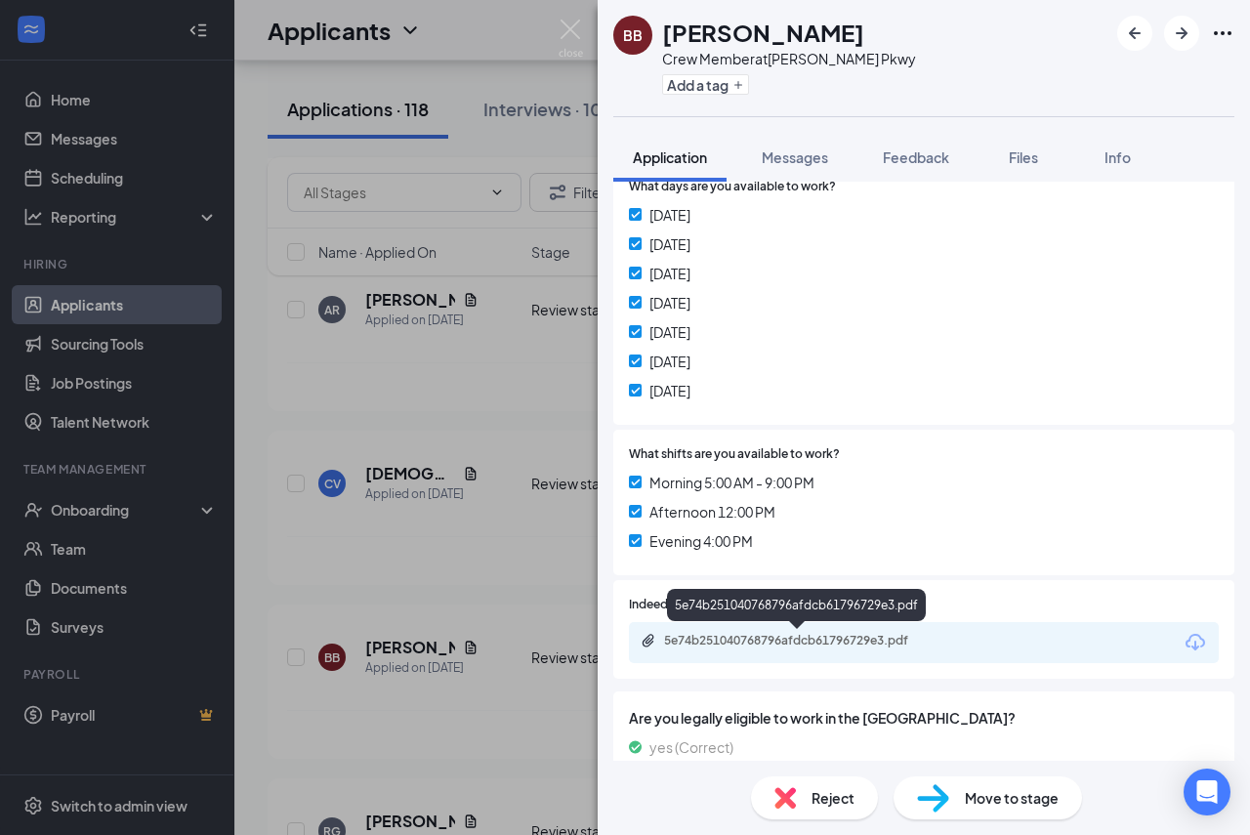
click at [738, 633] on div "5e74b251040768796afdcb61796729e3.pdf" at bounding box center [800, 641] width 273 height 16
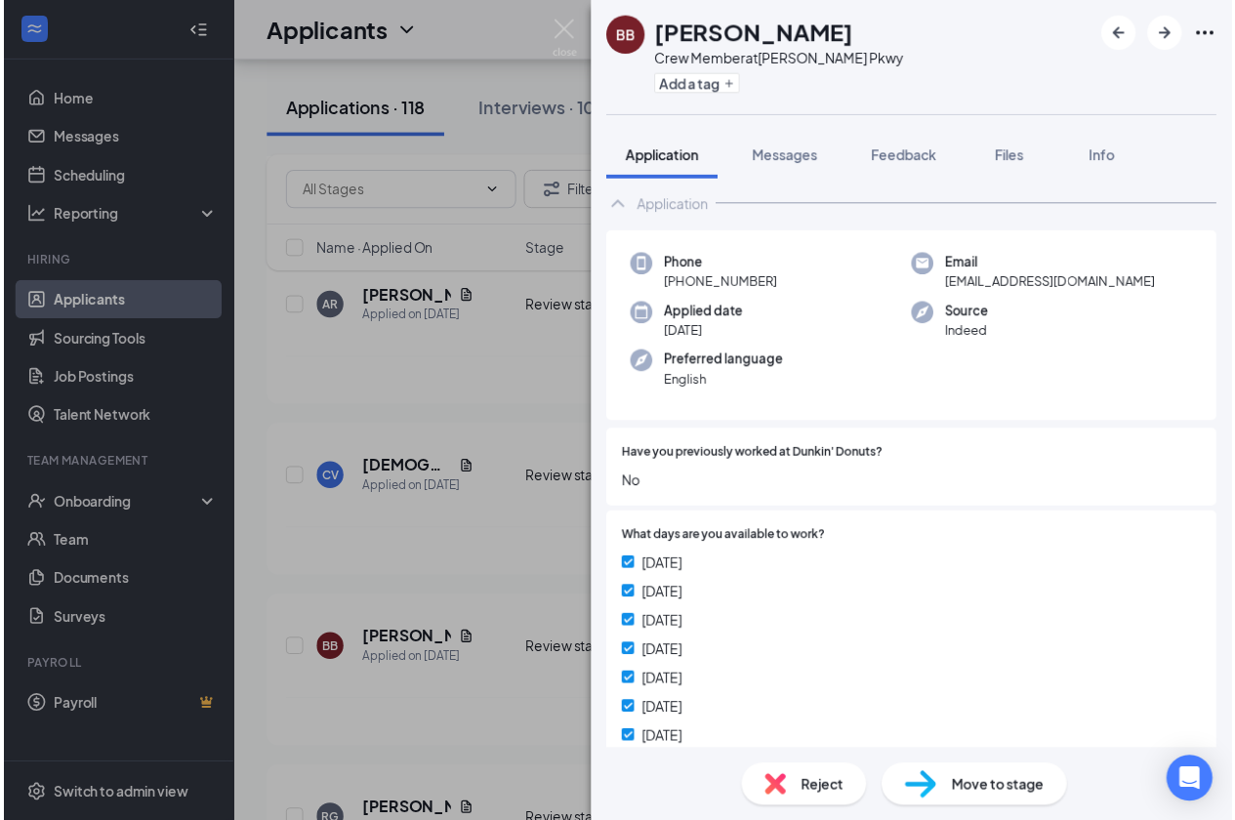
scroll to position [0, 0]
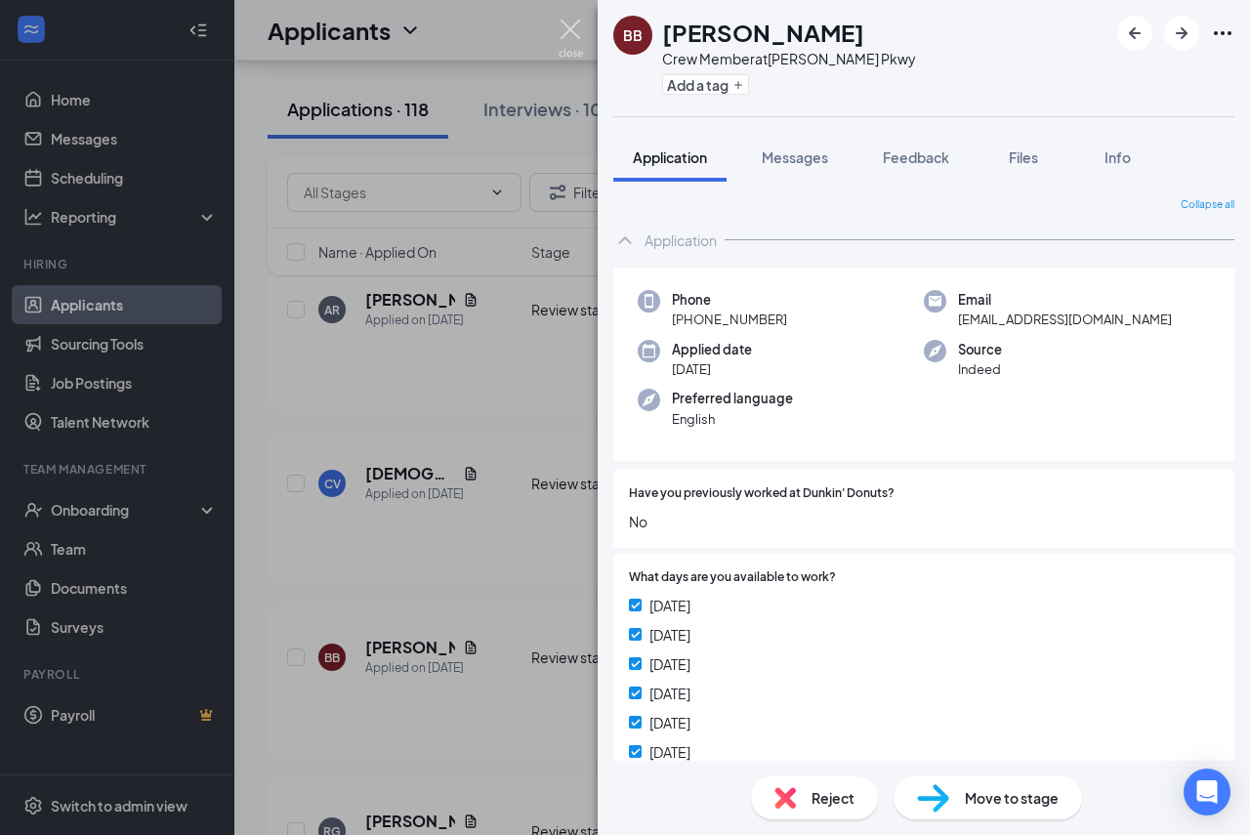
click at [568, 35] on img at bounding box center [570, 39] width 24 height 38
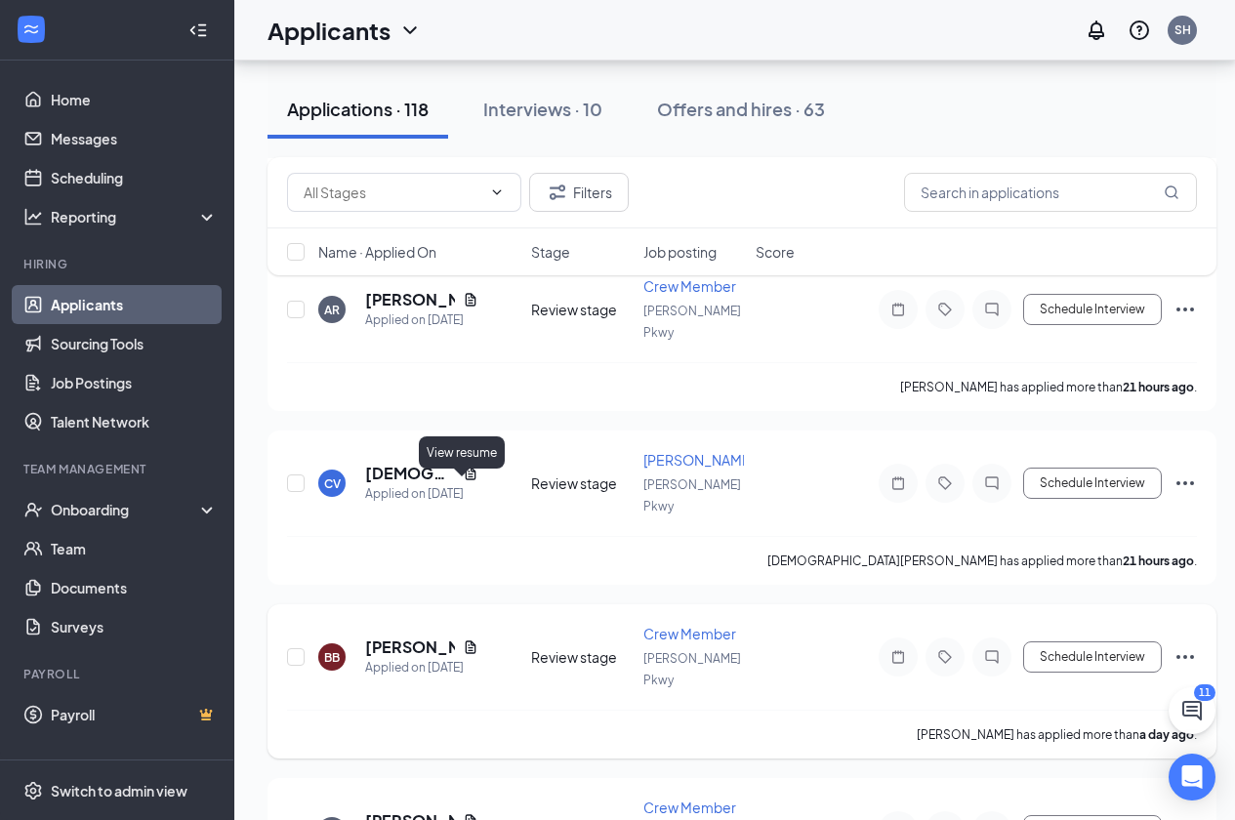
click at [465, 639] on icon "Document" at bounding box center [471, 647] width 16 height 16
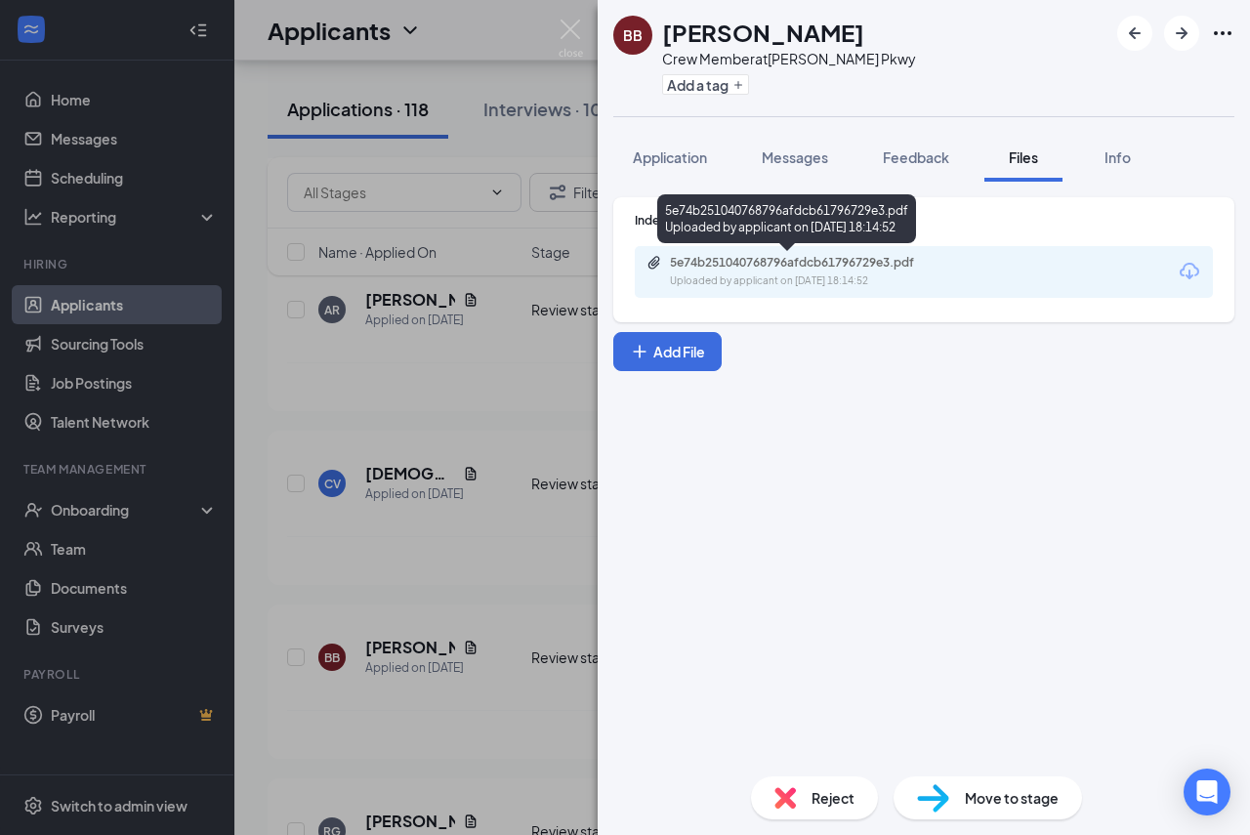
click at [787, 268] on div "5e74b251040768796afdcb61796729e3.pdf" at bounding box center [806, 263] width 273 height 16
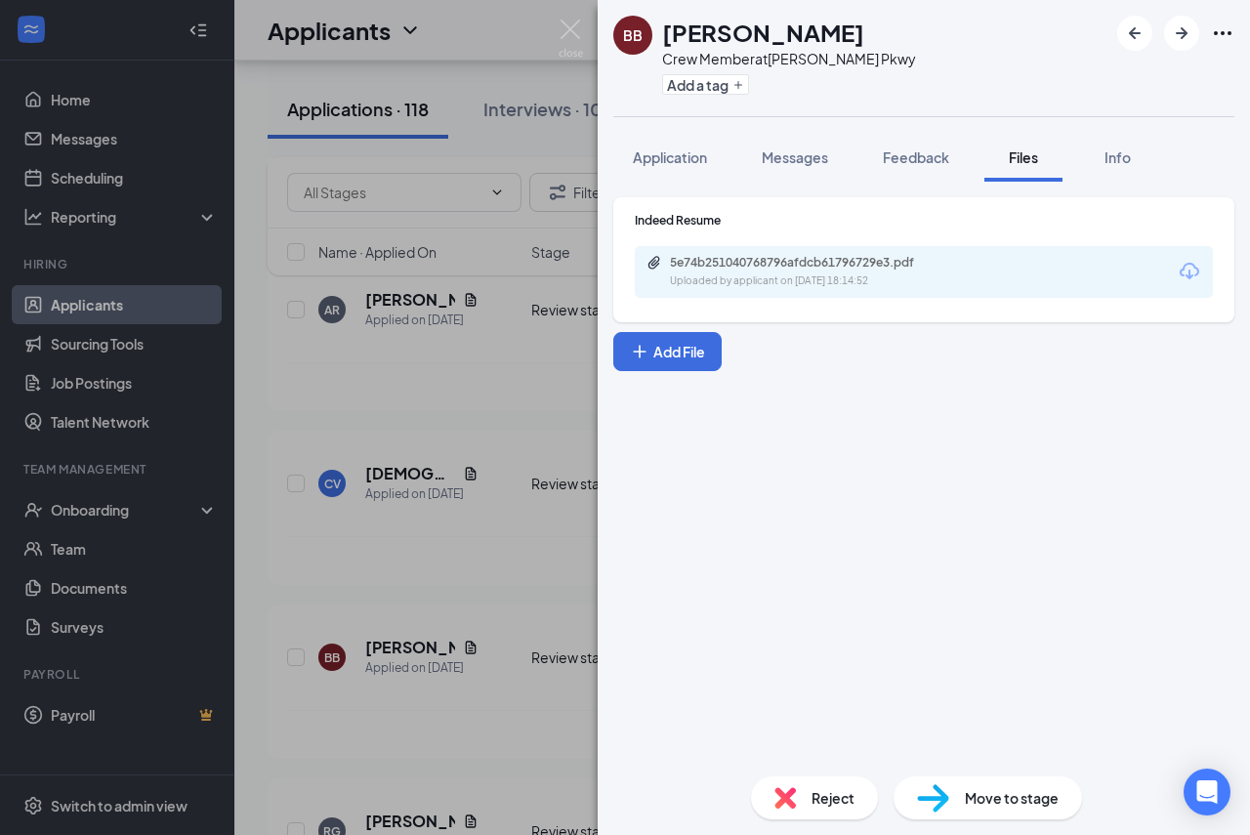
click at [567, 34] on img at bounding box center [570, 39] width 24 height 38
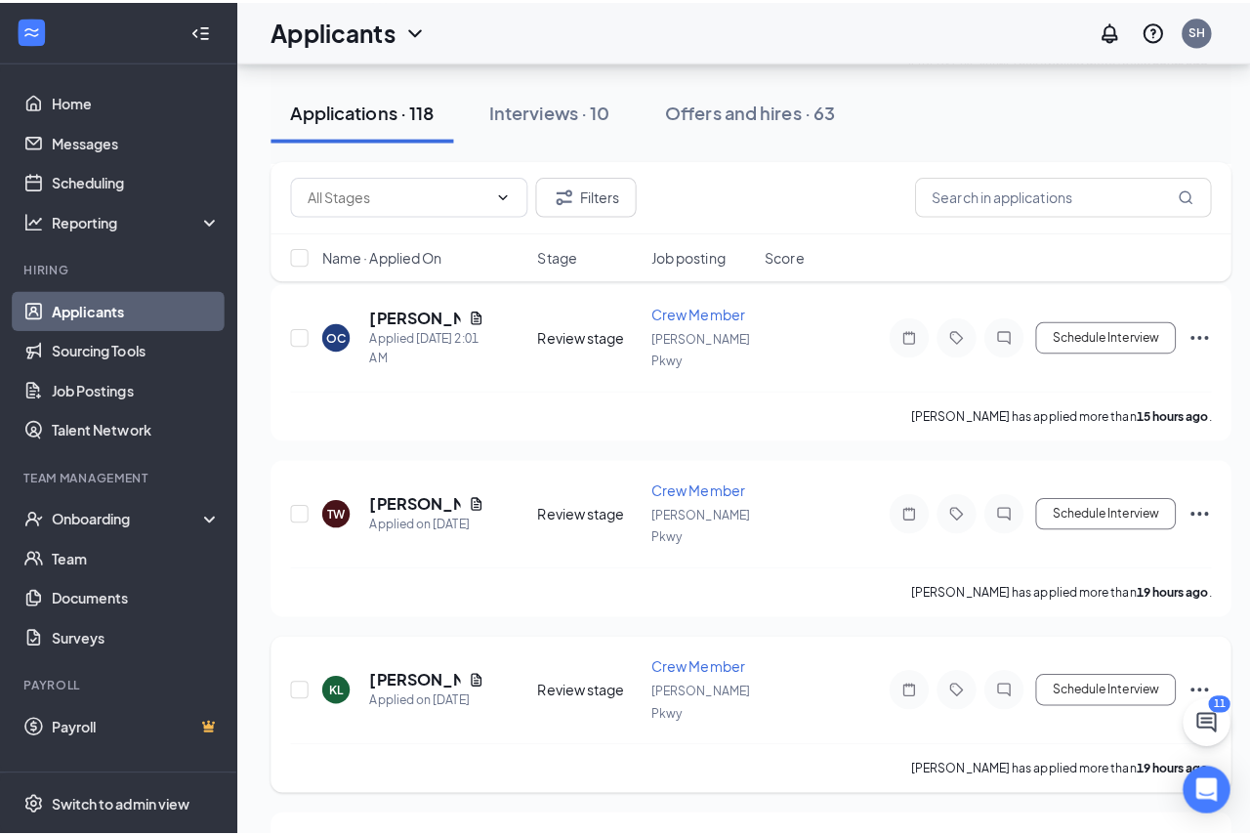
scroll to position [1074, 0]
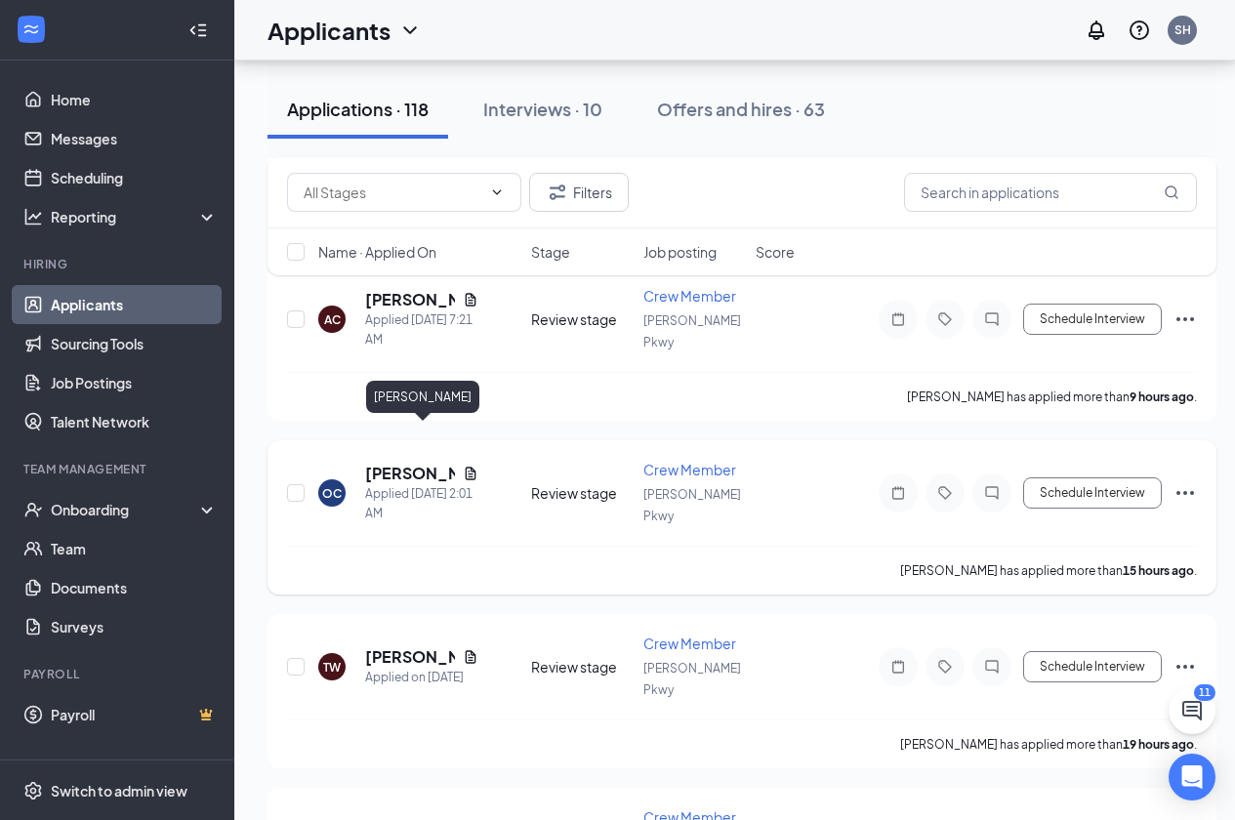
click at [400, 463] on h5 "[PERSON_NAME]" at bounding box center [410, 473] width 90 height 21
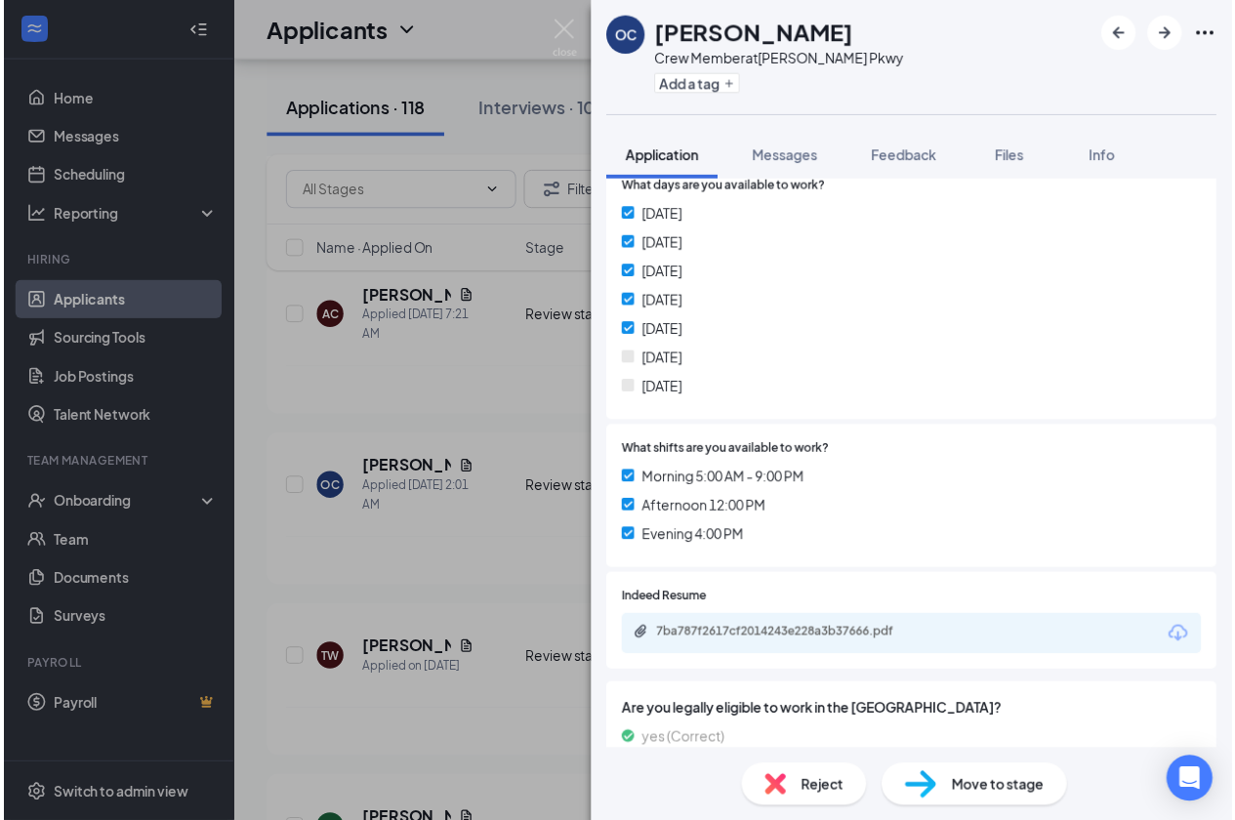
scroll to position [391, 0]
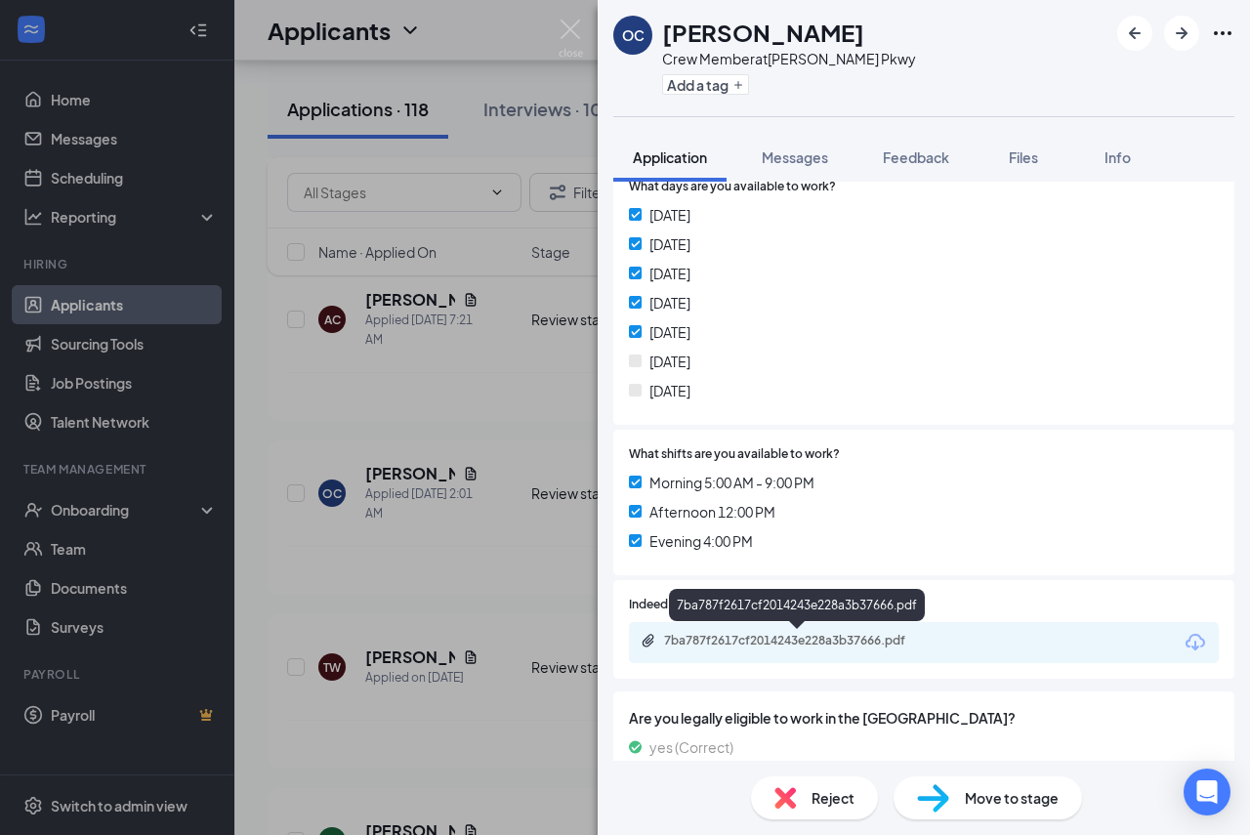
click at [839, 642] on div "7ba787f2617cf2014243e228a3b37666.pdf" at bounding box center [800, 641] width 273 height 16
click at [570, 31] on img at bounding box center [570, 39] width 24 height 38
